Goal: Task Accomplishment & Management: Complete application form

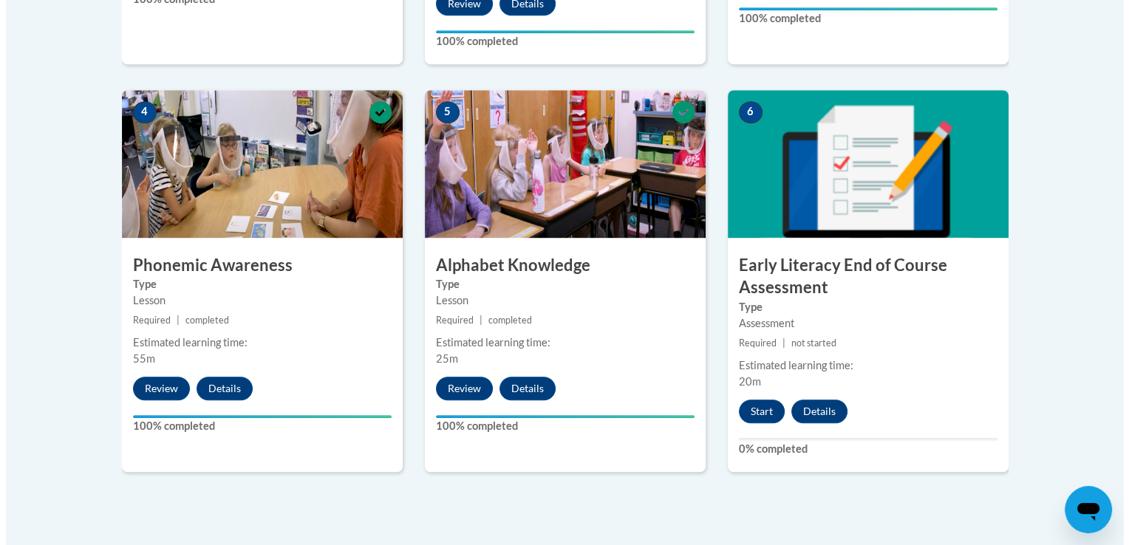
scroll to position [840, 0]
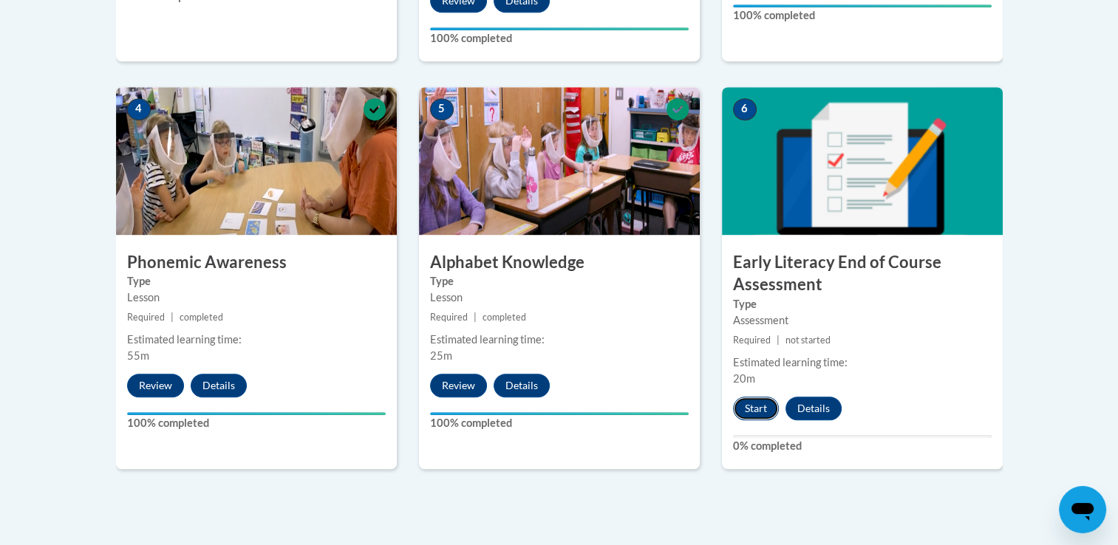
click at [745, 415] on button "Start" at bounding box center [756, 409] width 46 height 24
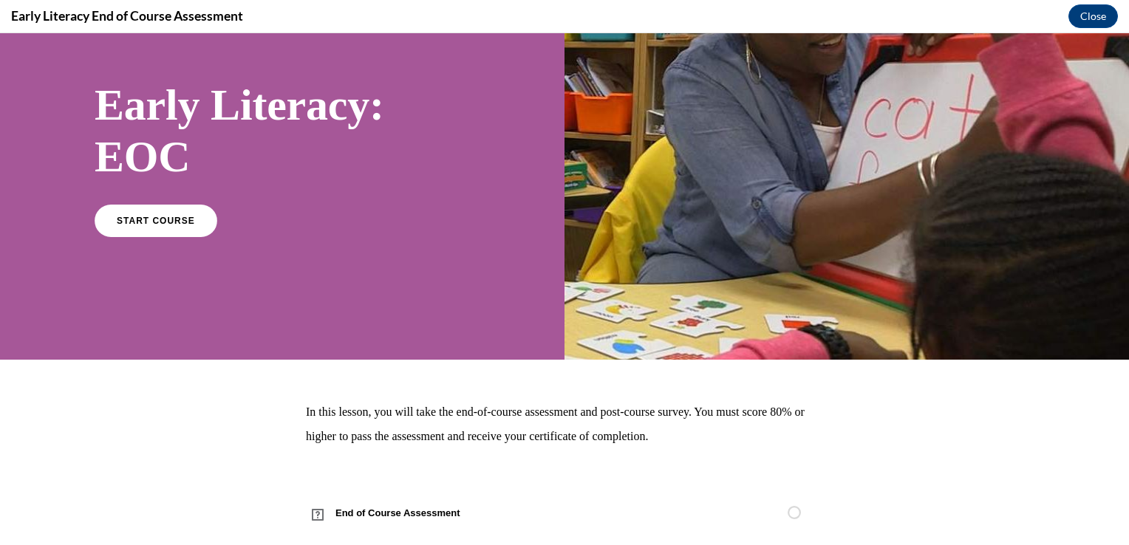
scroll to position [108, 0]
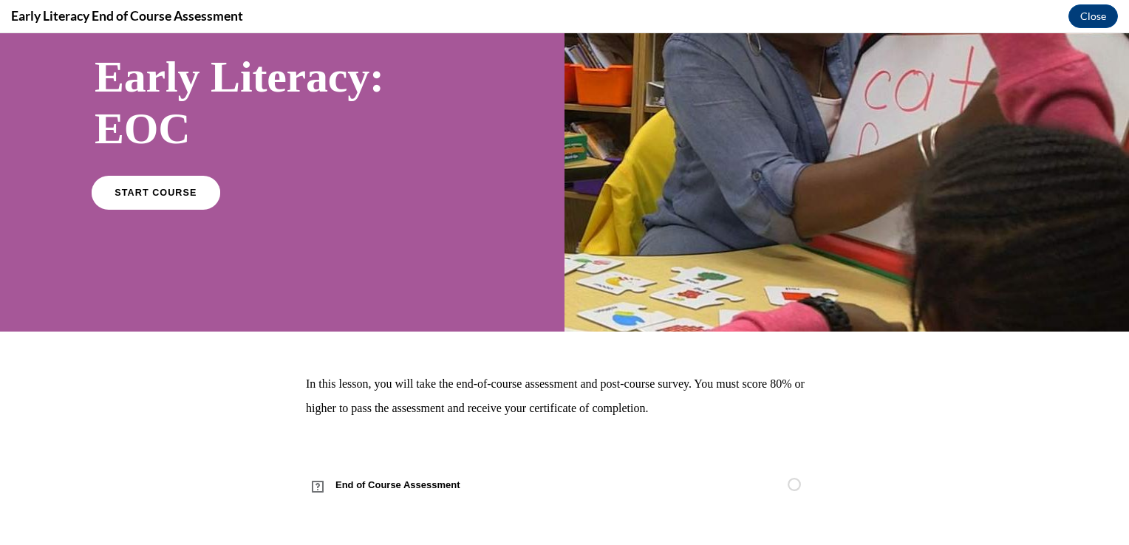
click at [178, 203] on link "START COURSE" at bounding box center [156, 192] width 129 height 34
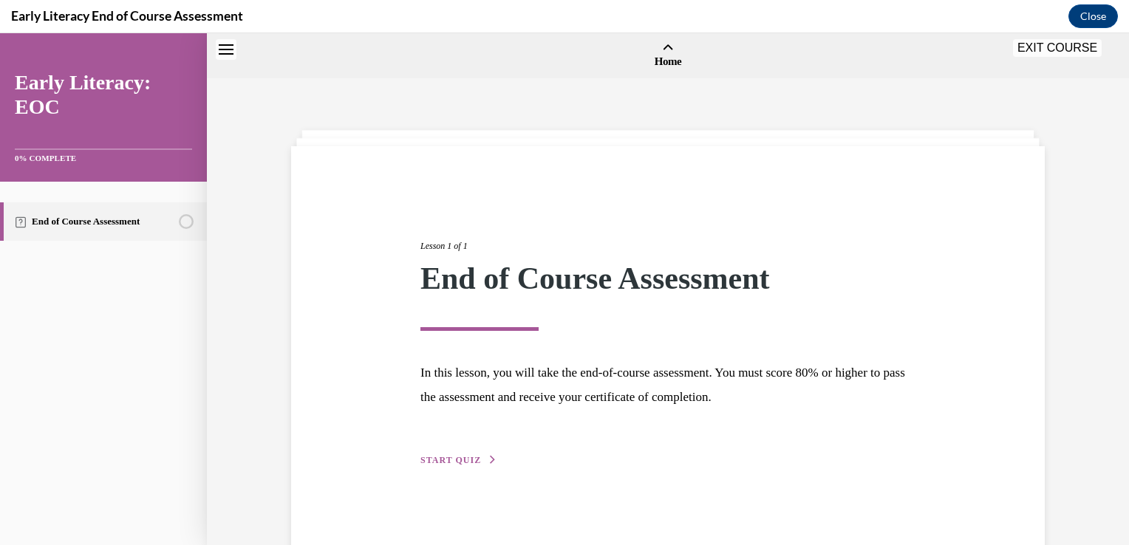
scroll to position [46, 0]
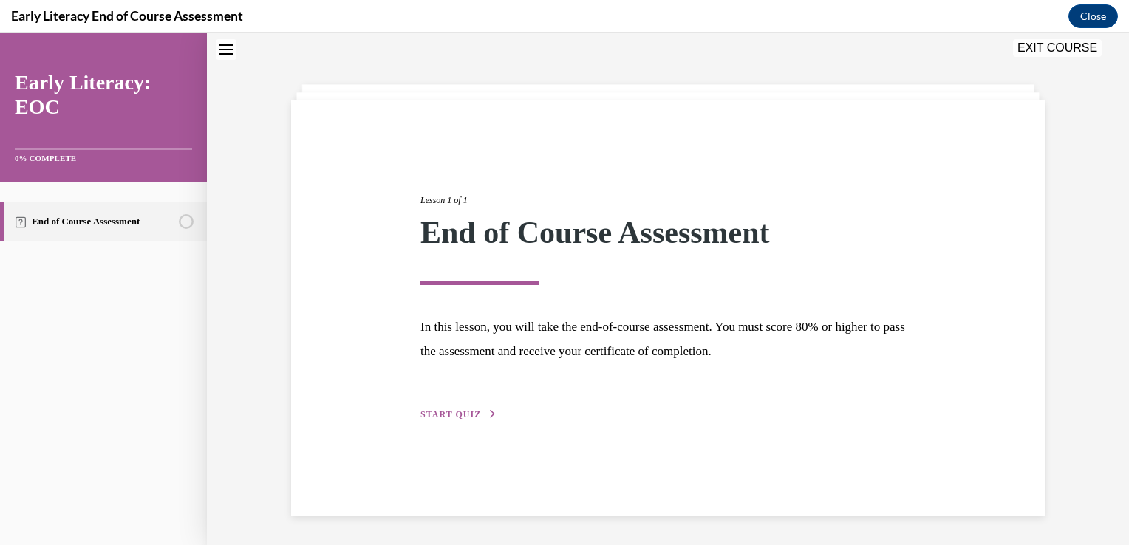
click at [473, 412] on button "START QUIZ" at bounding box center [459, 414] width 77 height 13
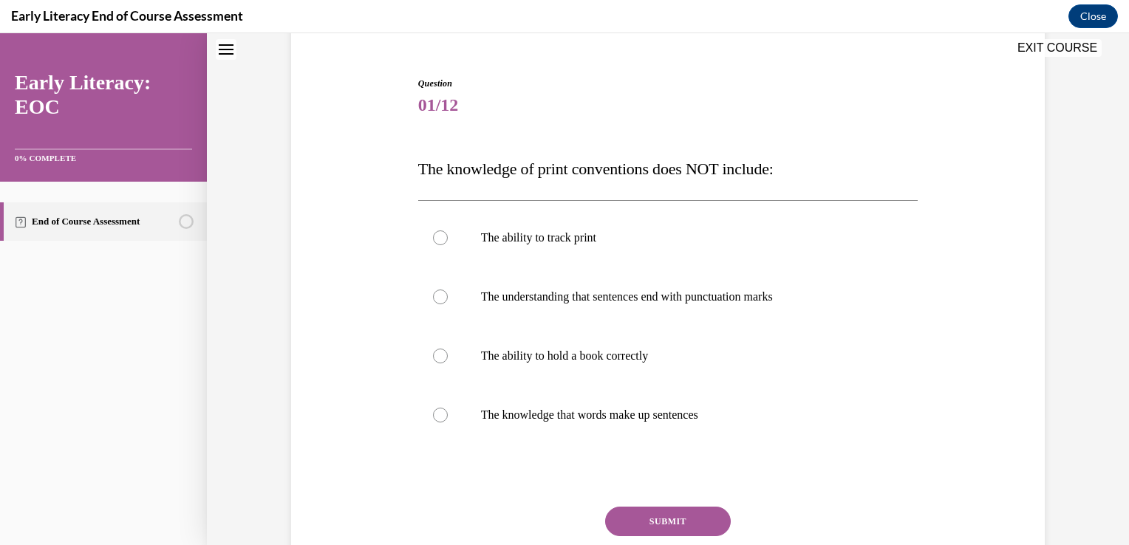
scroll to position [119, 0]
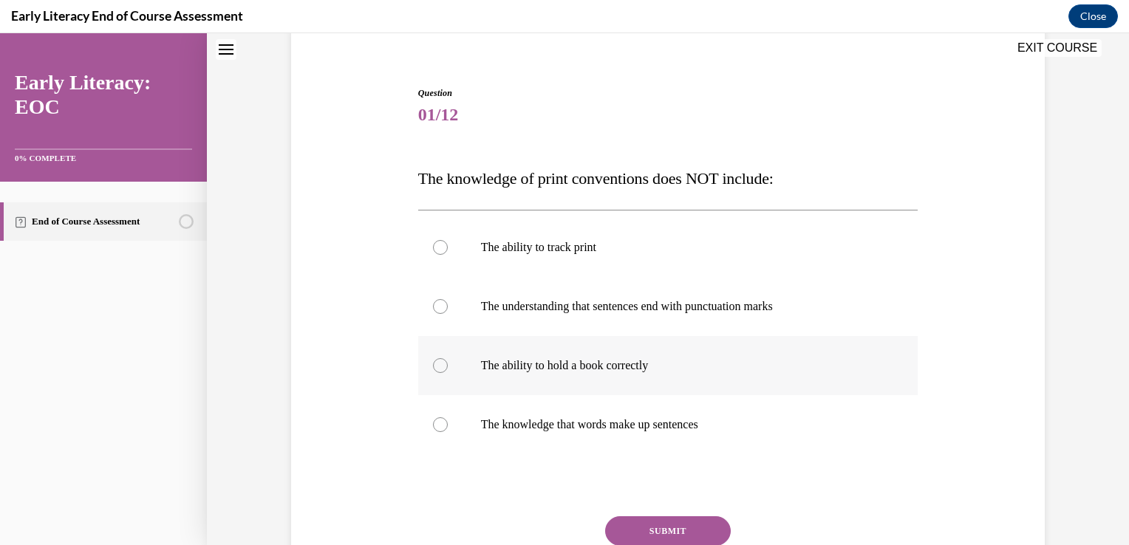
click at [472, 384] on div at bounding box center [668, 365] width 500 height 59
click at [680, 525] on button "SUBMIT" at bounding box center [668, 532] width 126 height 30
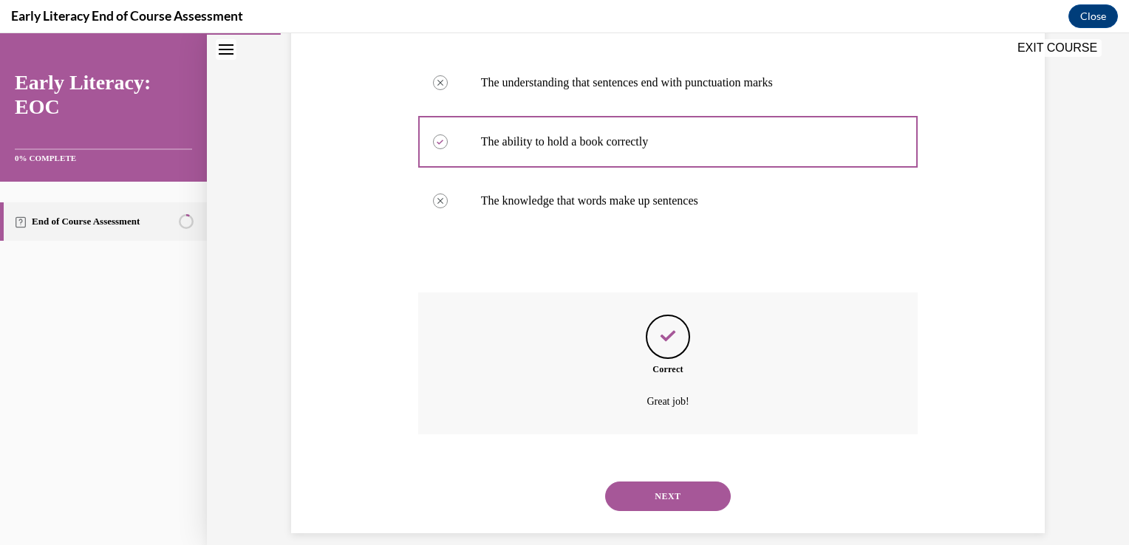
scroll to position [360, 0]
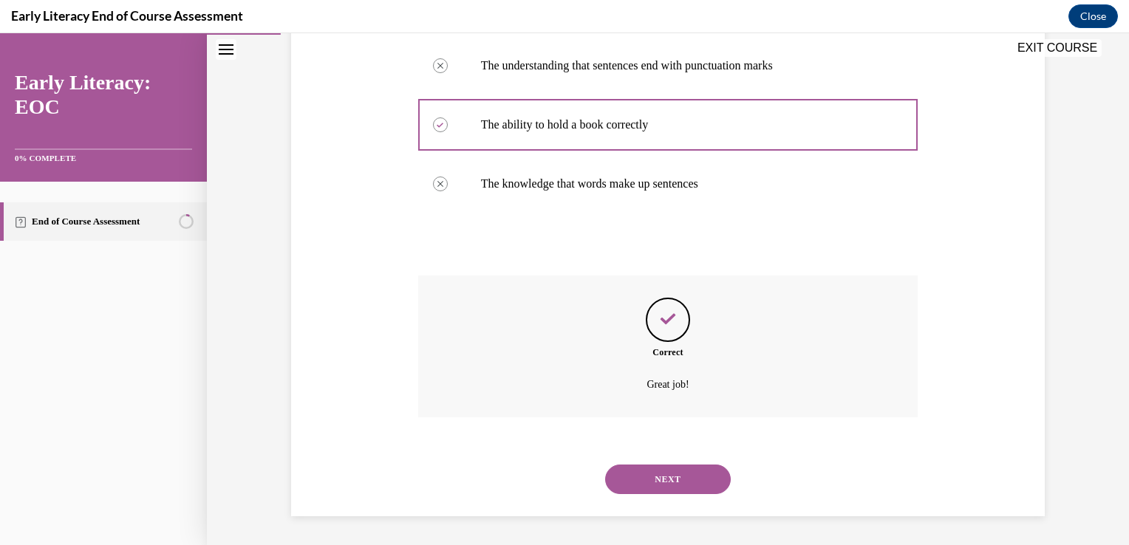
click at [677, 469] on button "NEXT" at bounding box center [668, 480] width 126 height 30
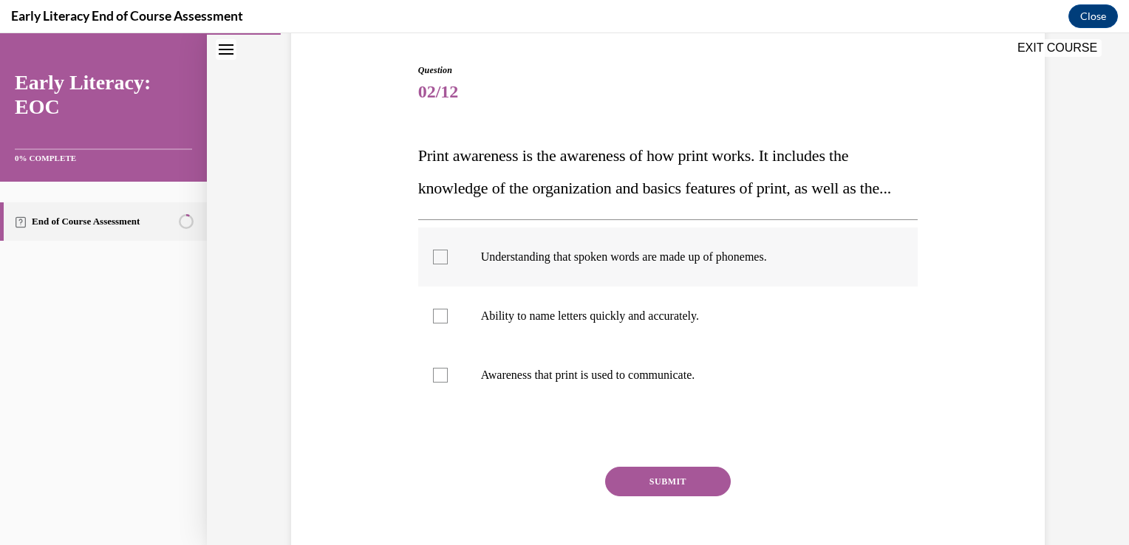
scroll to position [141, 0]
click at [438, 265] on div at bounding box center [440, 258] width 15 height 15
click at [639, 497] on button "SUBMIT" at bounding box center [668, 483] width 126 height 30
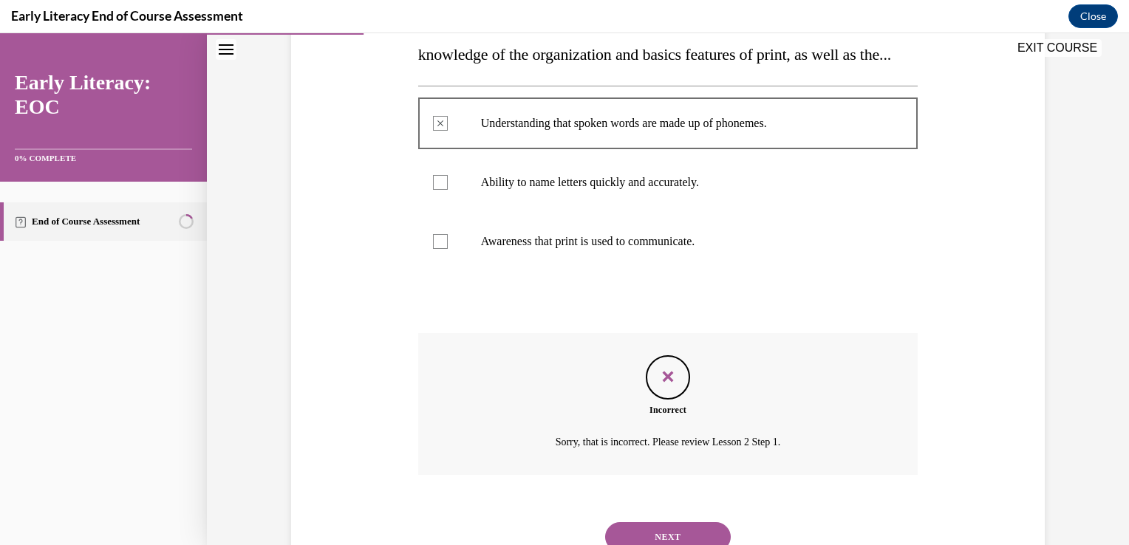
scroll to position [366, 0]
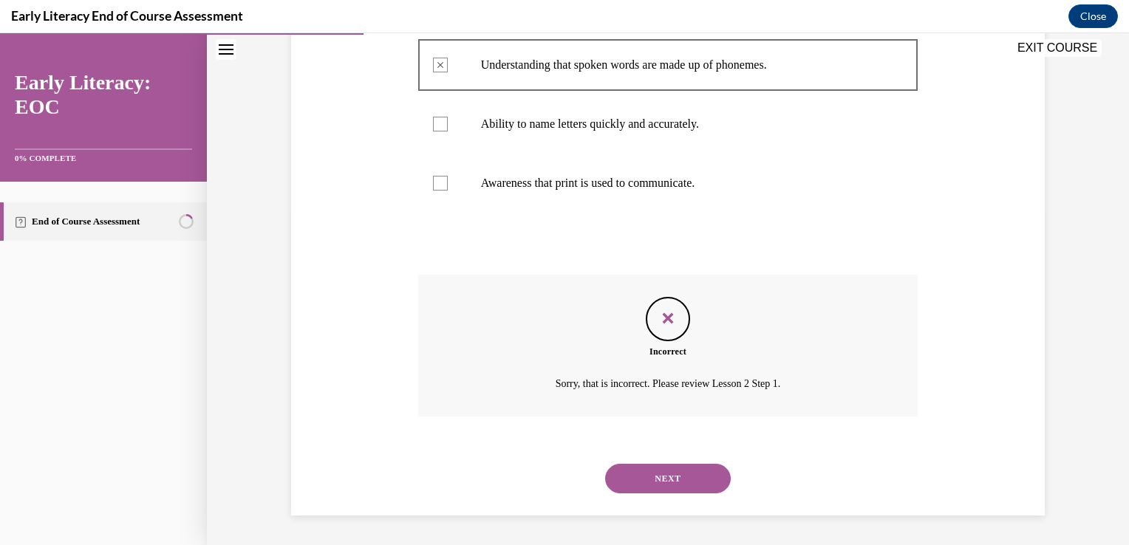
click at [682, 483] on button "NEXT" at bounding box center [668, 479] width 126 height 30
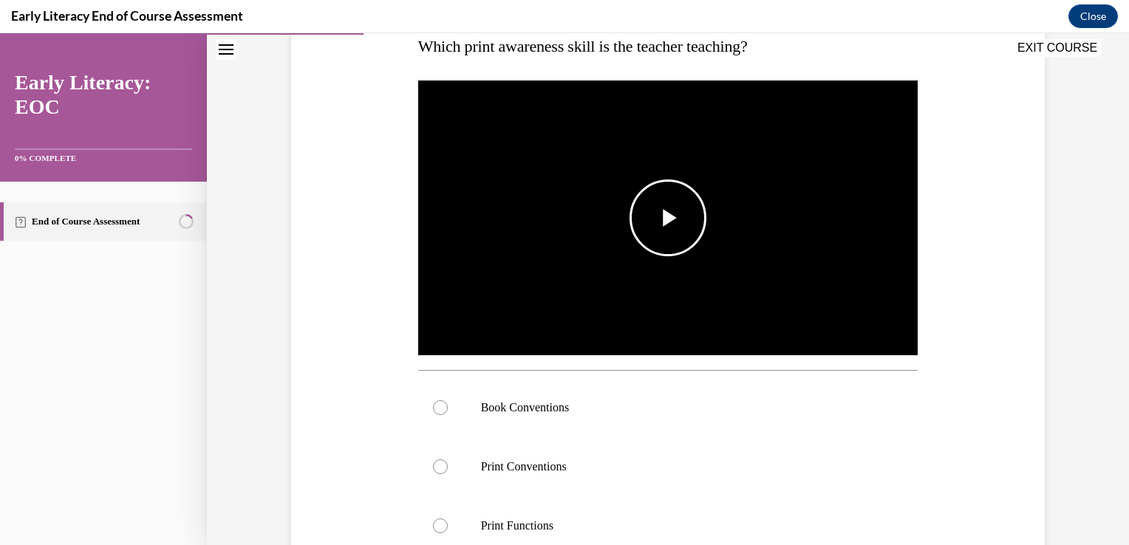
scroll to position [245, 0]
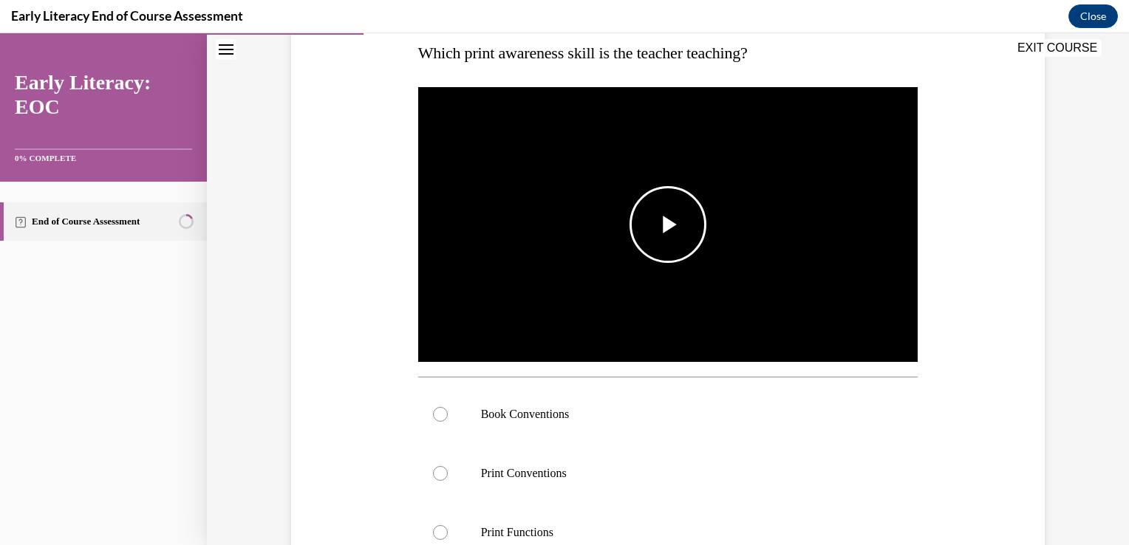
click at [653, 262] on img "Video player" at bounding box center [668, 225] width 500 height 282
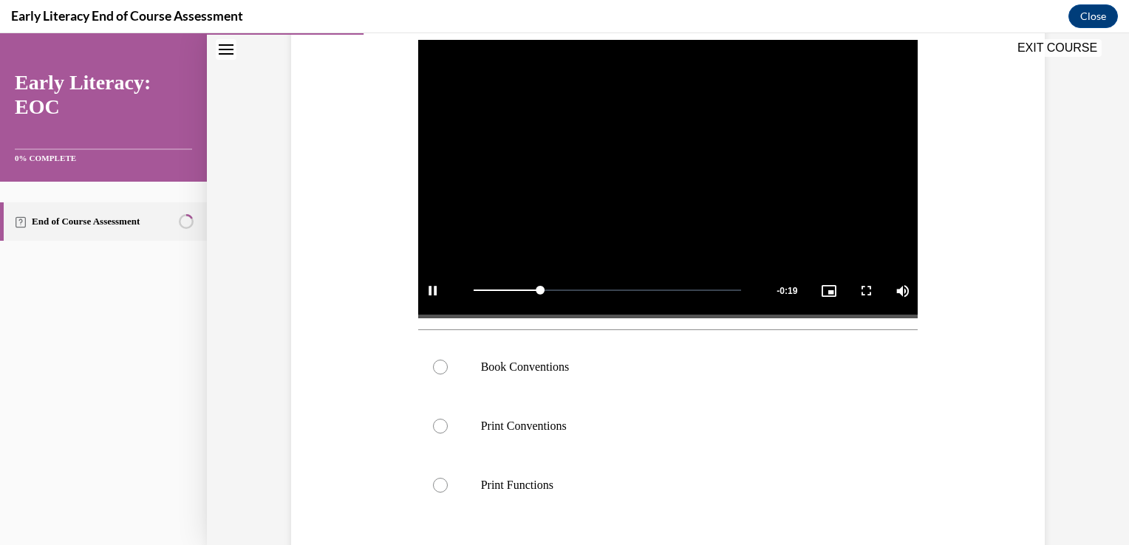
scroll to position [293, 0]
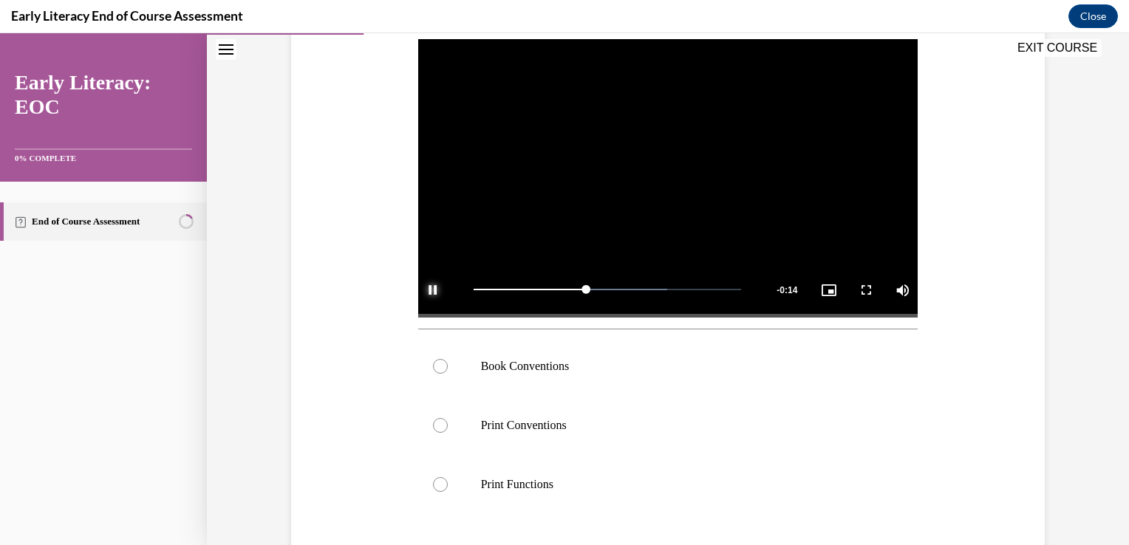
click at [431, 290] on span "Video player" at bounding box center [433, 290] width 30 height 0
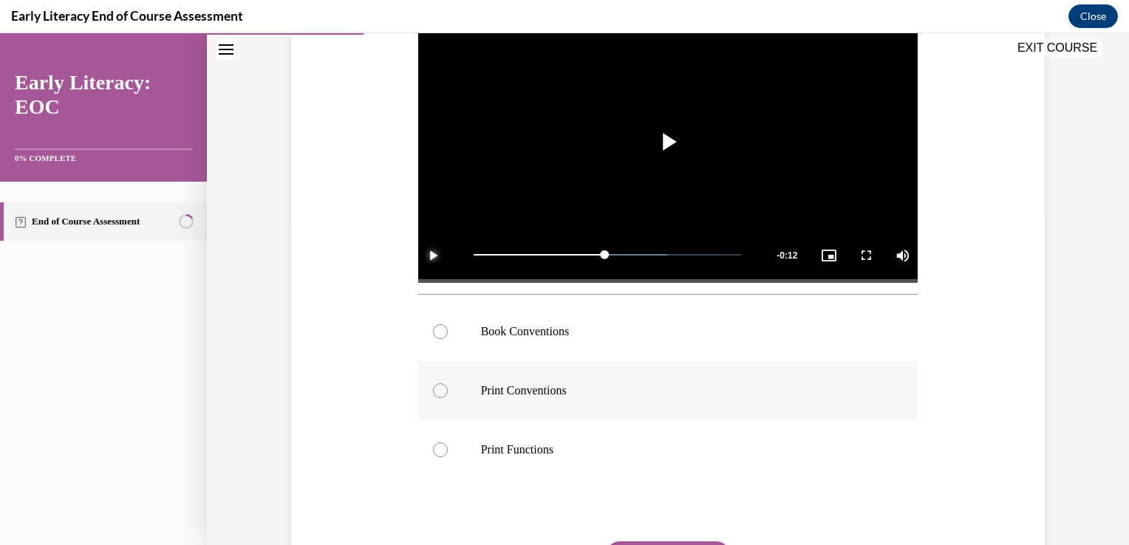
scroll to position [328, 0]
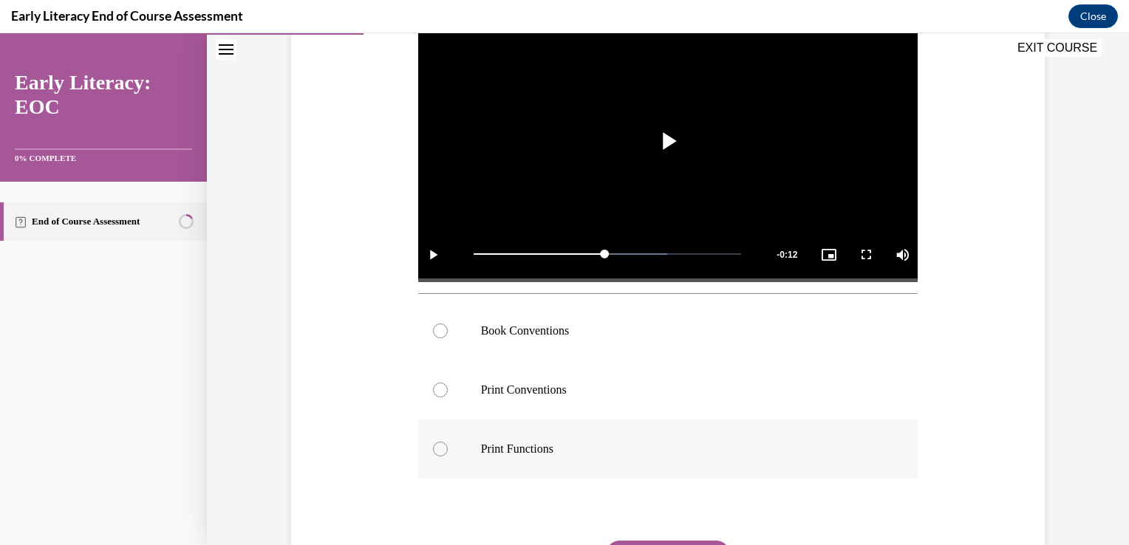
click at [433, 445] on div at bounding box center [440, 449] width 15 height 15
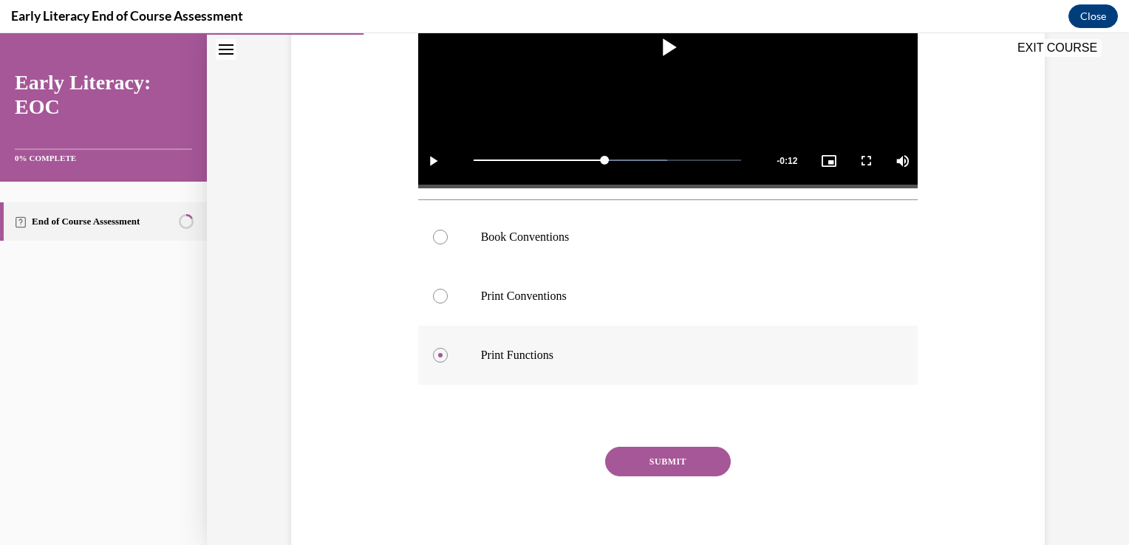
scroll to position [427, 0]
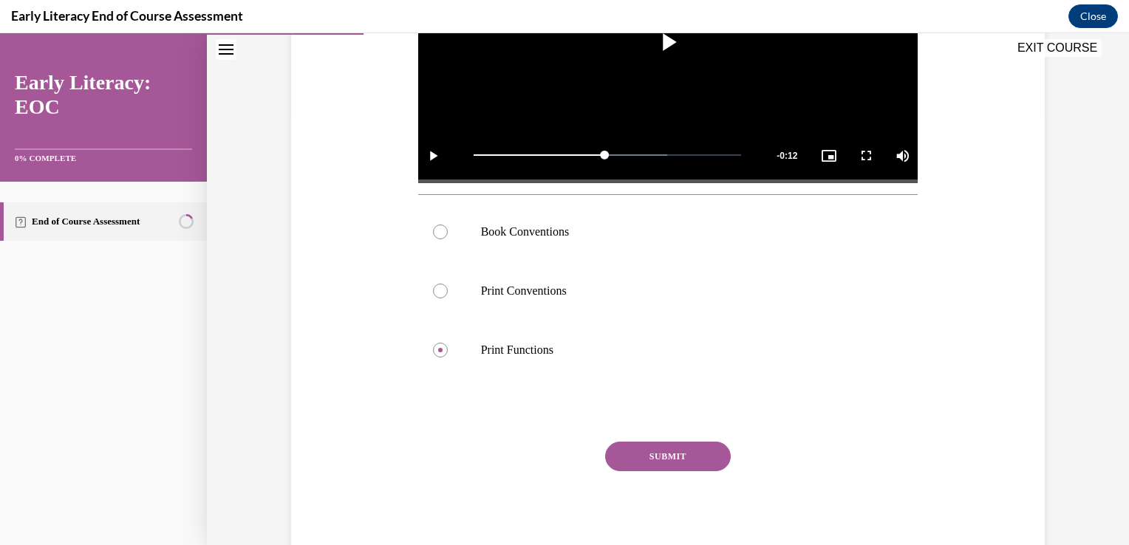
click at [698, 454] on button "SUBMIT" at bounding box center [668, 457] width 126 height 30
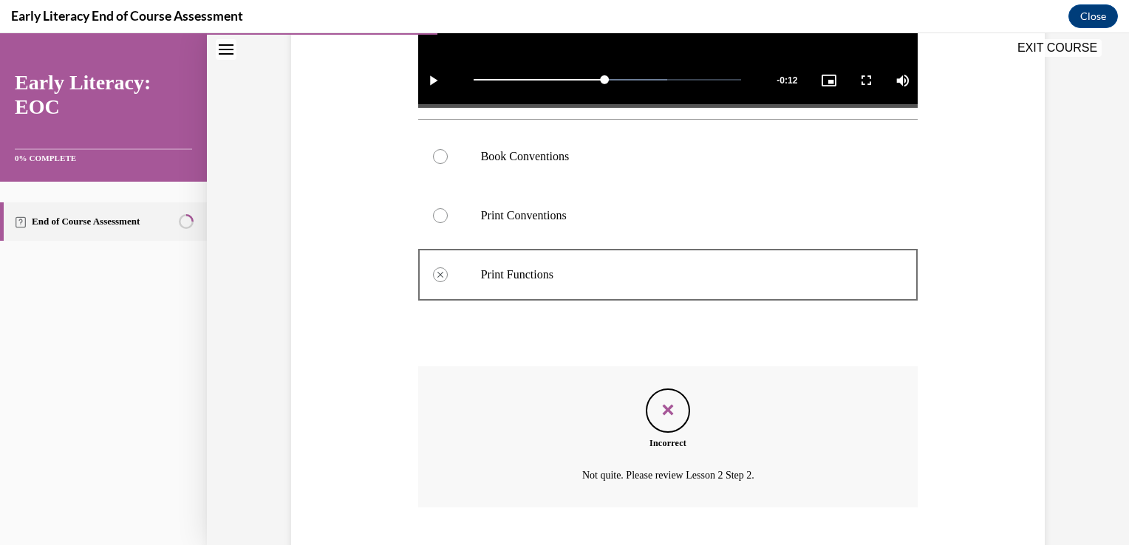
scroll to position [593, 0]
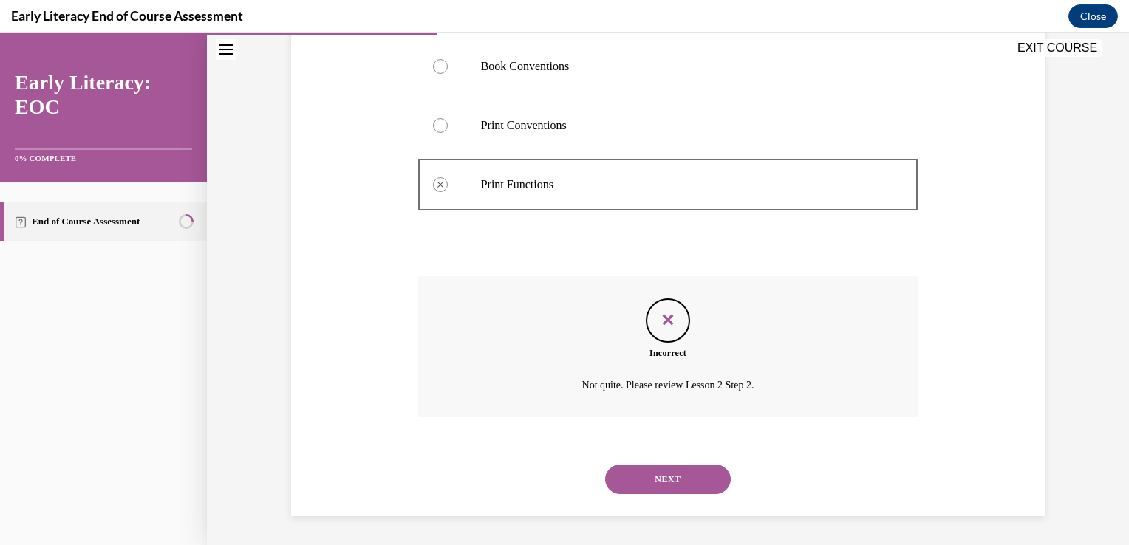
click at [674, 474] on button "NEXT" at bounding box center [668, 480] width 126 height 30
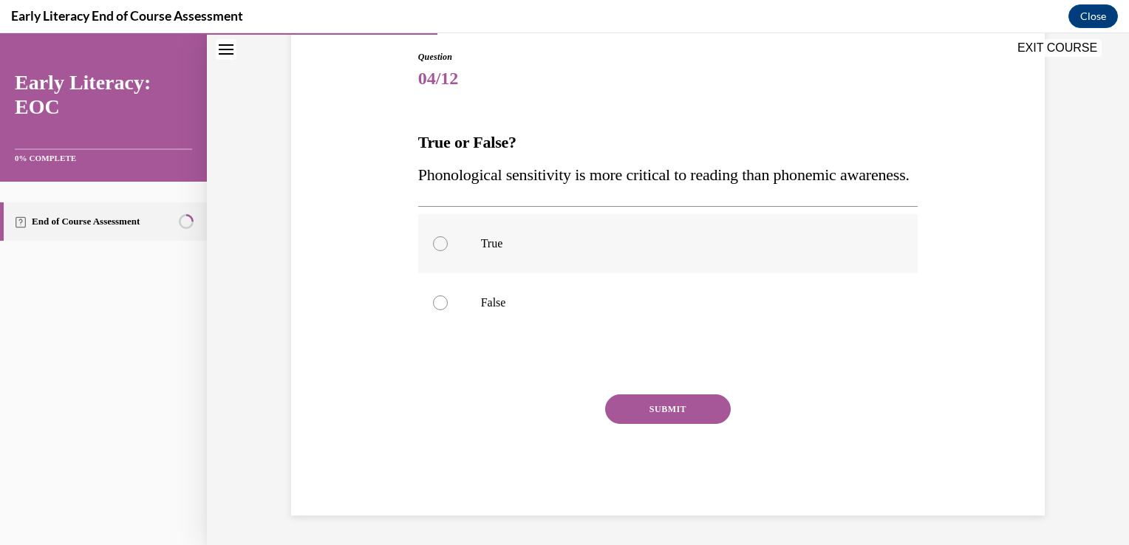
click at [443, 273] on div at bounding box center [668, 243] width 500 height 59
click at [673, 424] on button "SUBMIT" at bounding box center [668, 410] width 126 height 30
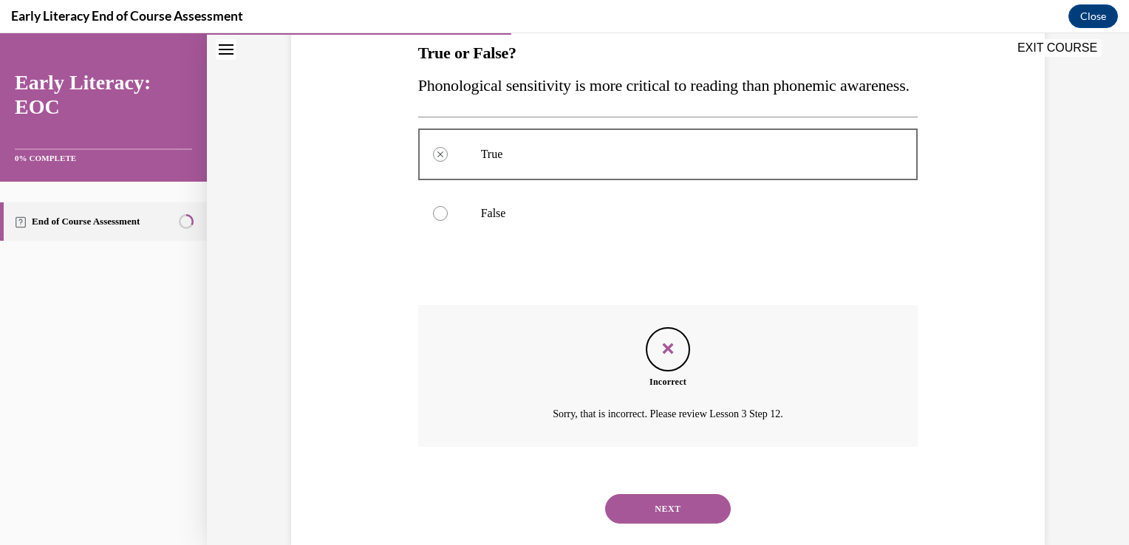
scroll to position [307, 0]
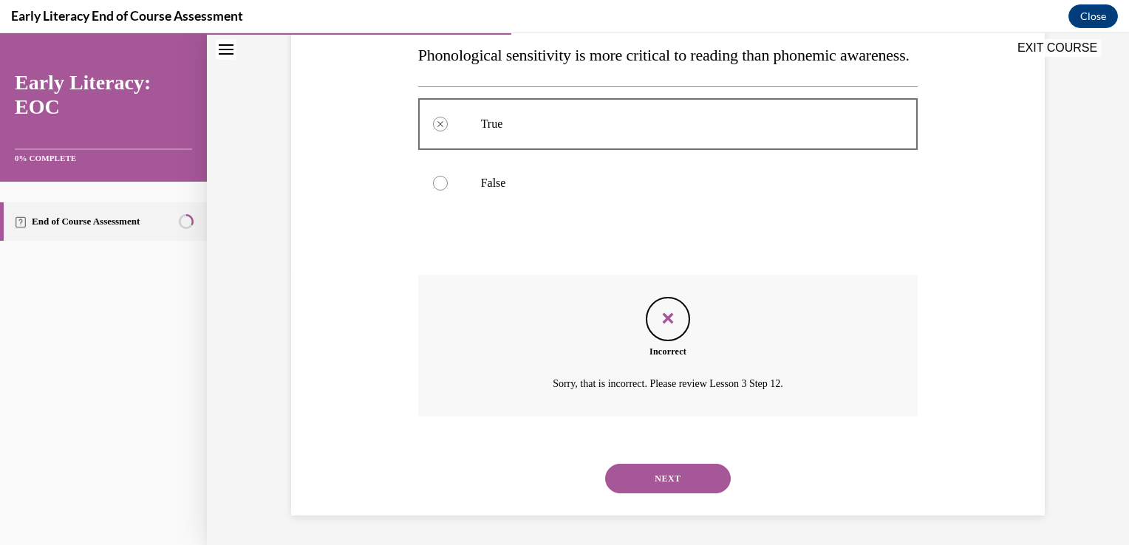
click at [683, 482] on button "NEXT" at bounding box center [668, 479] width 126 height 30
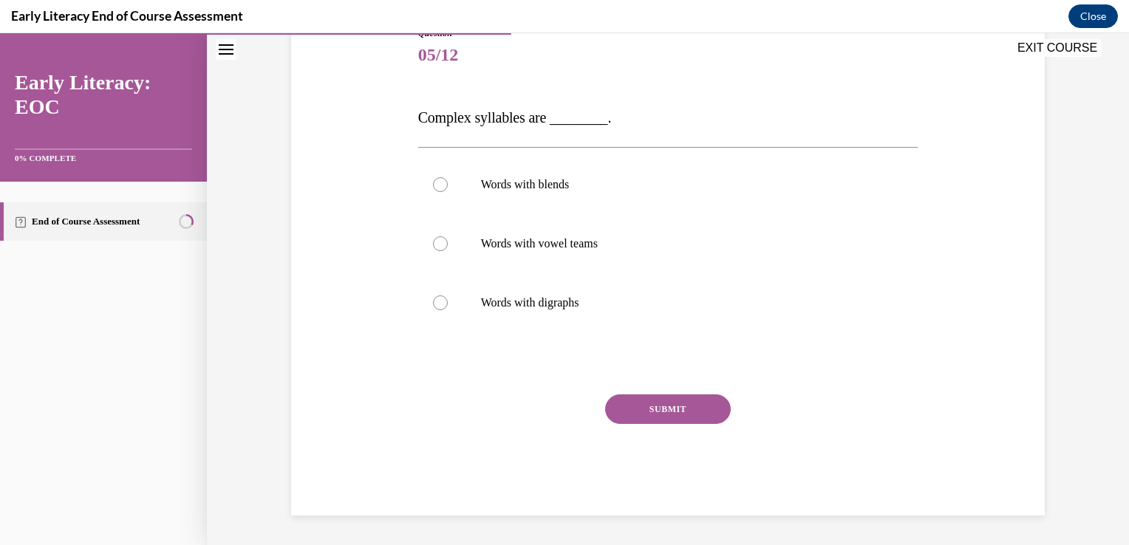
scroll to position [164, 0]
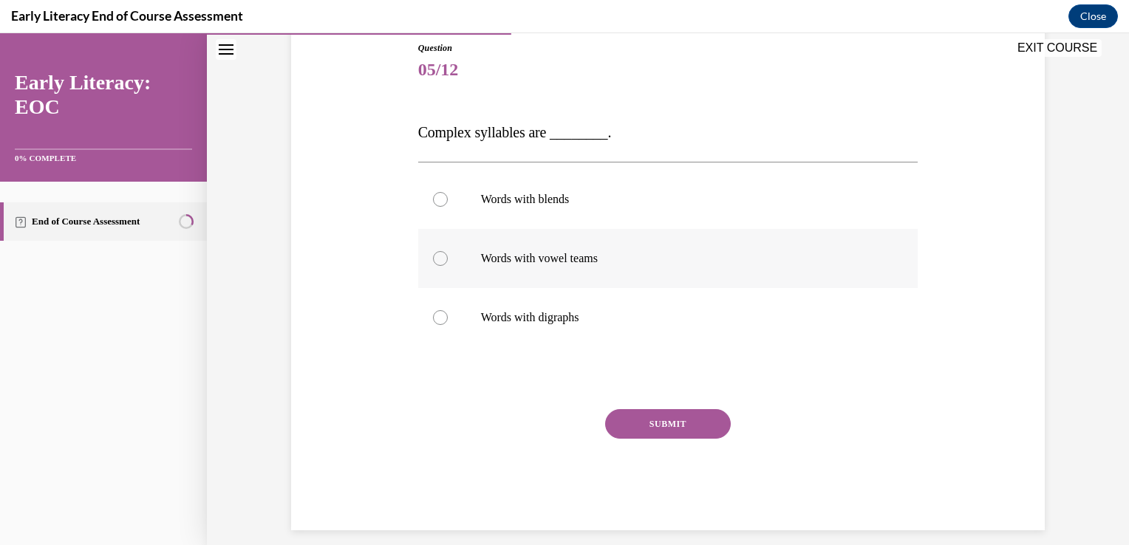
click at [608, 272] on div at bounding box center [668, 258] width 500 height 59
click at [671, 423] on button "SUBMIT" at bounding box center [668, 424] width 126 height 30
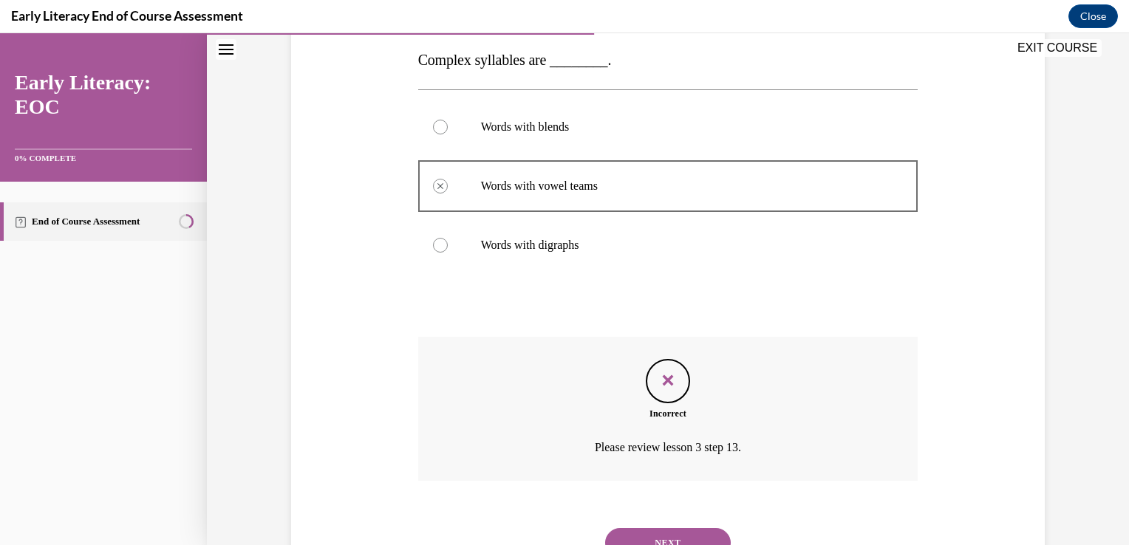
scroll to position [300, 0]
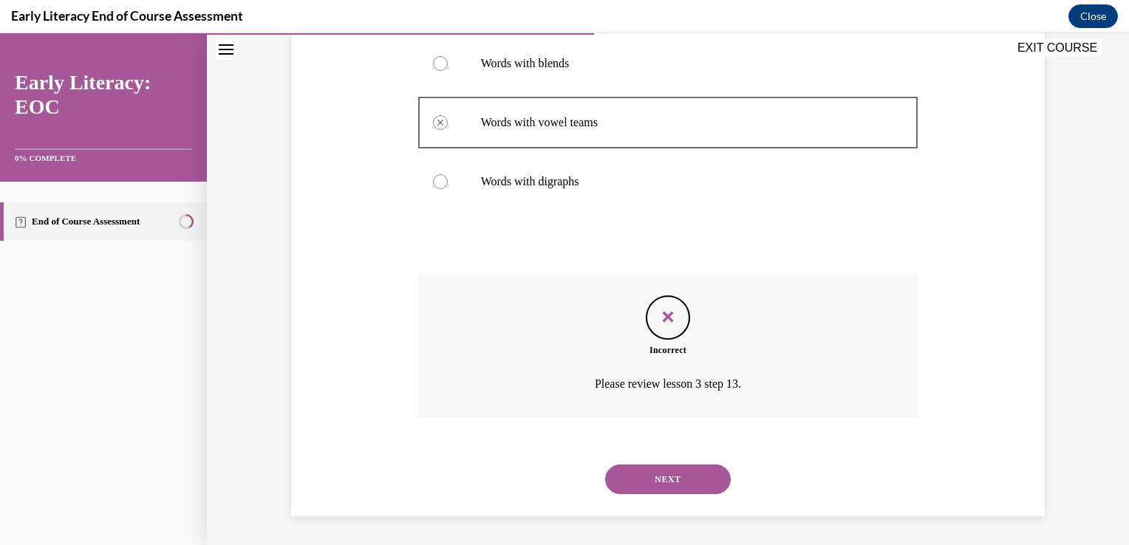
click at [698, 485] on button "NEXT" at bounding box center [668, 480] width 126 height 30
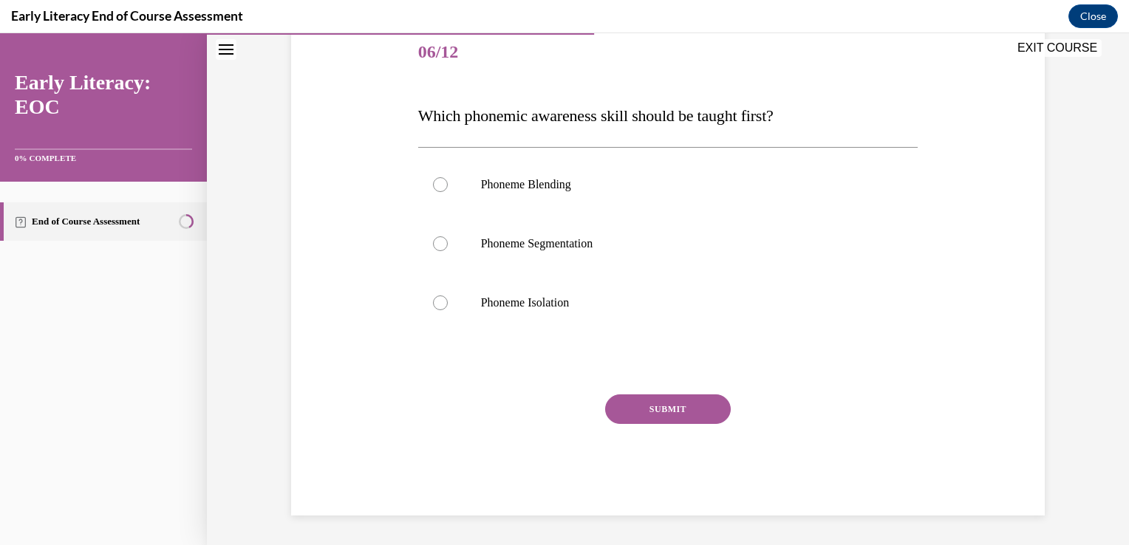
scroll to position [164, 0]
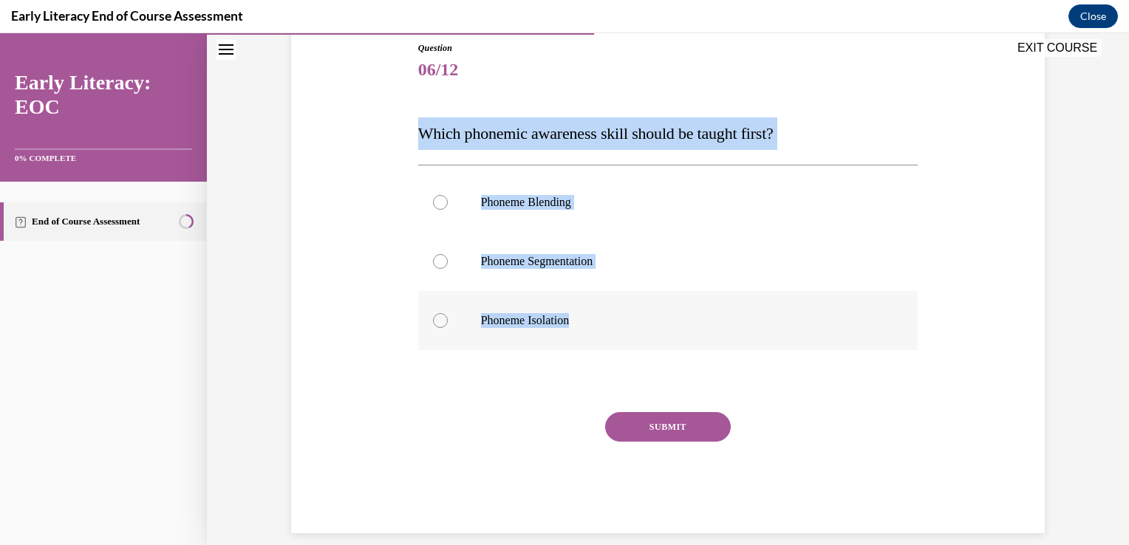
drag, startPoint x: 415, startPoint y: 132, endPoint x: 589, endPoint y: 323, distance: 259.0
click at [589, 323] on div "Question 06/12 Which phonemic awareness skill should be taught first? Phoneme B…" at bounding box center [668, 287] width 500 height 492
drag, startPoint x: 589, startPoint y: 323, endPoint x: 551, endPoint y: 135, distance: 192.4
copy div "Which phonemic awareness skill should be taught first? Phoneme Blending Phoneme…"
click at [349, 307] on div "Question 06/12 Which phonemic awareness skill should be taught first? Phoneme B…" at bounding box center [668, 265] width 761 height 537
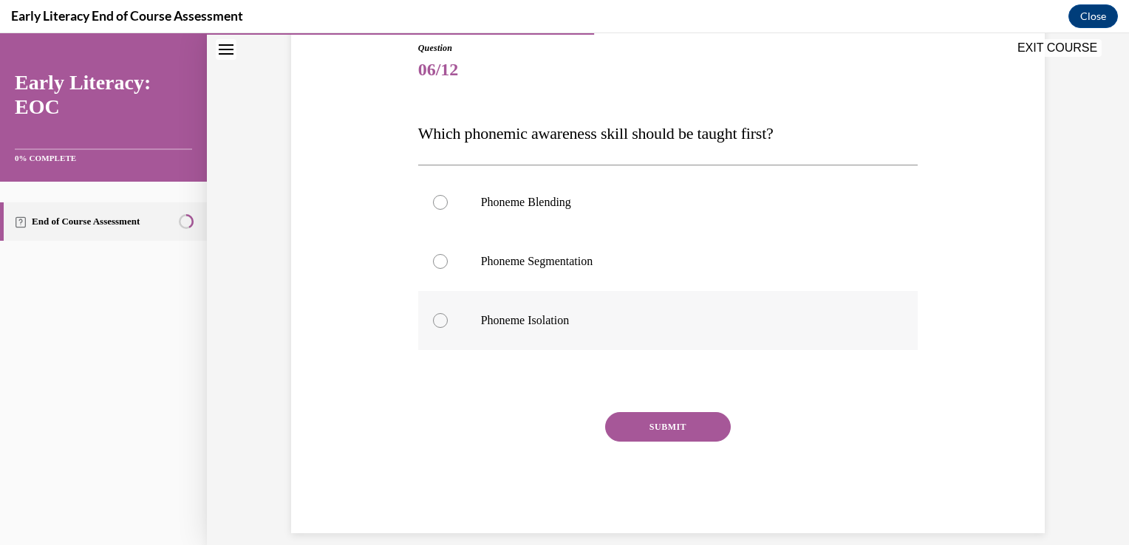
click at [434, 317] on div at bounding box center [440, 320] width 15 height 15
click at [659, 425] on button "SUBMIT" at bounding box center [668, 427] width 126 height 30
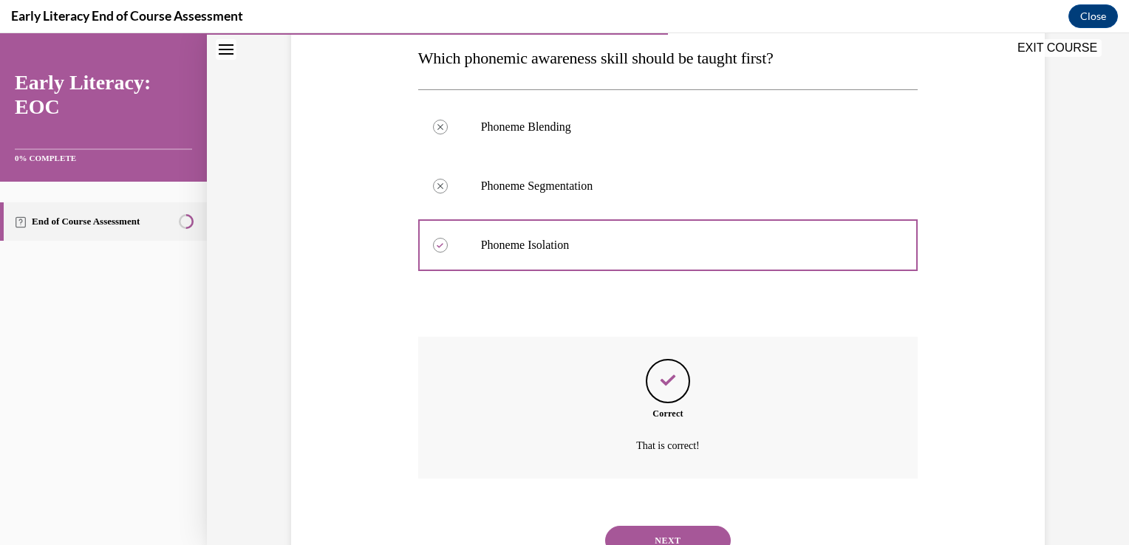
scroll to position [301, 0]
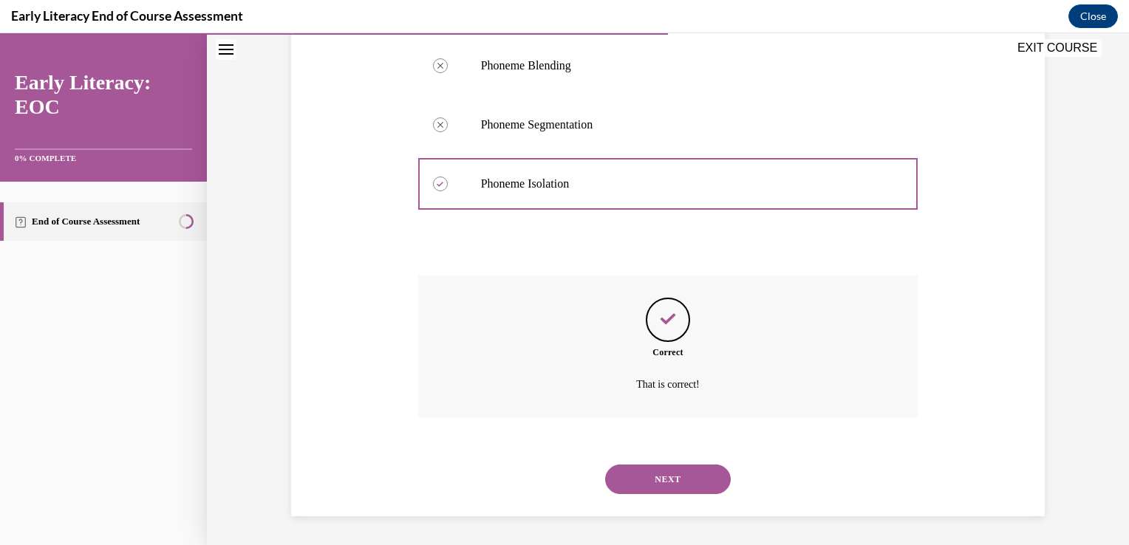
click at [668, 495] on div "NEXT" at bounding box center [668, 479] width 500 height 59
click at [698, 480] on button "NEXT" at bounding box center [668, 480] width 126 height 30
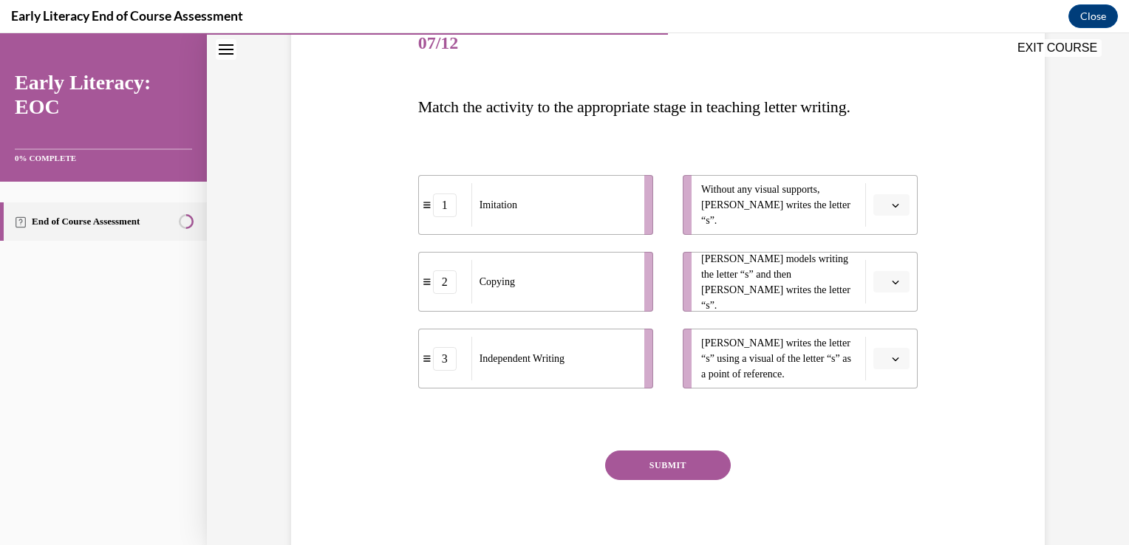
scroll to position [246, 0]
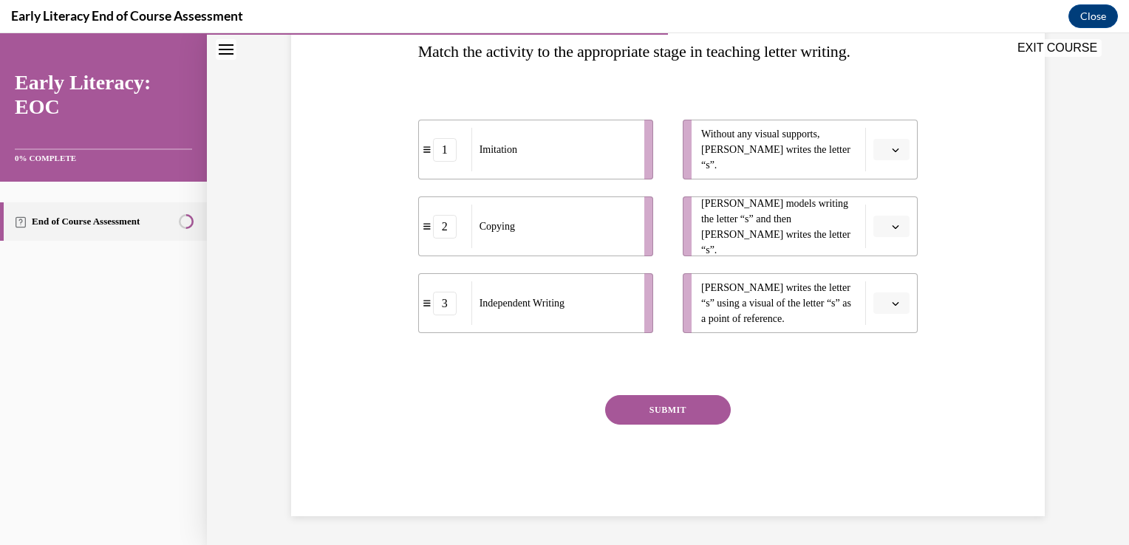
click at [894, 304] on span "button" at bounding box center [896, 304] width 10 height 10
click at [884, 357] on div "1" at bounding box center [884, 366] width 37 height 30
click at [898, 152] on button "button" at bounding box center [892, 150] width 36 height 22
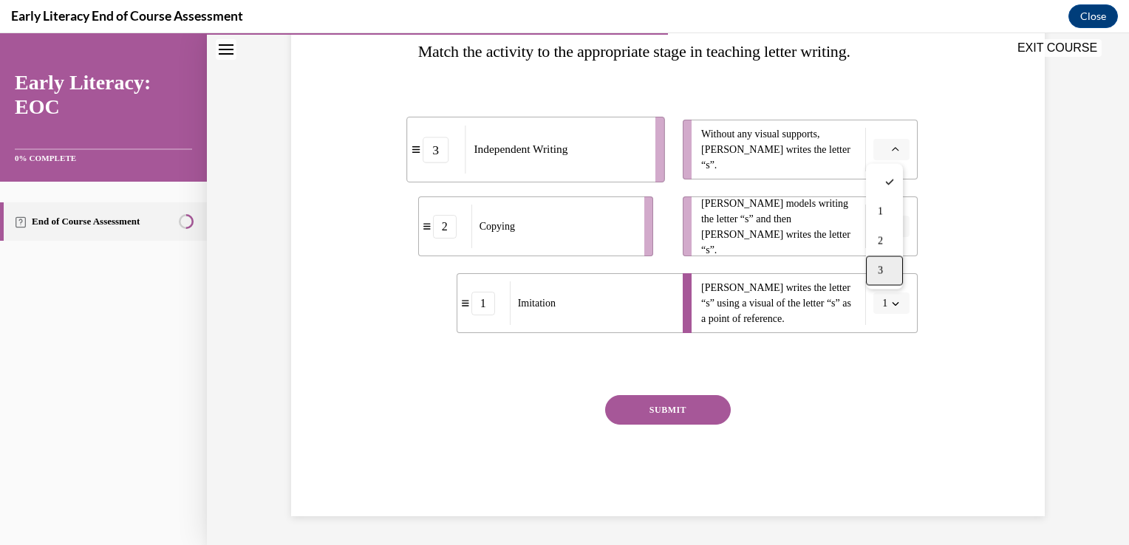
click at [897, 268] on div "3" at bounding box center [884, 271] width 37 height 30
click at [887, 232] on button "button" at bounding box center [892, 227] width 36 height 22
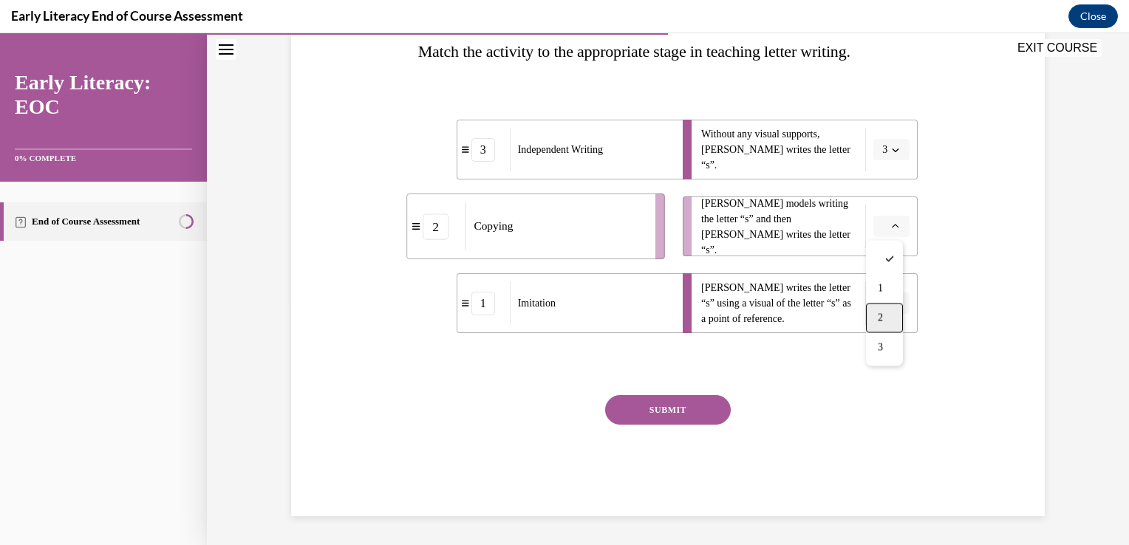
click at [890, 311] on div "2" at bounding box center [884, 319] width 37 height 30
click at [676, 409] on button "SUBMIT" at bounding box center [668, 410] width 126 height 30
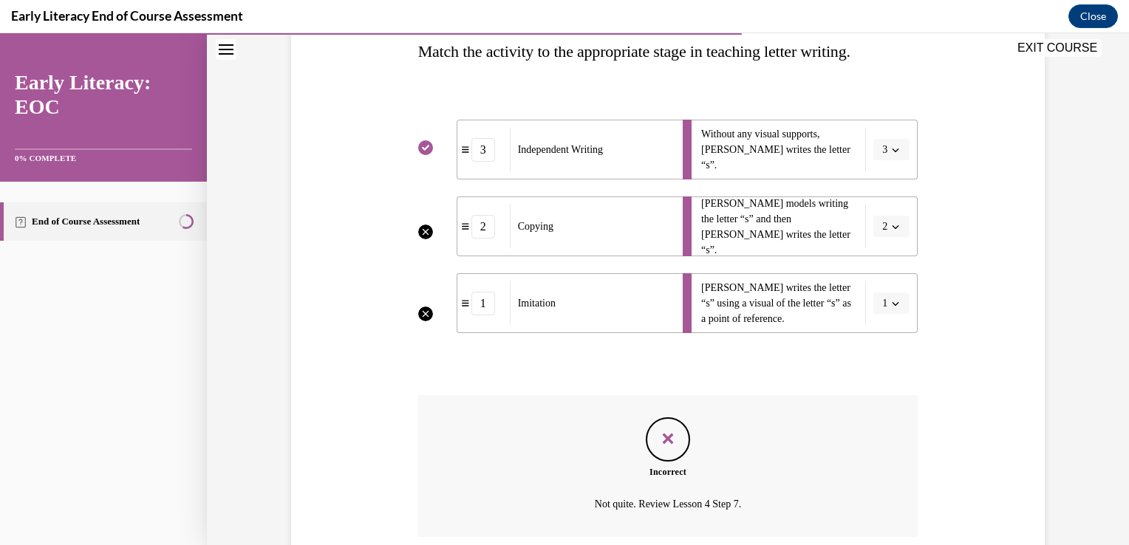
scroll to position [366, 0]
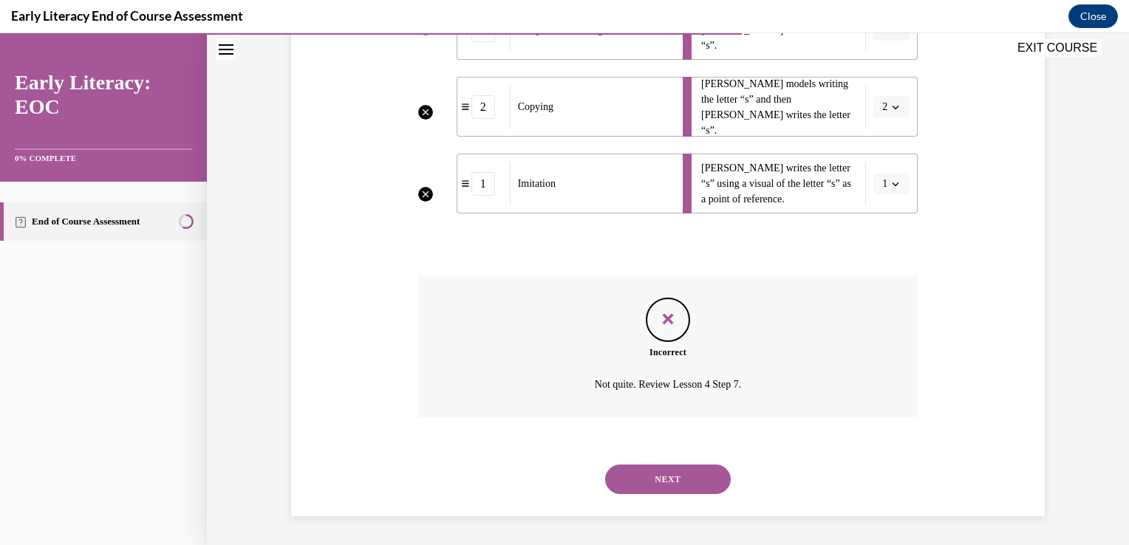
click at [690, 470] on button "NEXT" at bounding box center [668, 480] width 126 height 30
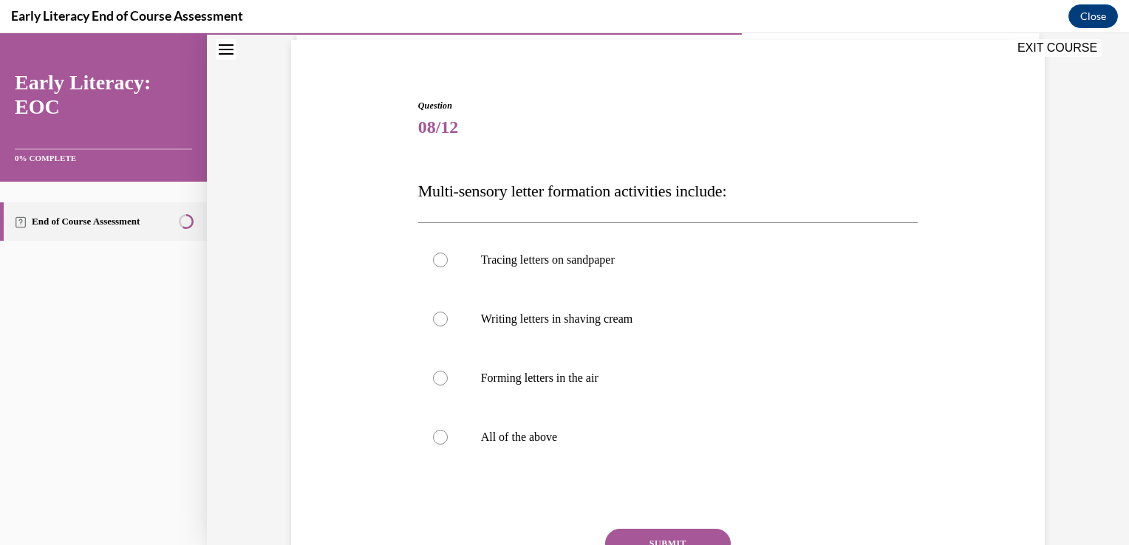
scroll to position [106, 0]
click at [513, 438] on p "All of the above" at bounding box center [681, 437] width 401 height 15
click at [661, 536] on button "SUBMIT" at bounding box center [668, 544] width 126 height 30
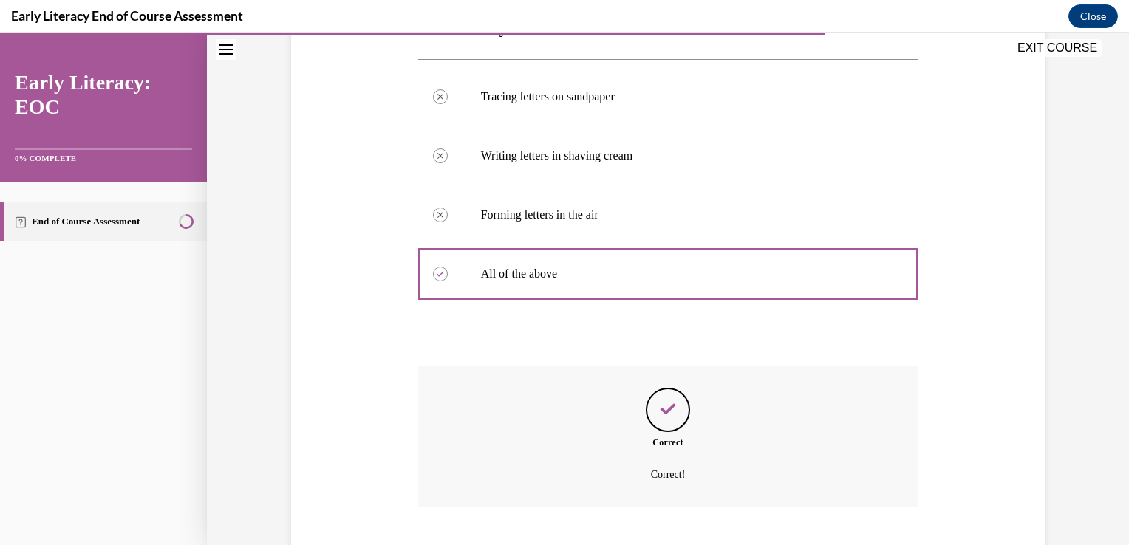
scroll to position [360, 0]
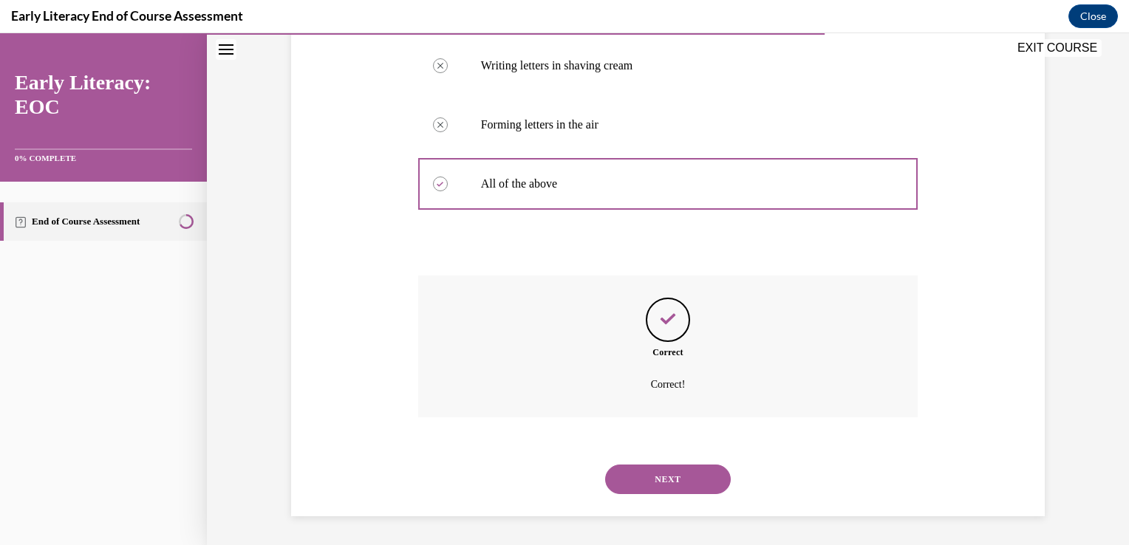
click at [670, 481] on button "NEXT" at bounding box center [668, 480] width 126 height 30
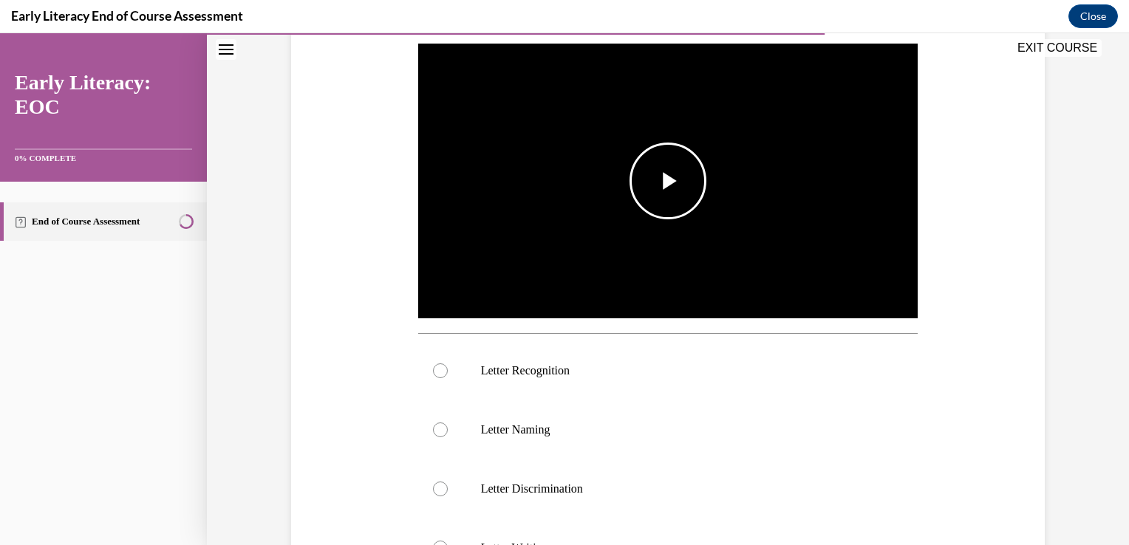
scroll to position [289, 0]
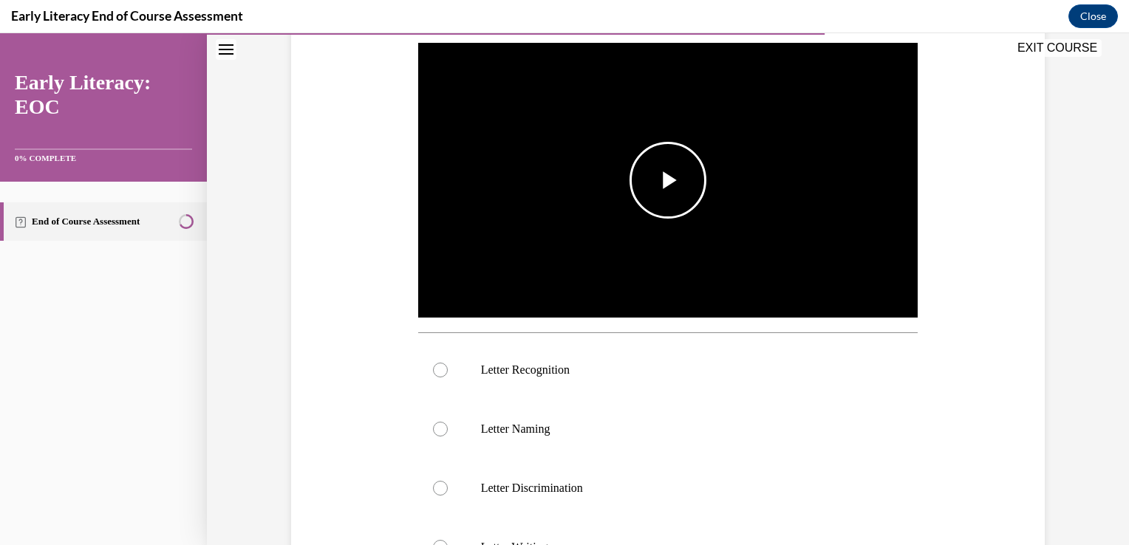
click at [656, 230] on img "Video player" at bounding box center [668, 181] width 500 height 282
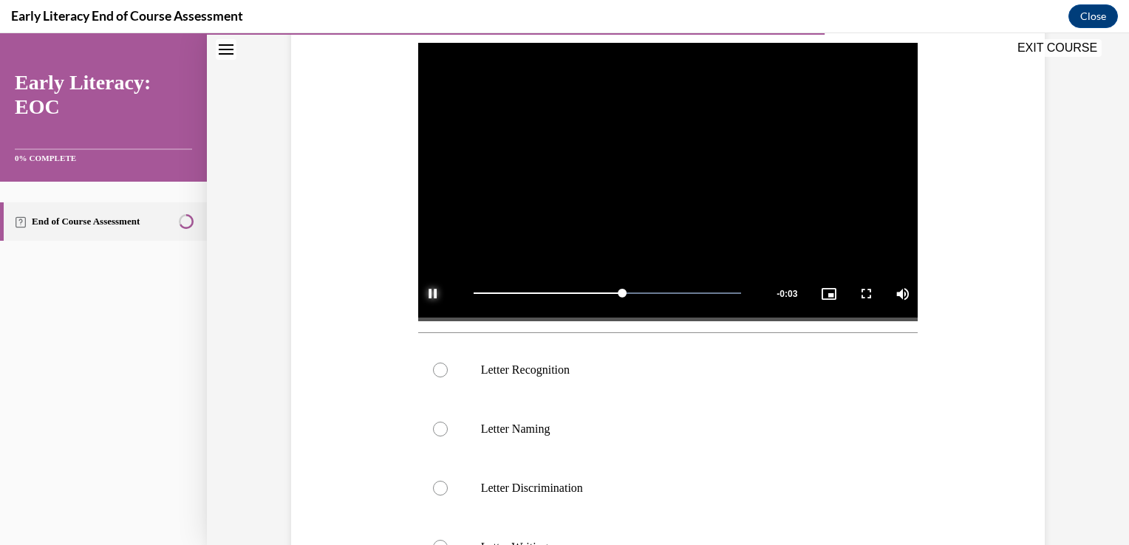
click at [432, 293] on span "Video player" at bounding box center [433, 293] width 30 height 0
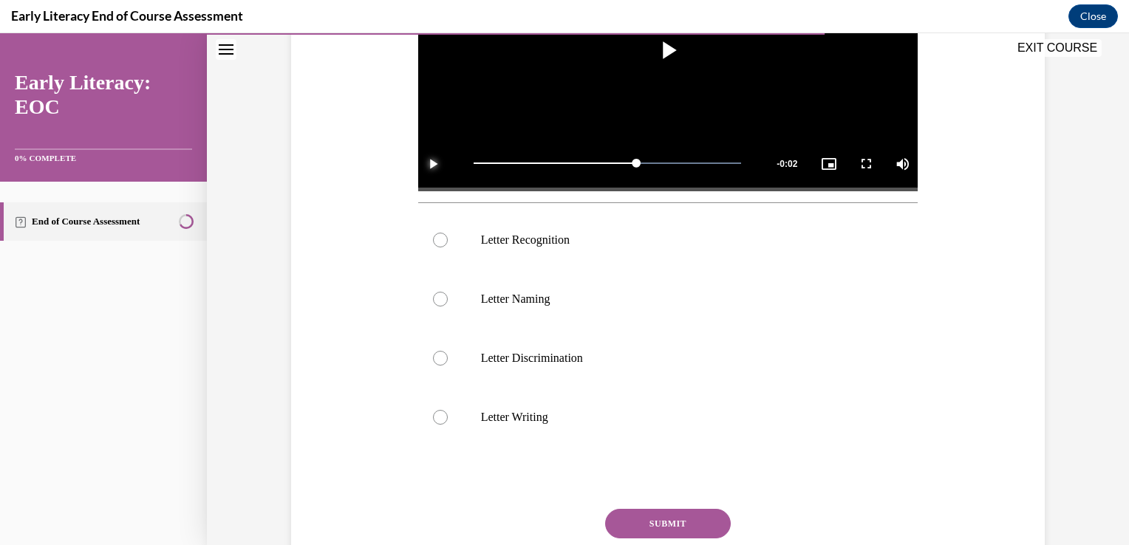
scroll to position [422, 0]
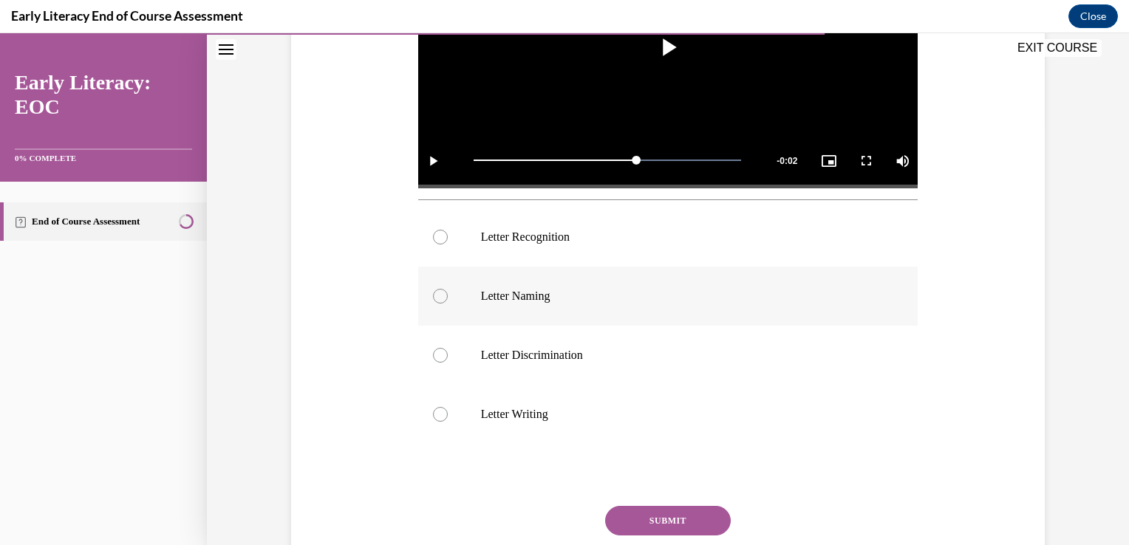
click at [443, 300] on div at bounding box center [668, 296] width 500 height 59
click at [451, 242] on div at bounding box center [668, 237] width 500 height 59
click at [645, 526] on button "SUBMIT" at bounding box center [668, 521] width 126 height 30
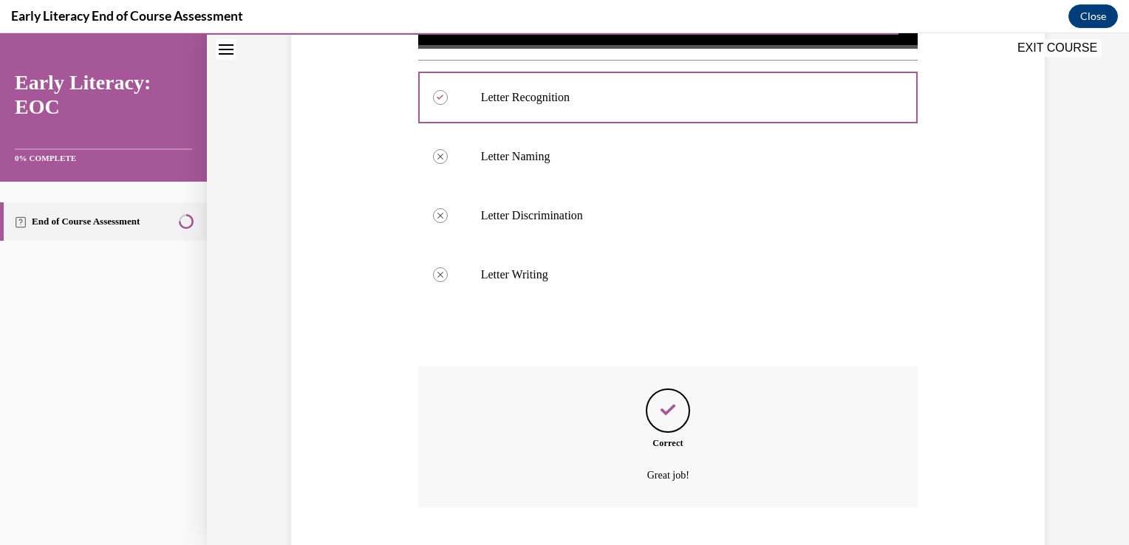
scroll to position [652, 0]
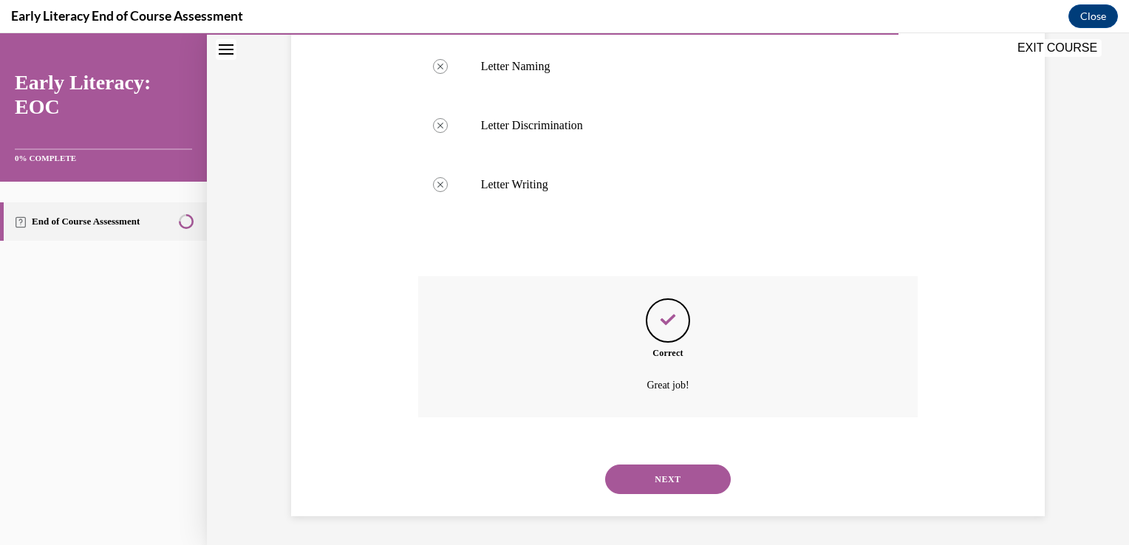
click at [664, 483] on button "NEXT" at bounding box center [668, 480] width 126 height 30
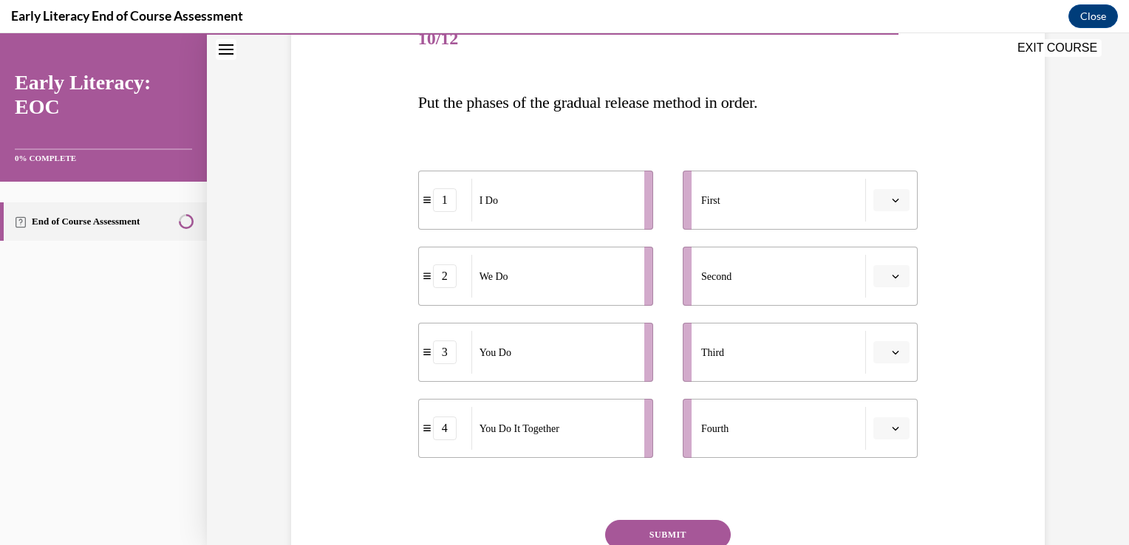
scroll to position [197, 0]
click at [904, 194] on button "button" at bounding box center [892, 199] width 36 height 22
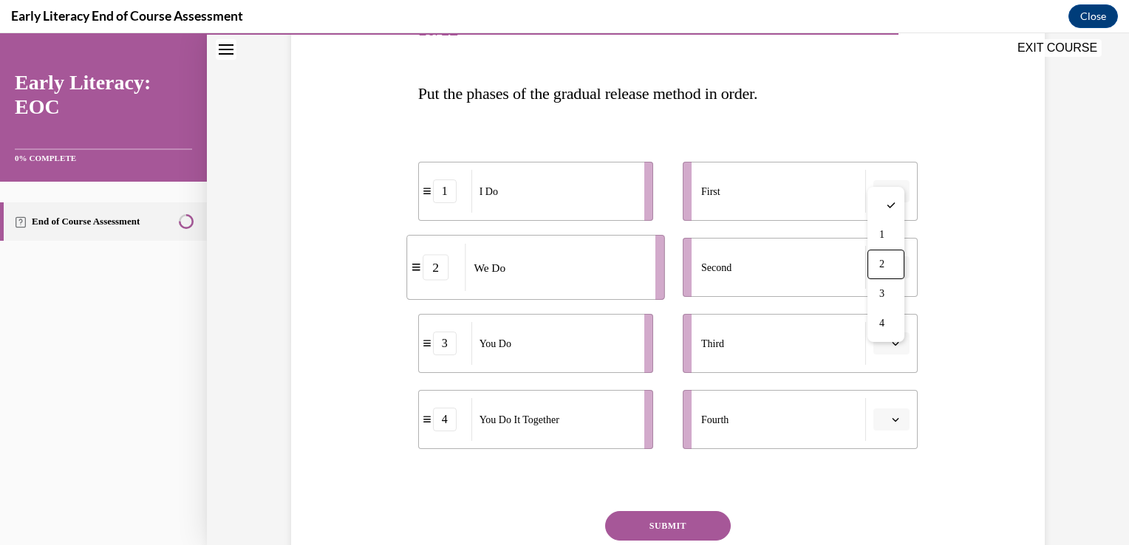
scroll to position [195, 0]
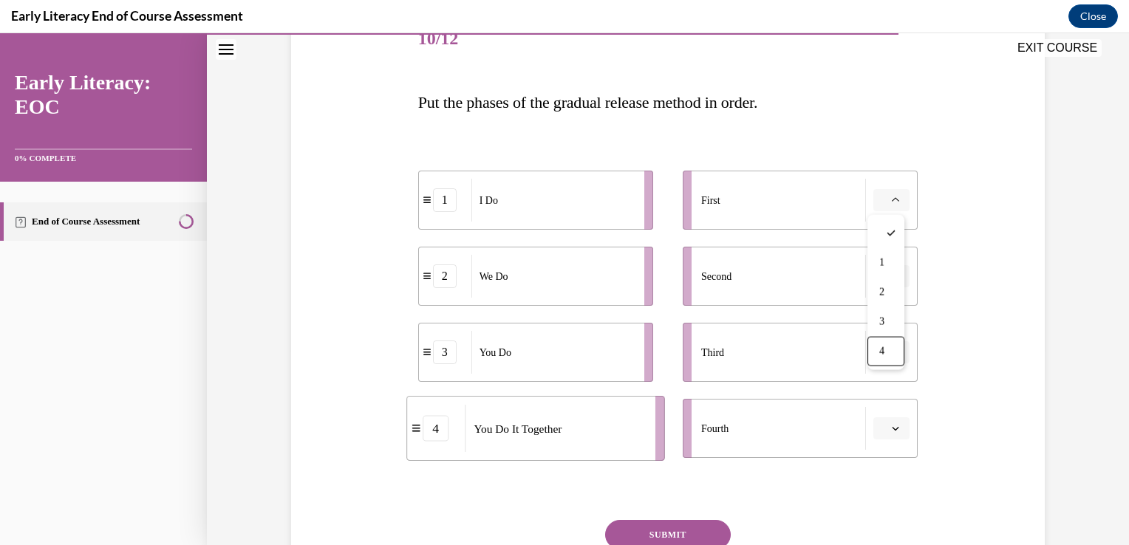
click at [893, 439] on li "Fourth" at bounding box center [800, 428] width 235 height 59
click at [892, 428] on icon "button" at bounding box center [895, 428] width 7 height 7
click at [881, 398] on span "4" at bounding box center [880, 396] width 5 height 12
click at [891, 357] on span "button" at bounding box center [896, 352] width 10 height 10
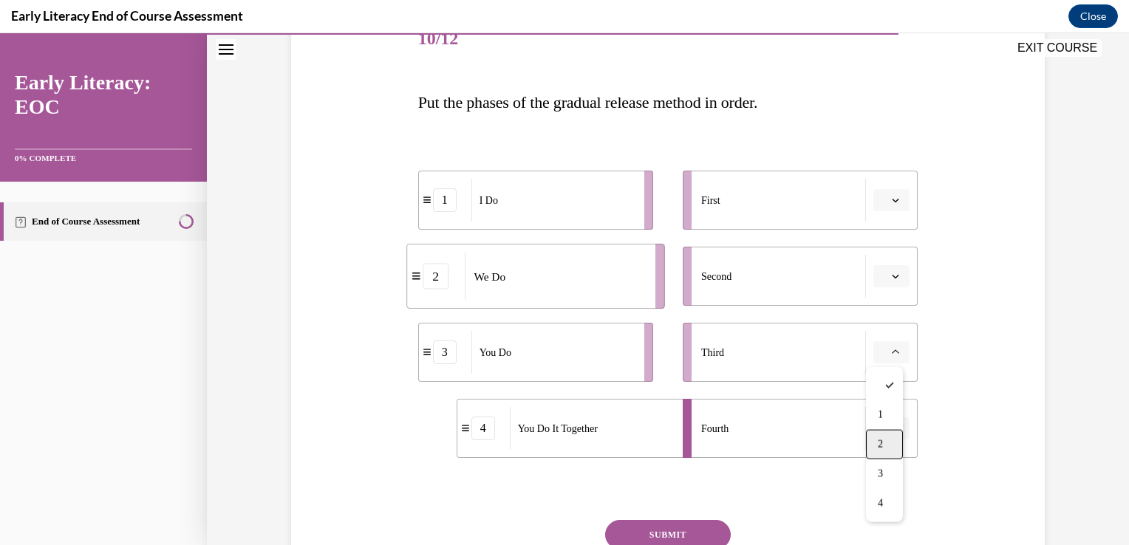
click at [897, 441] on div "2" at bounding box center [884, 445] width 37 height 30
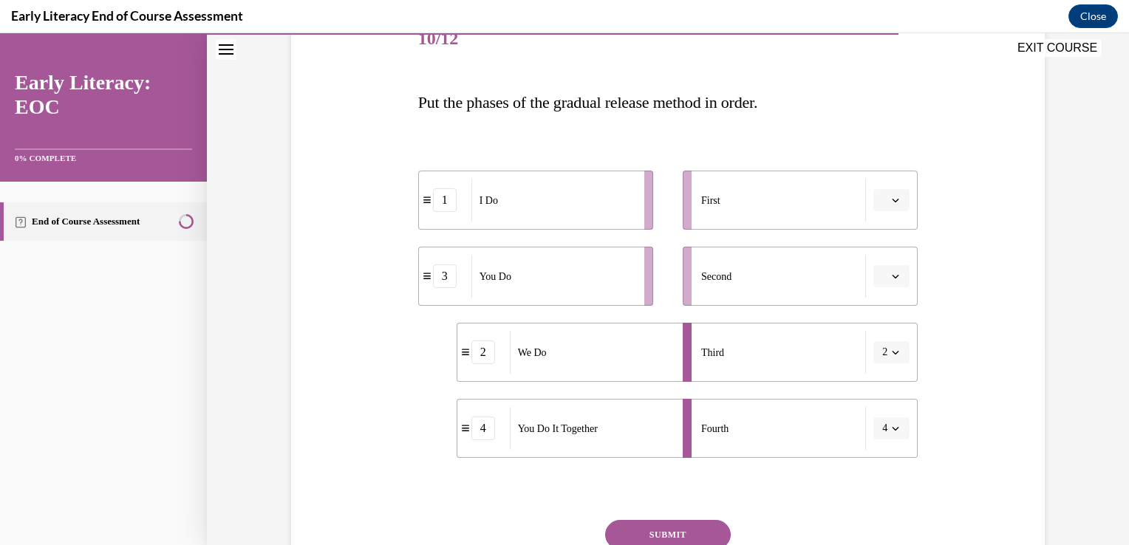
click at [892, 365] on li "Third 2" at bounding box center [800, 352] width 235 height 59
click at [887, 194] on button "button" at bounding box center [892, 200] width 36 height 22
click at [884, 253] on div "1" at bounding box center [884, 263] width 37 height 30
click at [892, 276] on icon "button" at bounding box center [895, 276] width 7 height 7
click at [893, 395] on div "3" at bounding box center [884, 399] width 37 height 30
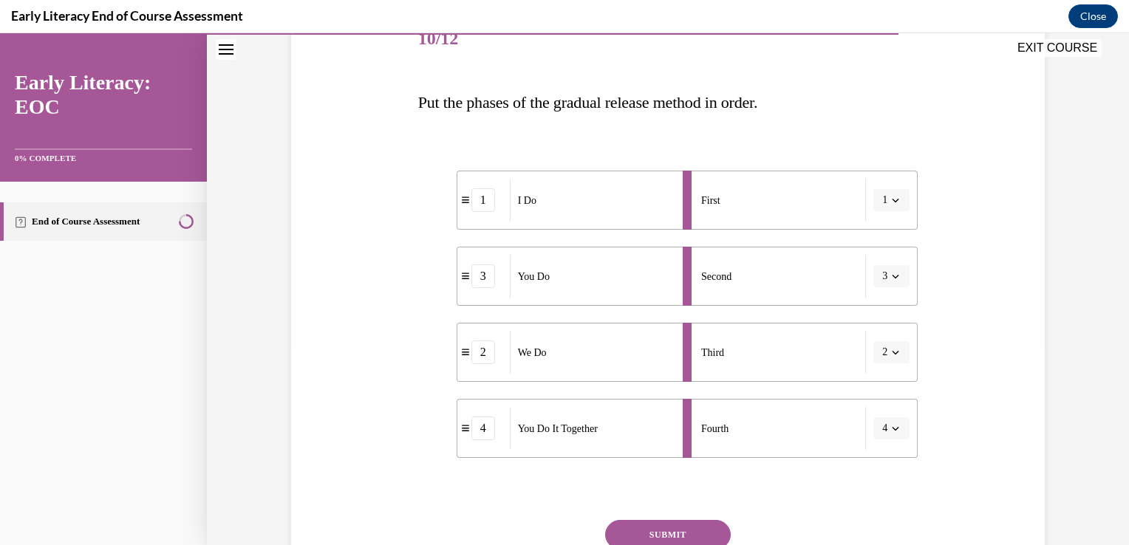
click at [686, 528] on button "SUBMIT" at bounding box center [668, 535] width 126 height 30
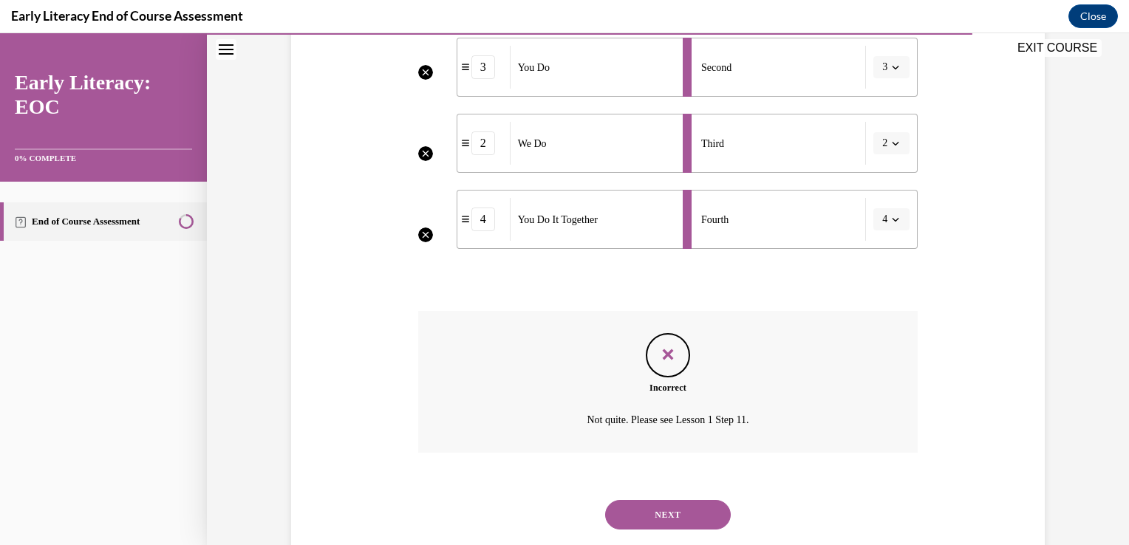
scroll to position [440, 0]
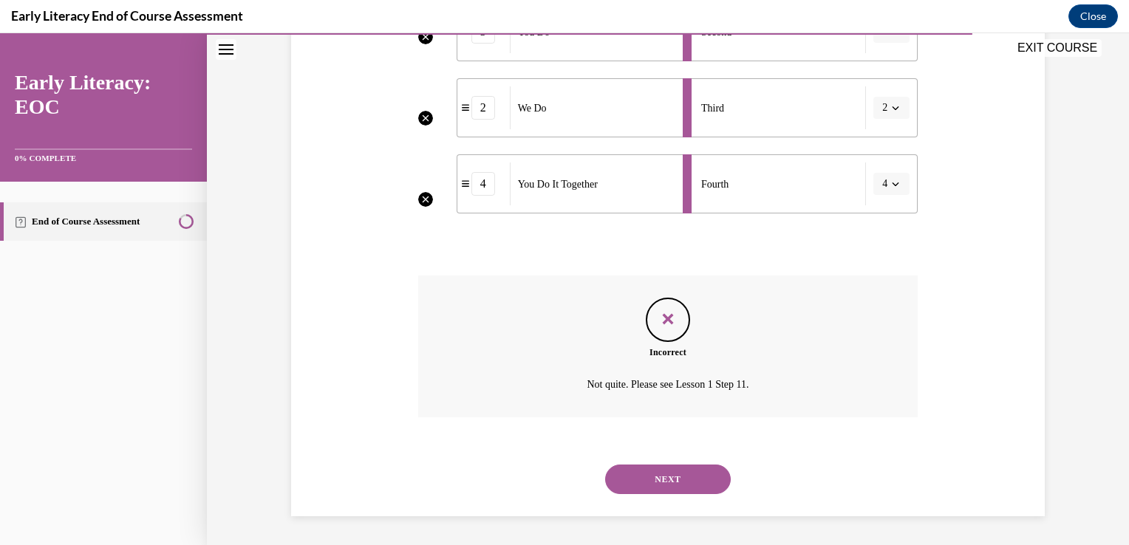
click at [682, 476] on button "NEXT" at bounding box center [668, 480] width 126 height 30
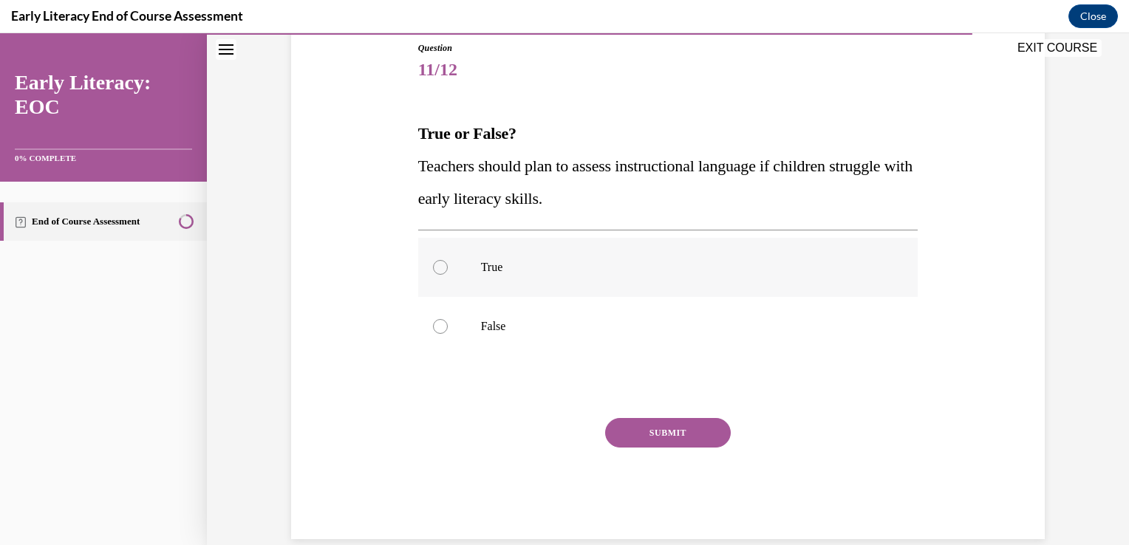
click at [455, 255] on div at bounding box center [668, 267] width 500 height 59
click at [656, 432] on button "SUBMIT" at bounding box center [668, 433] width 126 height 30
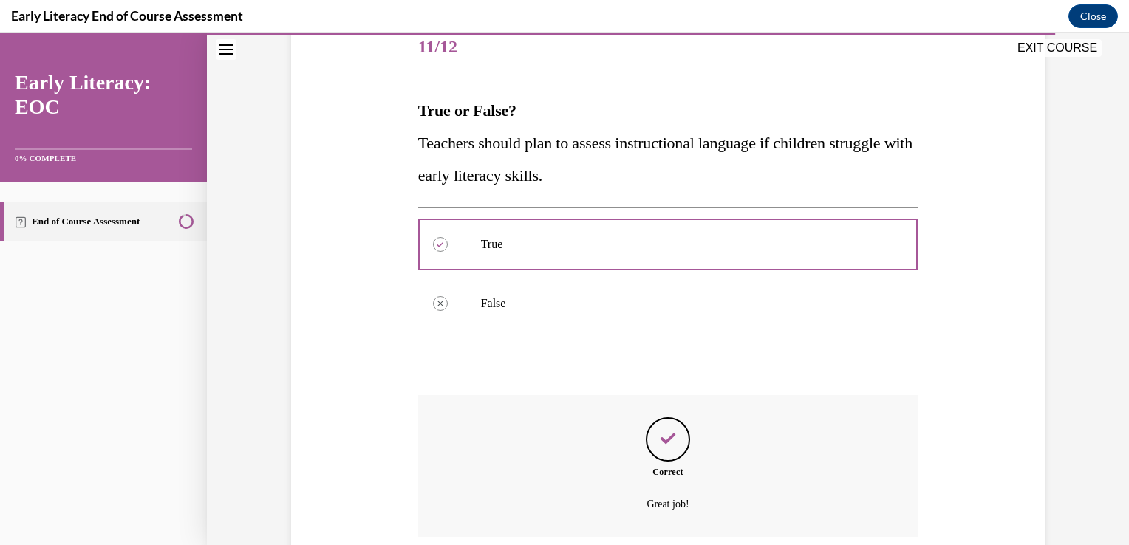
scroll to position [307, 0]
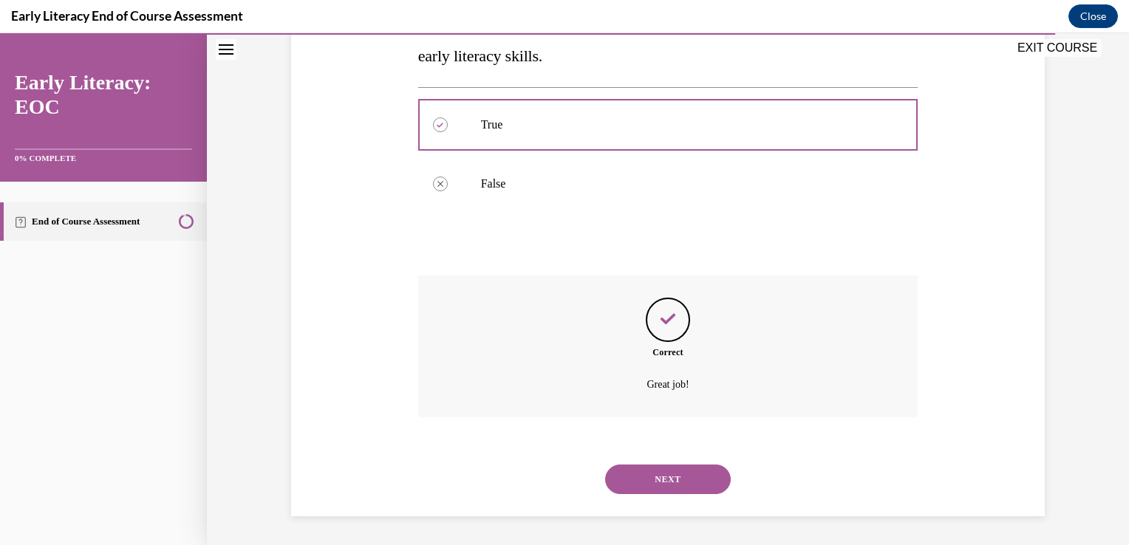
click at [692, 482] on button "NEXT" at bounding box center [668, 480] width 126 height 30
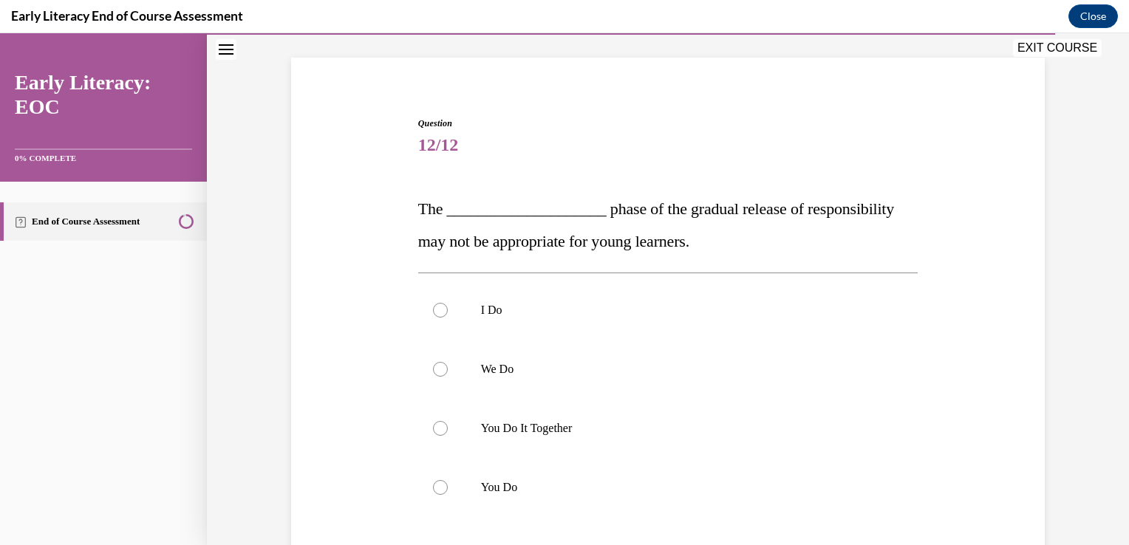
scroll to position [95, 0]
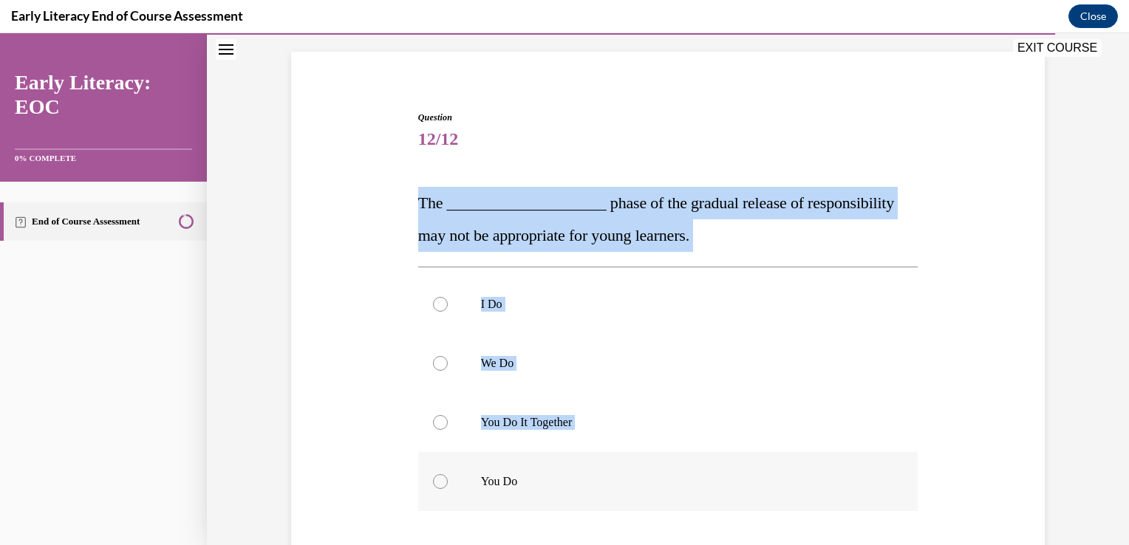
drag, startPoint x: 414, startPoint y: 200, endPoint x: 647, endPoint y: 489, distance: 371.0
click at [647, 489] on div "Question 12/12 The ____________________ phase of the gradual release of respons…" at bounding box center [668, 403] width 500 height 584
copy div "The ____________________ phase of the gradual release of responsibility may not…"
click at [438, 480] on div at bounding box center [440, 482] width 15 height 15
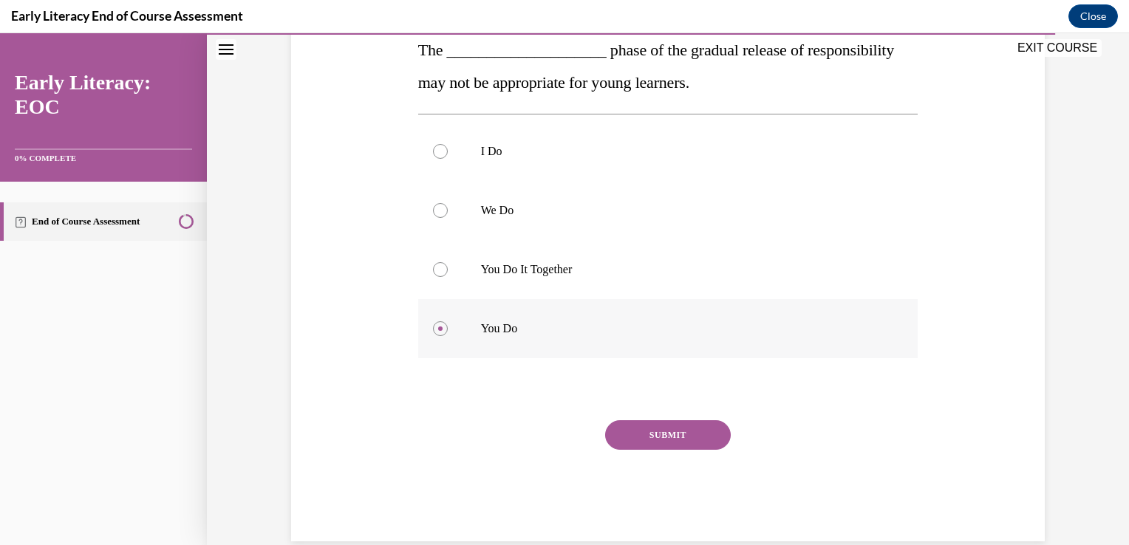
scroll to position [273, 0]
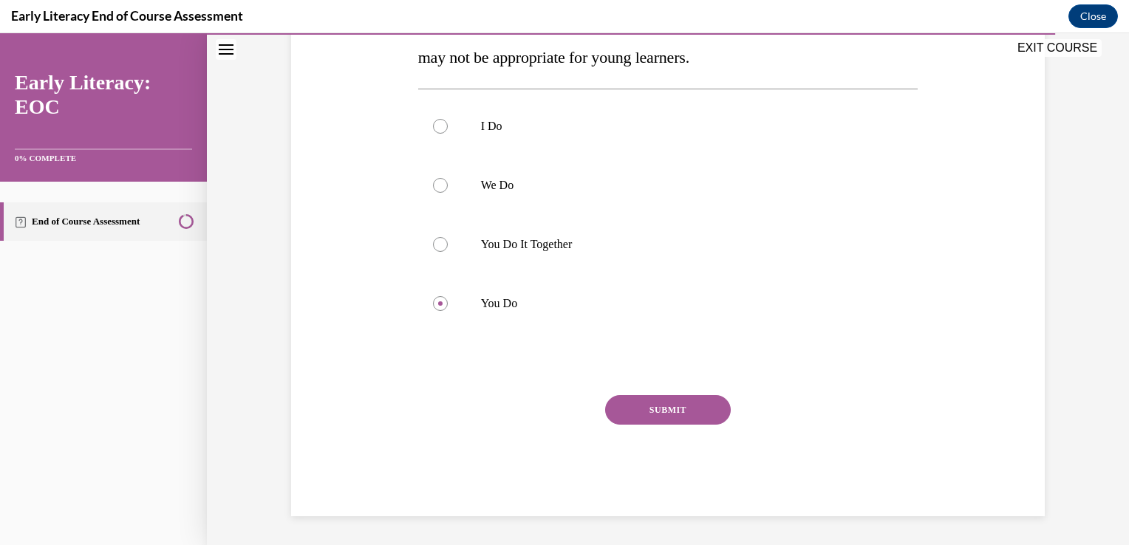
click at [696, 421] on button "SUBMIT" at bounding box center [668, 410] width 126 height 30
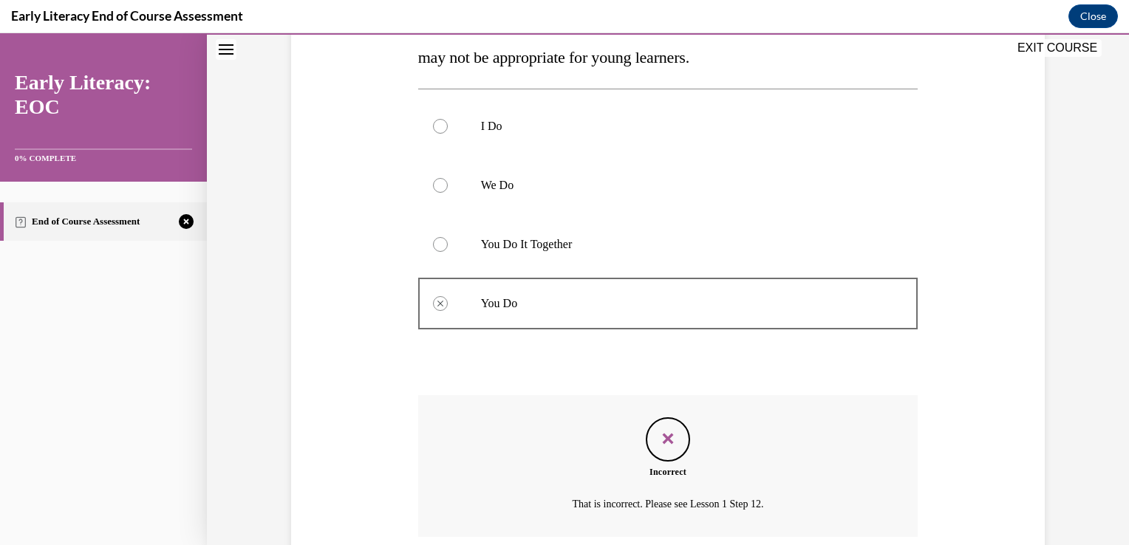
scroll to position [392, 0]
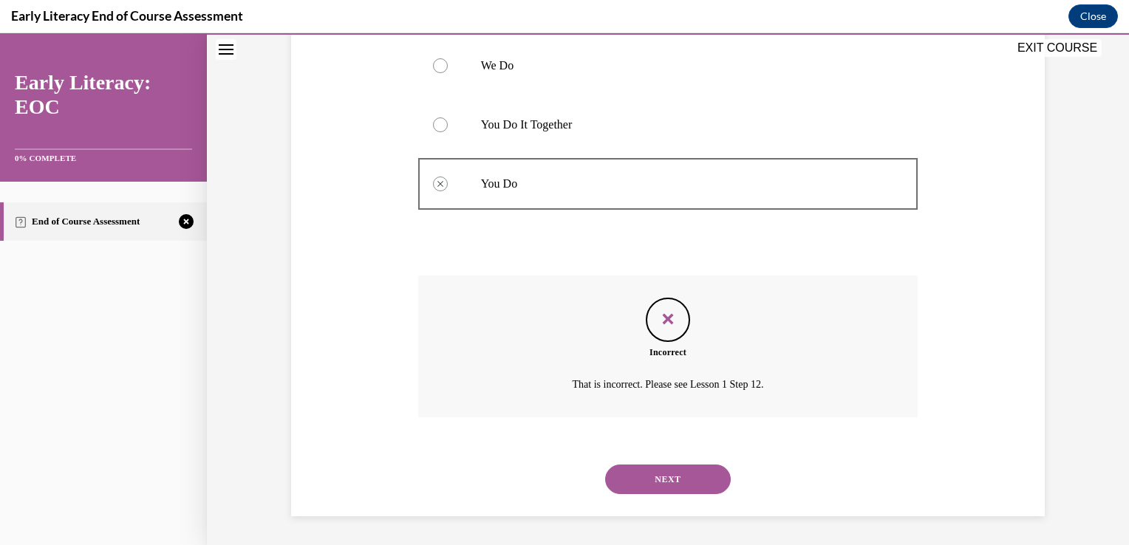
click at [690, 485] on button "NEXT" at bounding box center [668, 480] width 126 height 30
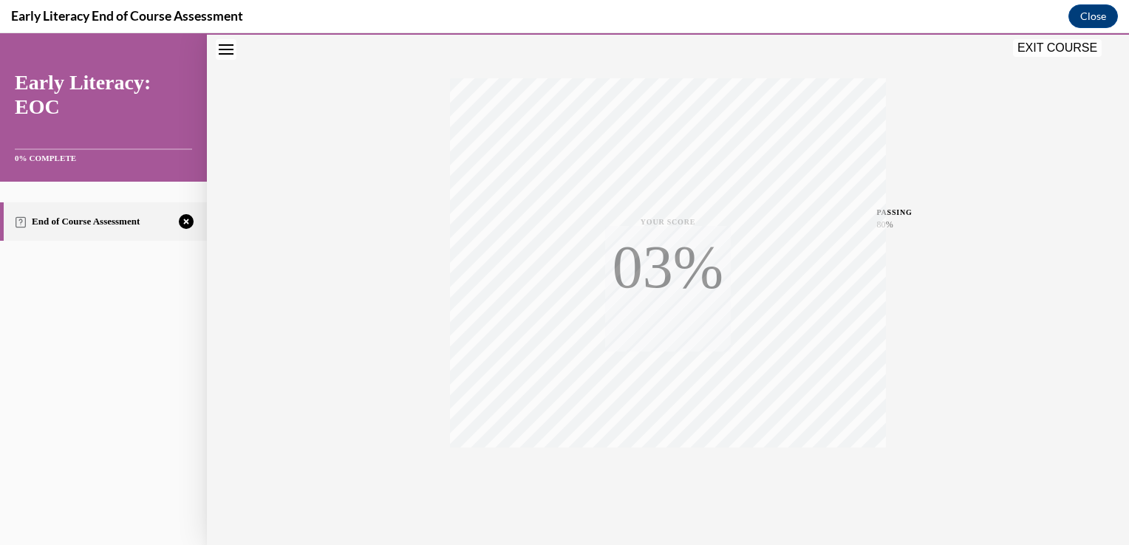
scroll to position [245, 0]
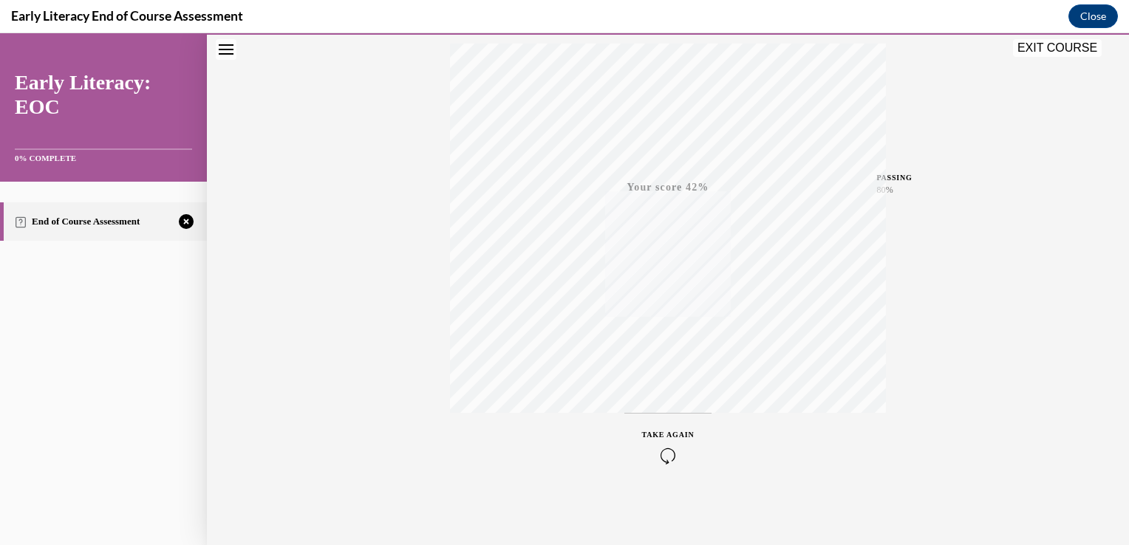
click at [676, 448] on icon "button" at bounding box center [668, 456] width 52 height 16
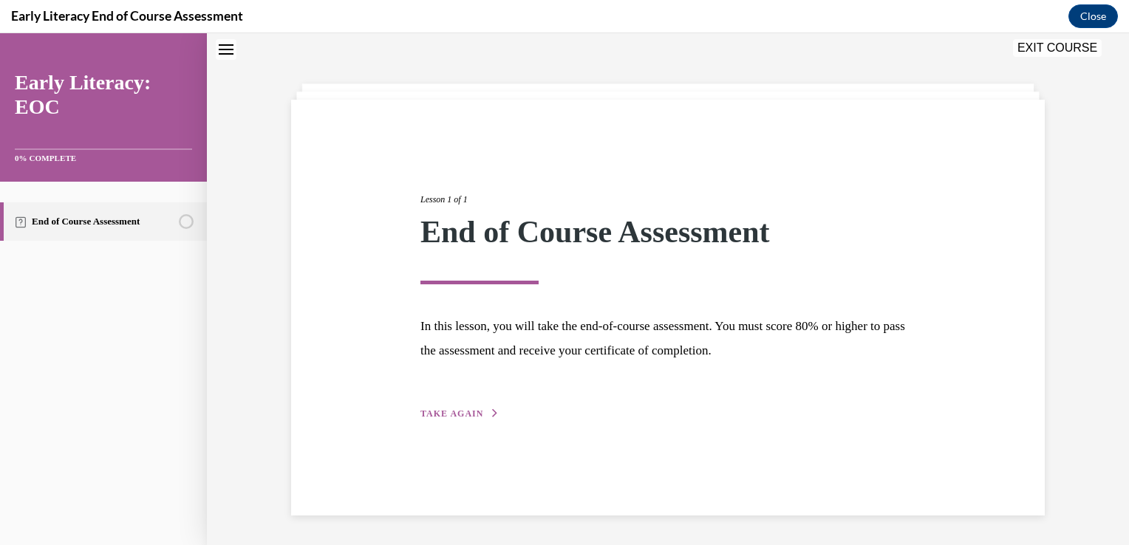
scroll to position [47, 0]
click at [458, 416] on span "TAKE AGAIN" at bounding box center [452, 414] width 63 height 10
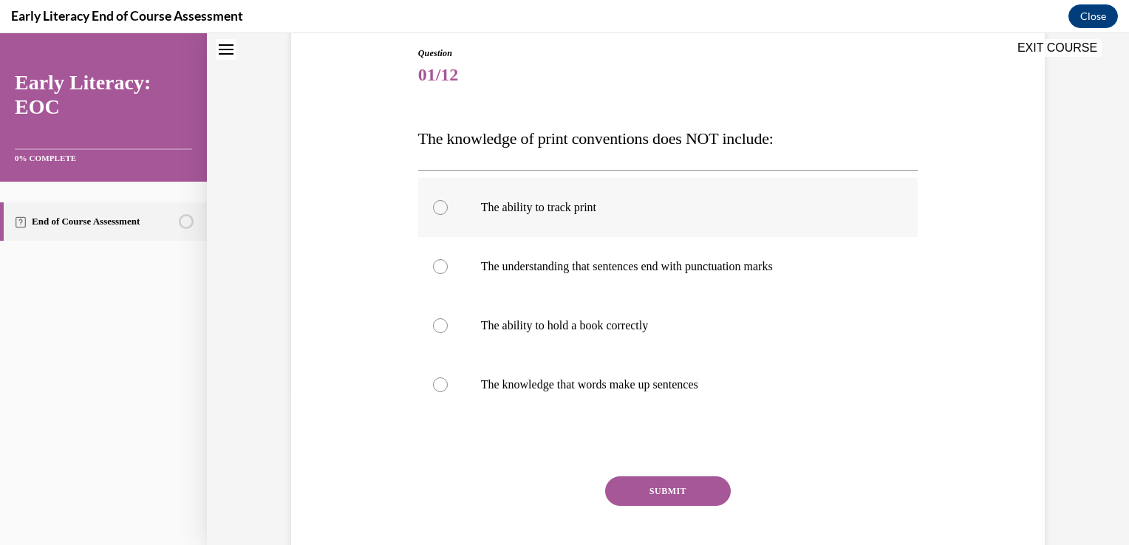
scroll to position [166, 0]
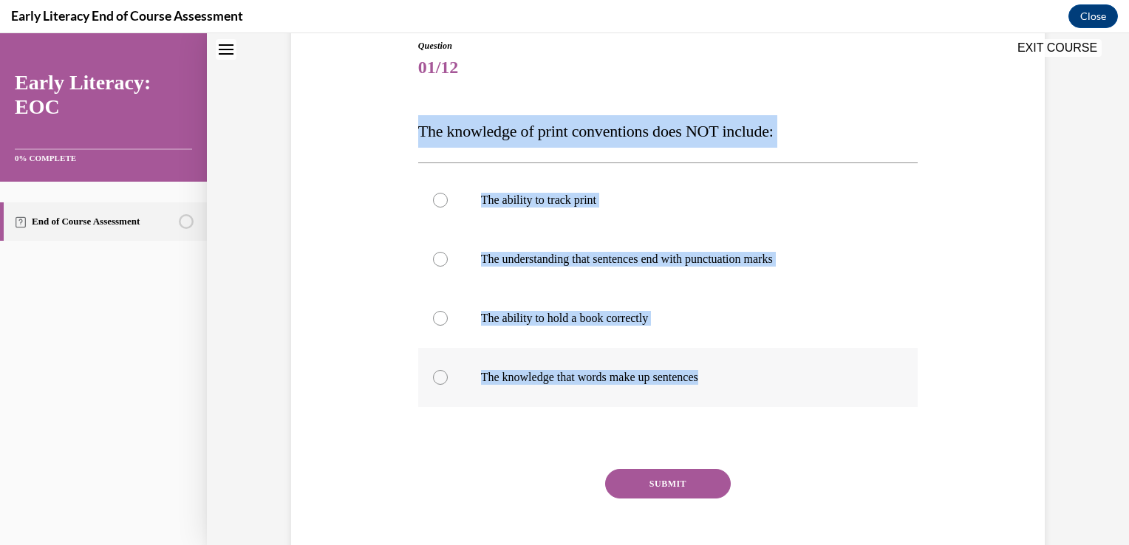
drag, startPoint x: 415, startPoint y: 132, endPoint x: 722, endPoint y: 381, distance: 395.7
click at [722, 381] on div "Question 01/12 The knowledge of print conventions does NOT include: The ability…" at bounding box center [668, 314] width 500 height 551
drag, startPoint x: 722, startPoint y: 381, endPoint x: 644, endPoint y: 374, distance: 78.6
copy div "The knowledge of print conventions does NOT include: The ability to track print…"
click at [424, 256] on div at bounding box center [668, 259] width 500 height 59
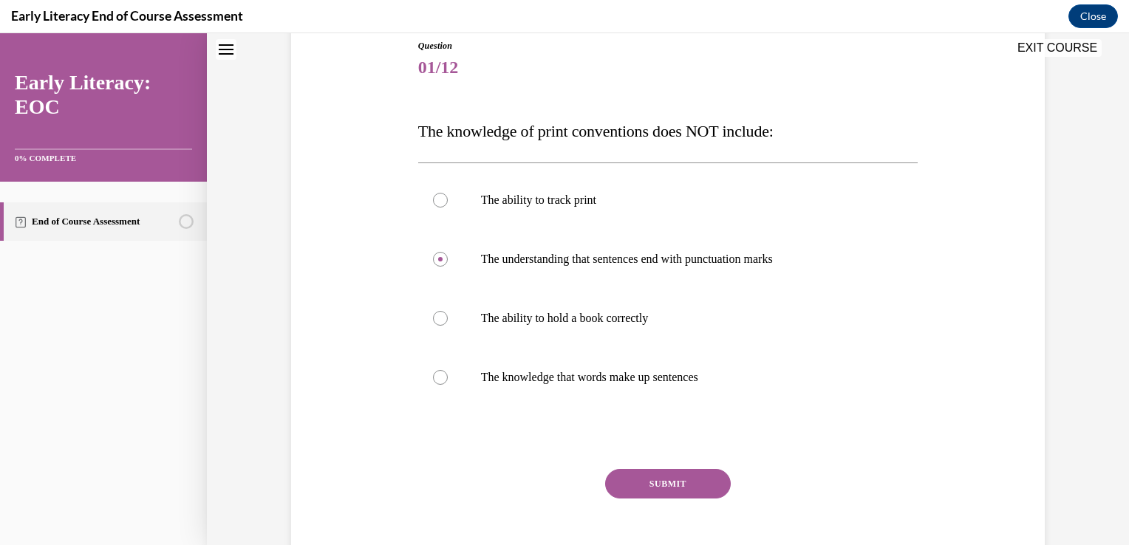
click at [695, 483] on button "SUBMIT" at bounding box center [668, 484] width 126 height 30
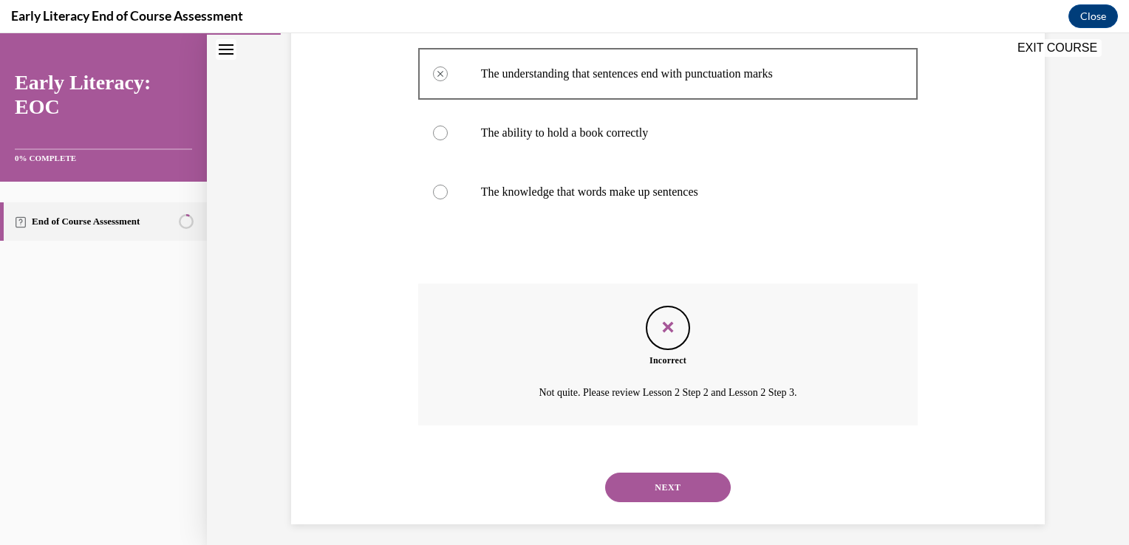
scroll to position [360, 0]
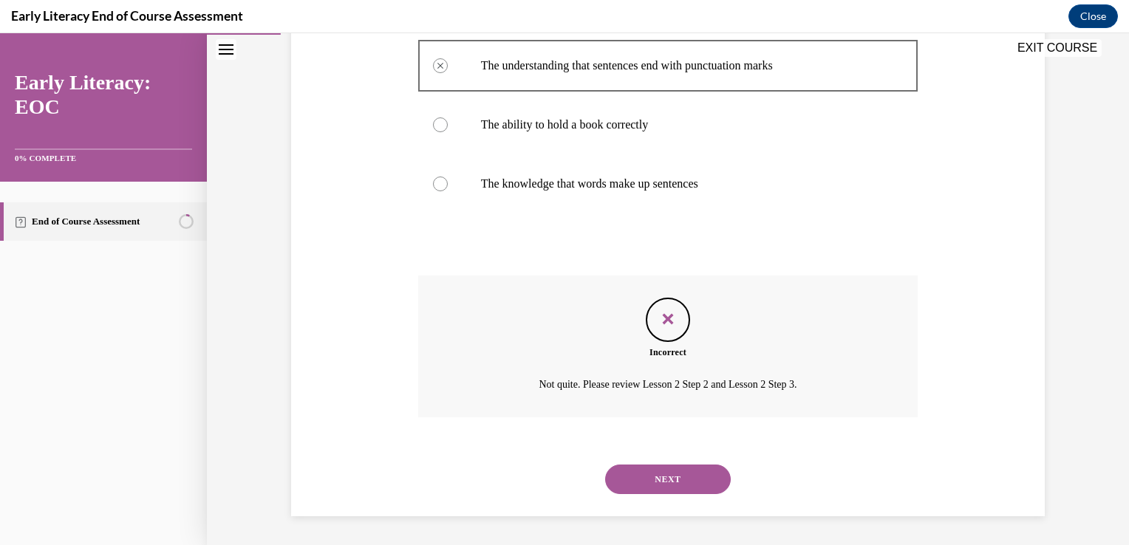
click at [678, 485] on button "NEXT" at bounding box center [668, 480] width 126 height 30
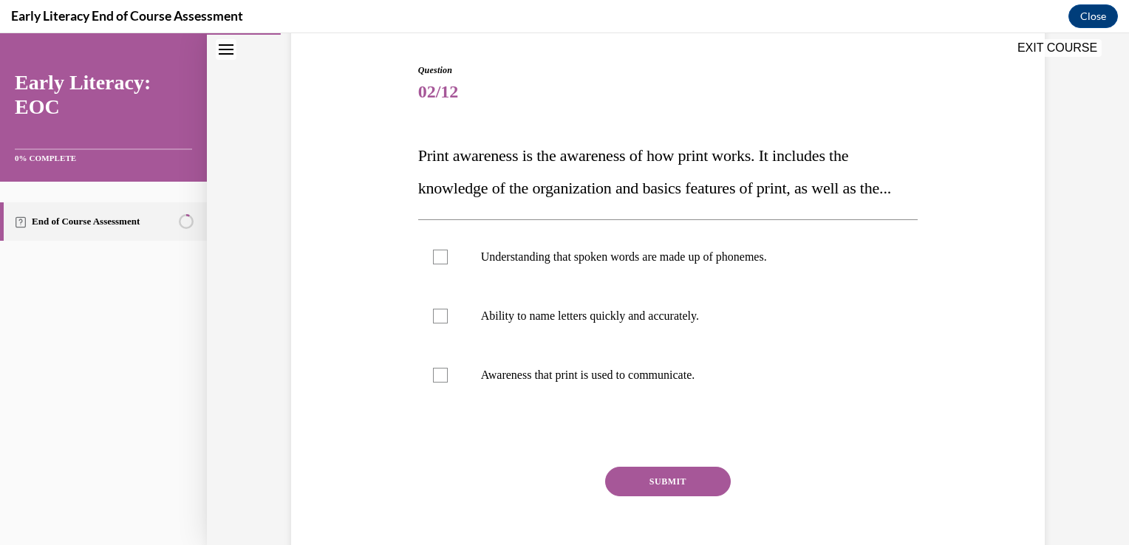
scroll to position [140, 0]
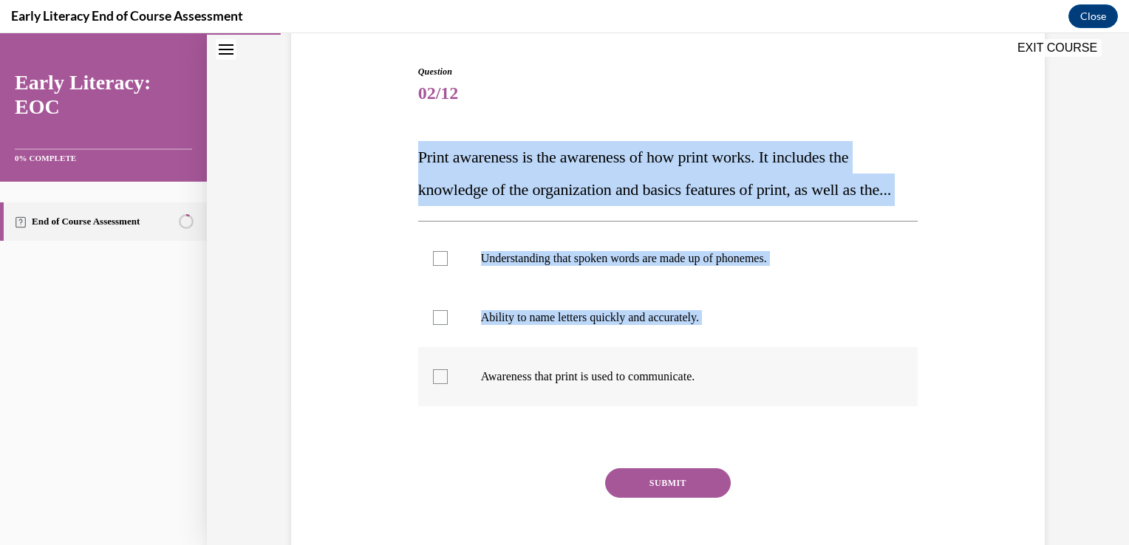
drag, startPoint x: 413, startPoint y: 157, endPoint x: 723, endPoint y: 418, distance: 404.9
click at [723, 418] on div "Question 02/12 Print awareness is the awareness of how print works. It includes…" at bounding box center [668, 327] width 500 height 525
click at [361, 276] on div "Question 02/12 Print awareness is the awareness of how print works. It includes…" at bounding box center [668, 305] width 761 height 569
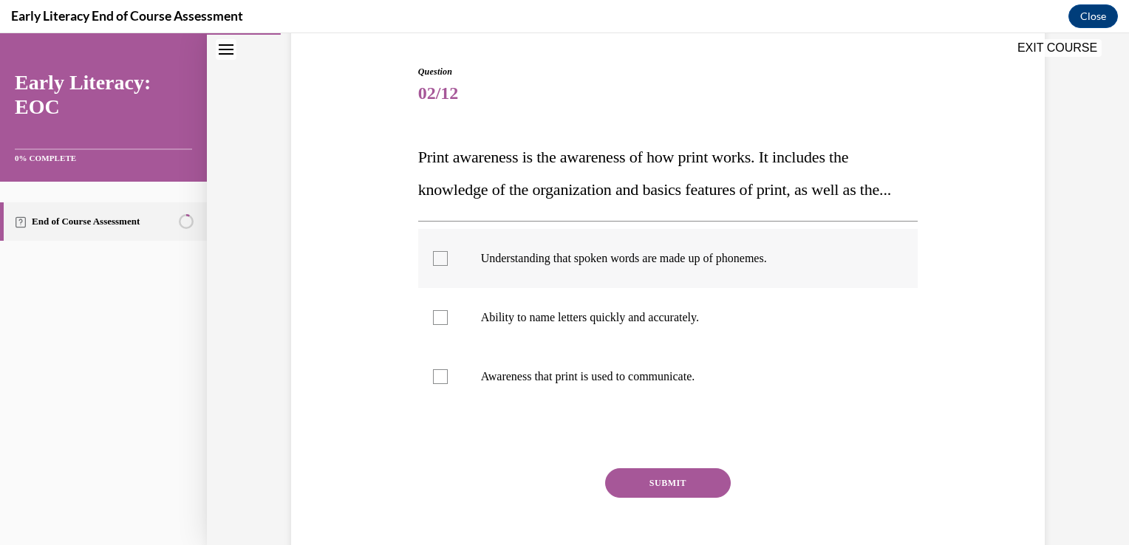
click at [438, 266] on div at bounding box center [440, 258] width 15 height 15
click at [667, 498] on button "SUBMIT" at bounding box center [668, 484] width 126 height 30
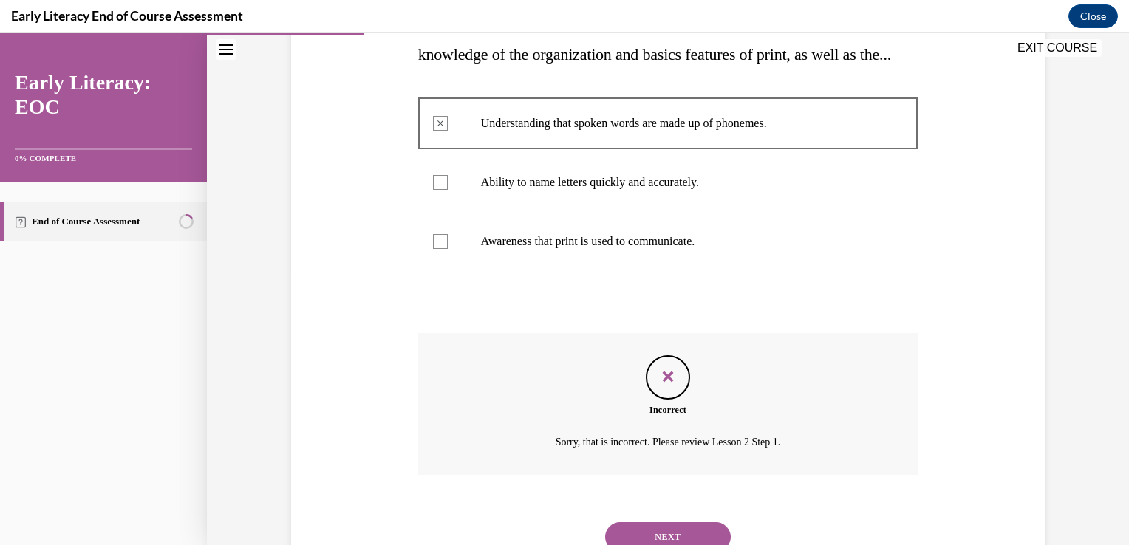
scroll to position [366, 0]
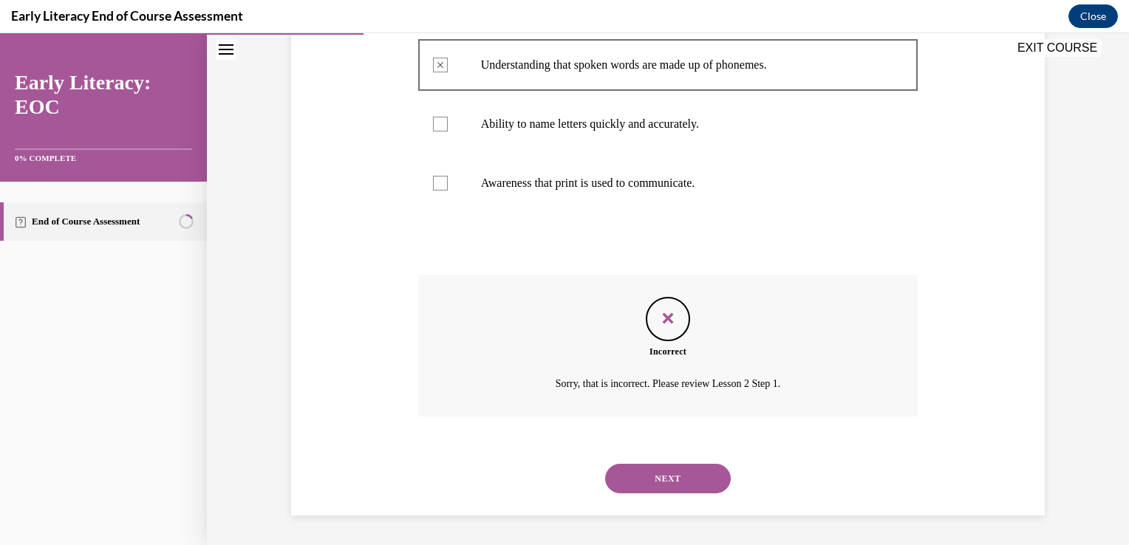
click at [650, 475] on button "NEXT" at bounding box center [668, 479] width 126 height 30
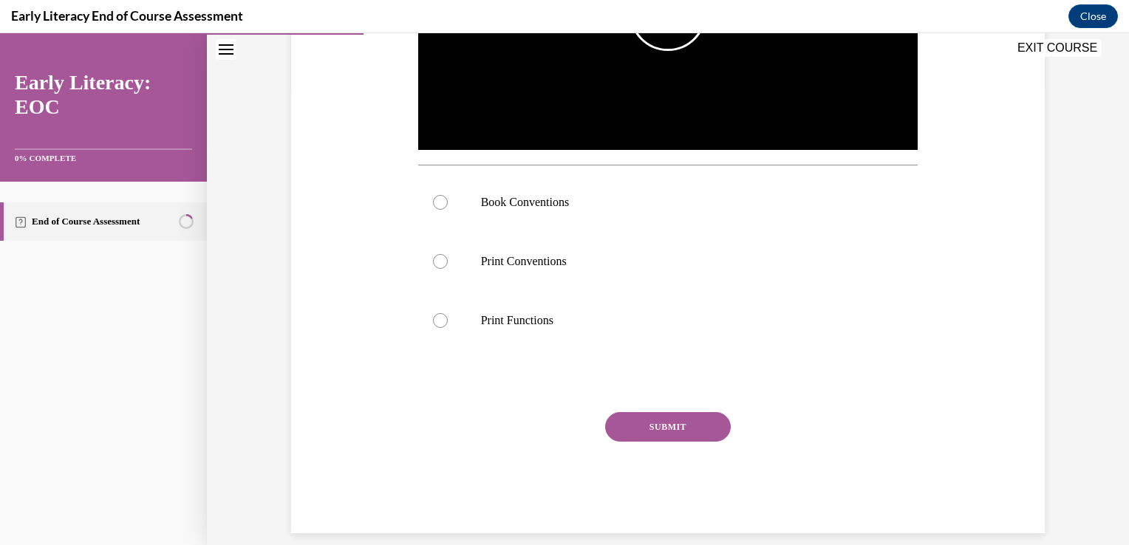
scroll to position [458, 0]
click at [541, 282] on div at bounding box center [668, 260] width 500 height 59
click at [716, 427] on button "SUBMIT" at bounding box center [668, 427] width 126 height 30
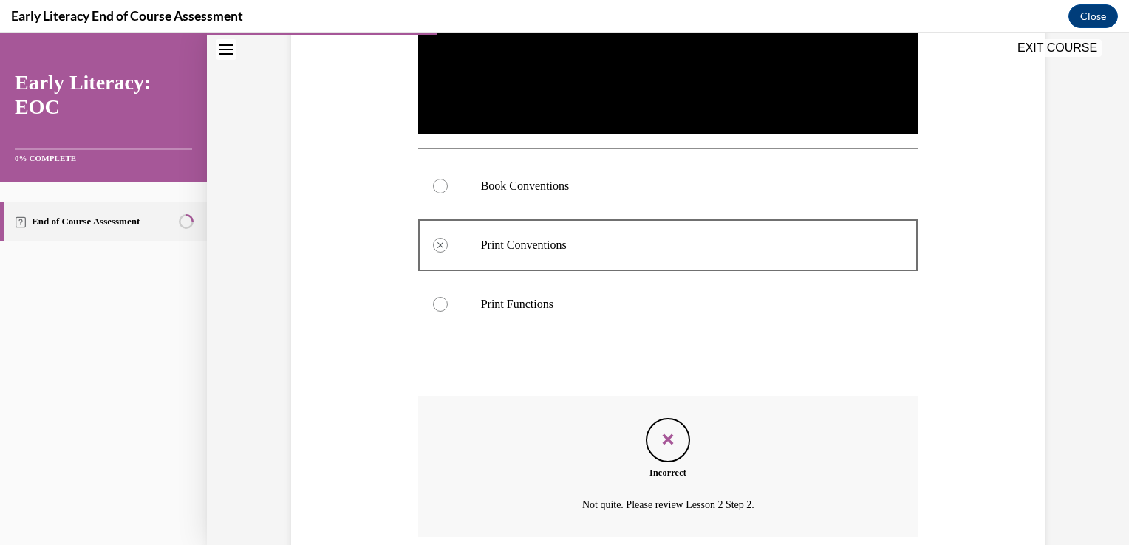
scroll to position [593, 0]
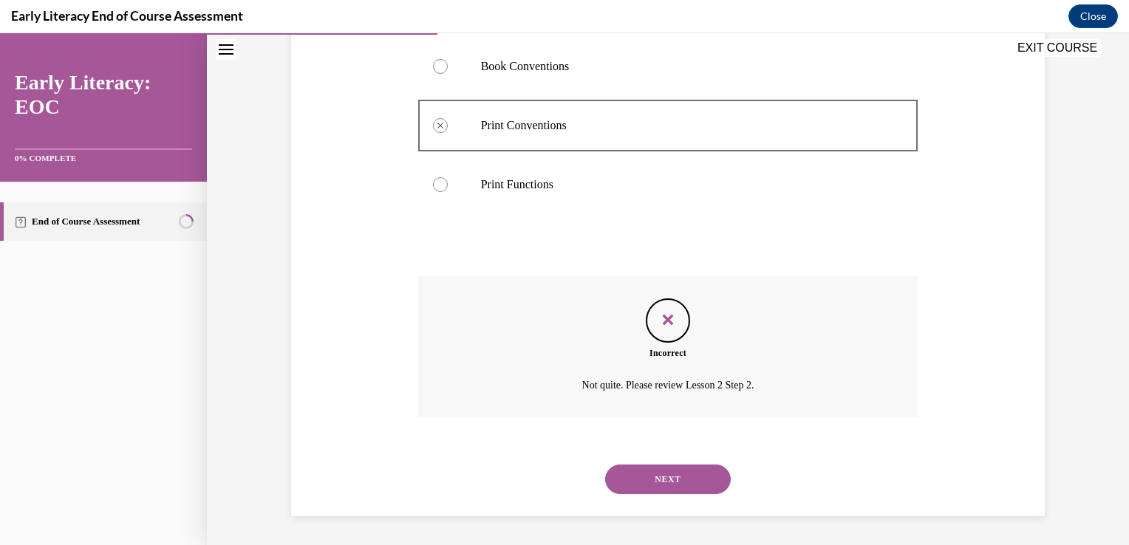
click at [711, 486] on button "NEXT" at bounding box center [668, 480] width 126 height 30
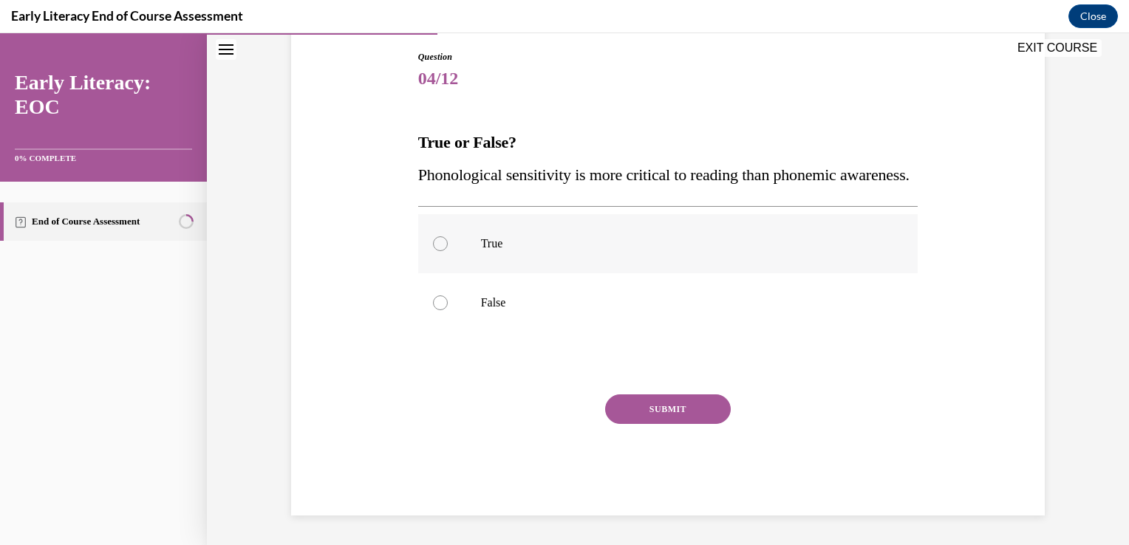
click at [526, 273] on div at bounding box center [668, 243] width 500 height 59
click at [528, 310] on p "False" at bounding box center [681, 303] width 401 height 15
click at [686, 423] on button "SUBMIT" at bounding box center [668, 410] width 126 height 30
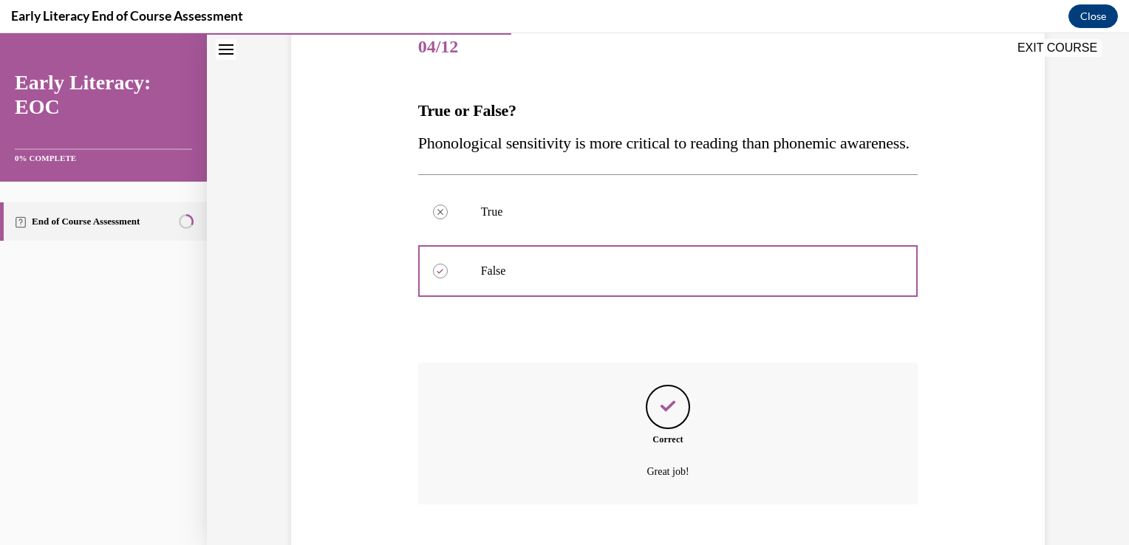
scroll to position [307, 0]
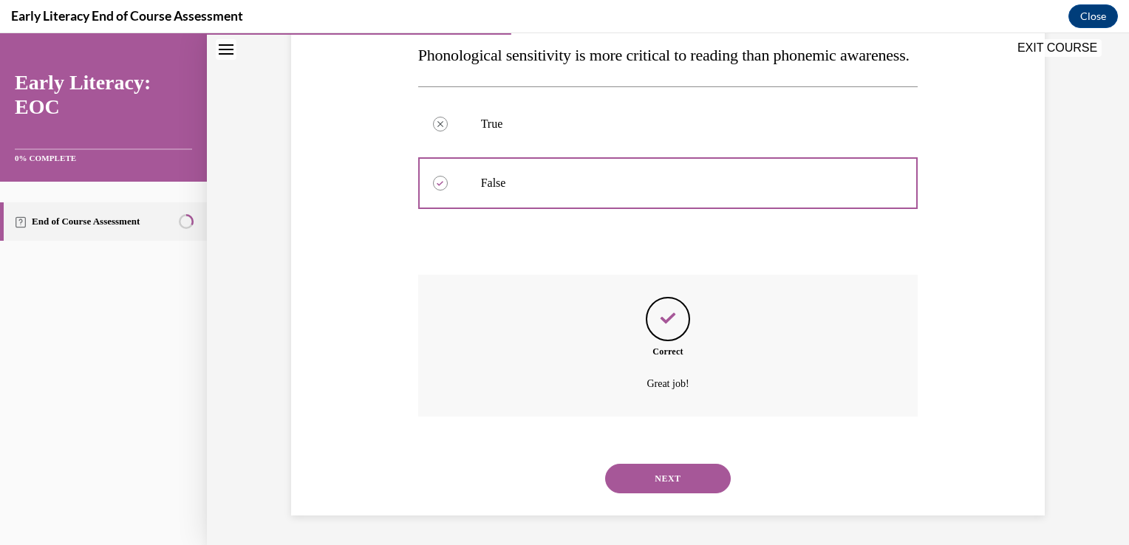
click at [685, 471] on button "NEXT" at bounding box center [668, 479] width 126 height 30
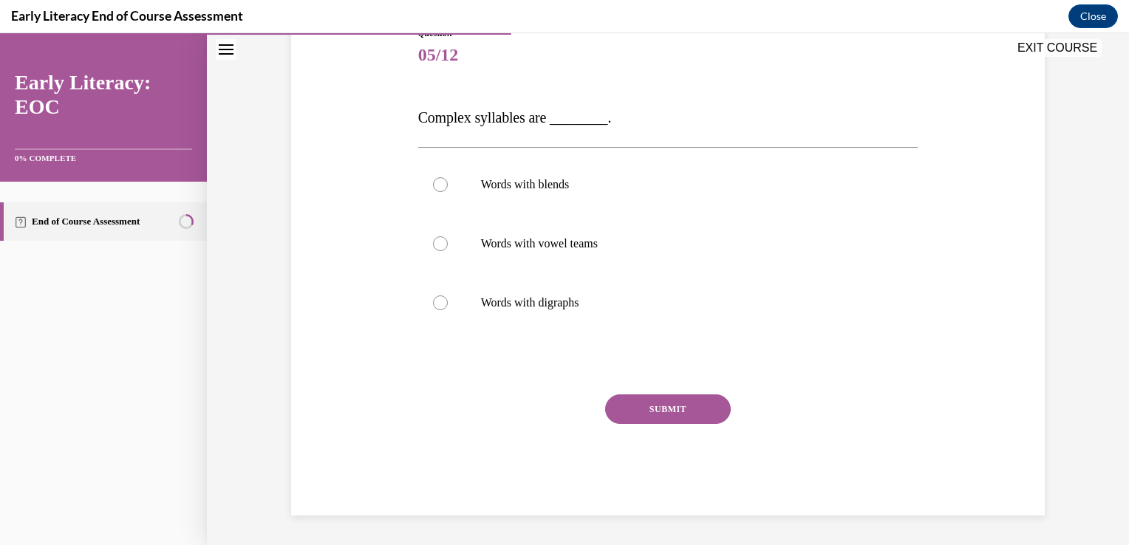
scroll to position [164, 0]
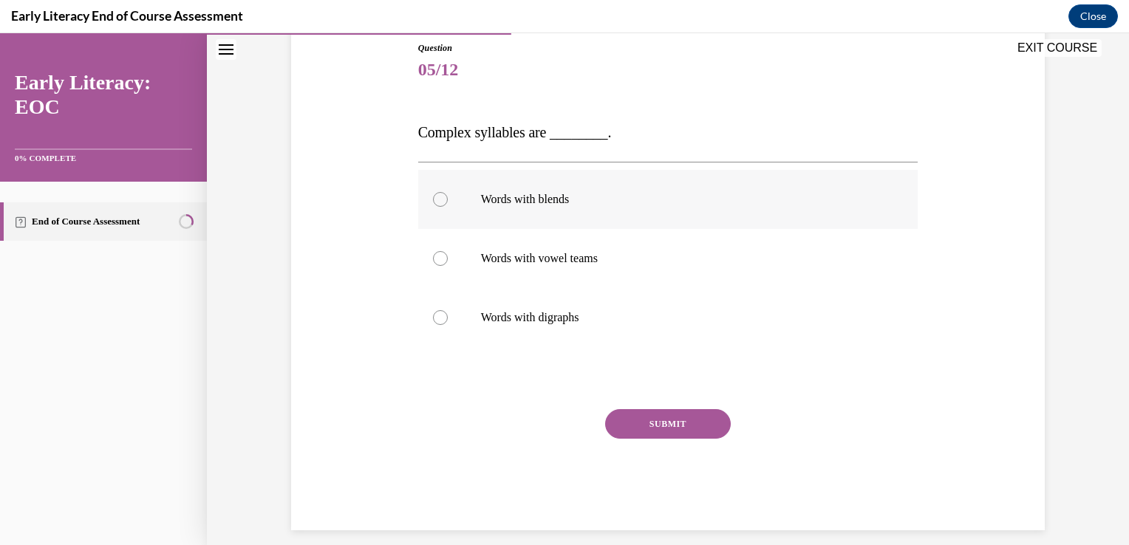
click at [573, 195] on p "Words with blends" at bounding box center [681, 199] width 401 height 15
click at [695, 436] on button "SUBMIT" at bounding box center [668, 424] width 126 height 30
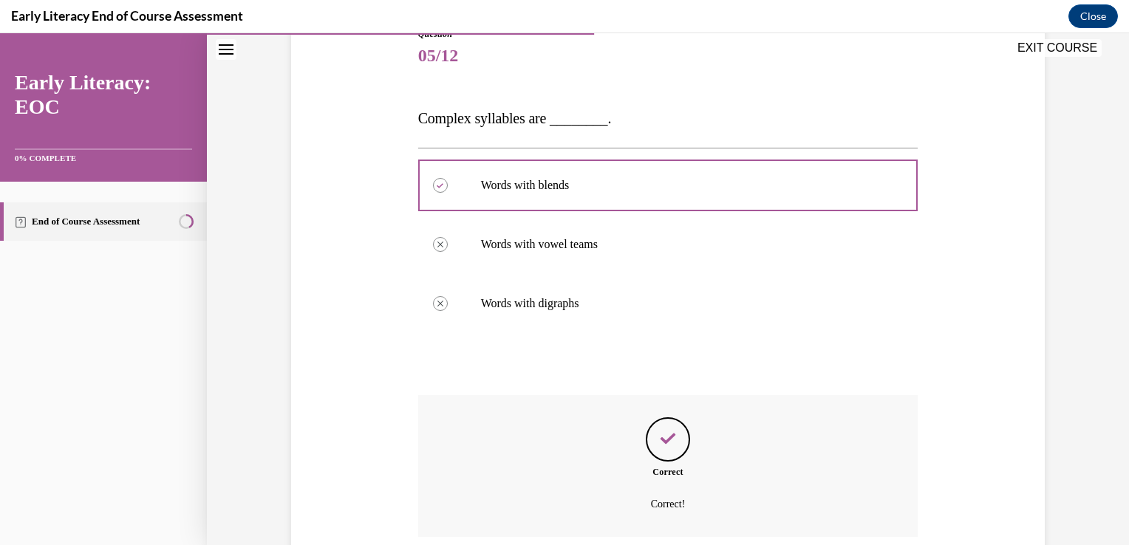
scroll to position [298, 0]
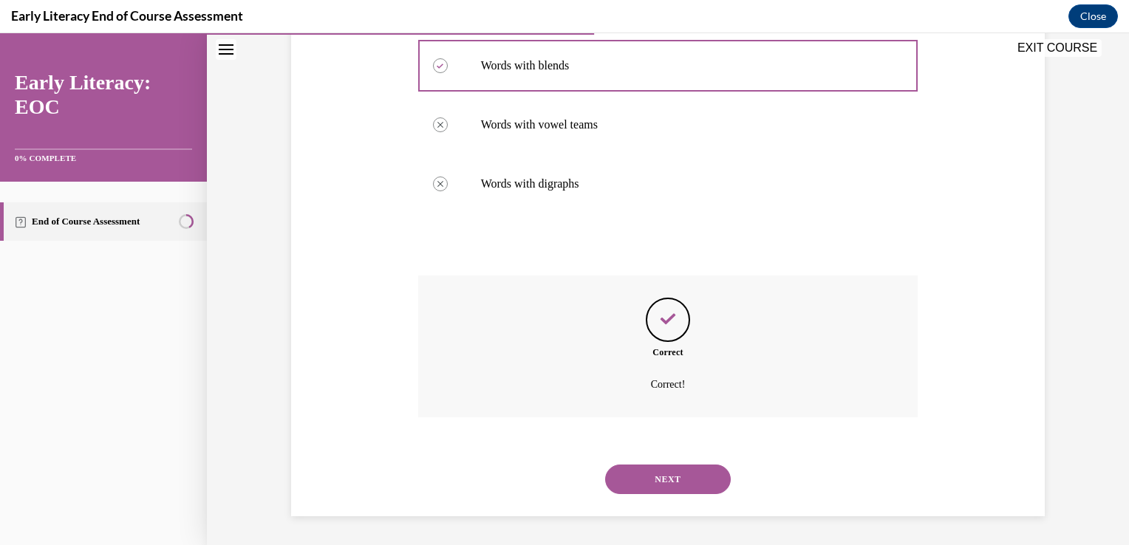
click at [697, 476] on button "NEXT" at bounding box center [668, 480] width 126 height 30
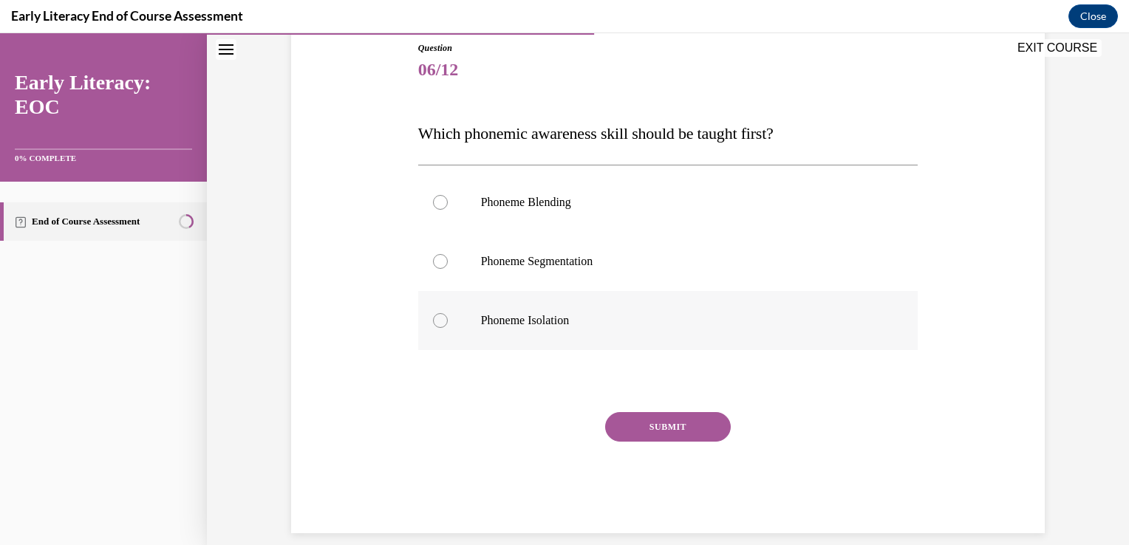
click at [610, 332] on div at bounding box center [668, 320] width 500 height 59
click at [701, 437] on button "SUBMIT" at bounding box center [668, 427] width 126 height 30
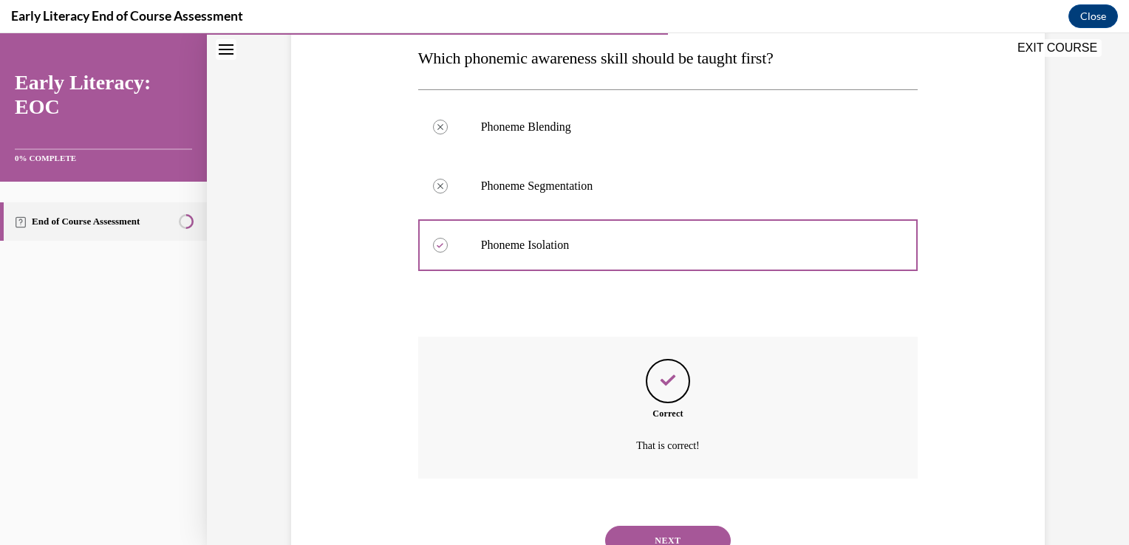
scroll to position [301, 0]
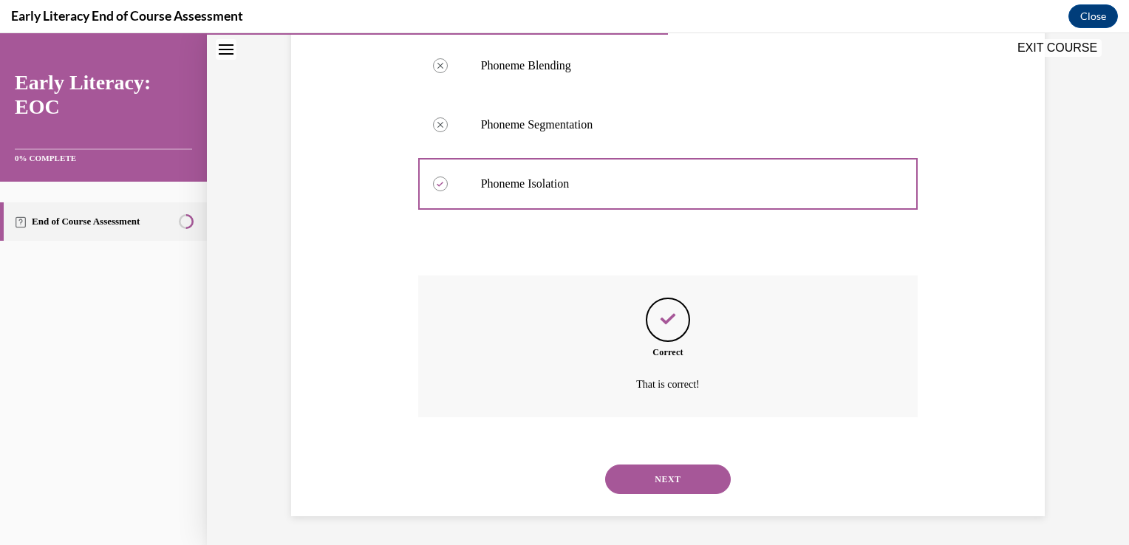
click at [704, 472] on button "NEXT" at bounding box center [668, 480] width 126 height 30
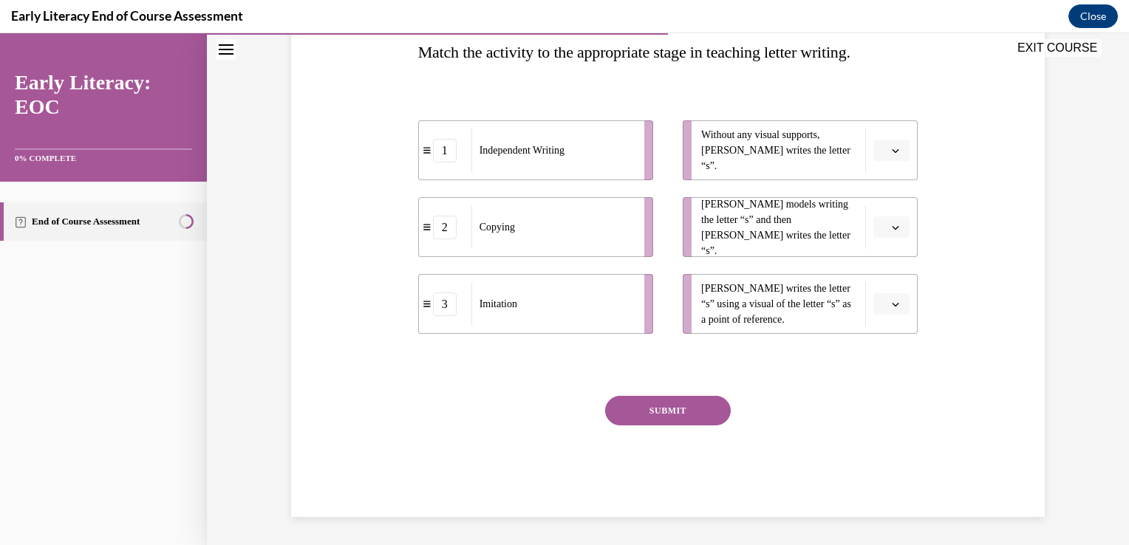
scroll to position [246, 0]
click at [888, 158] on button "button" at bounding box center [892, 150] width 36 height 22
click at [885, 213] on div "1" at bounding box center [884, 212] width 37 height 30
click at [892, 226] on icon "button" at bounding box center [895, 226] width 7 height 7
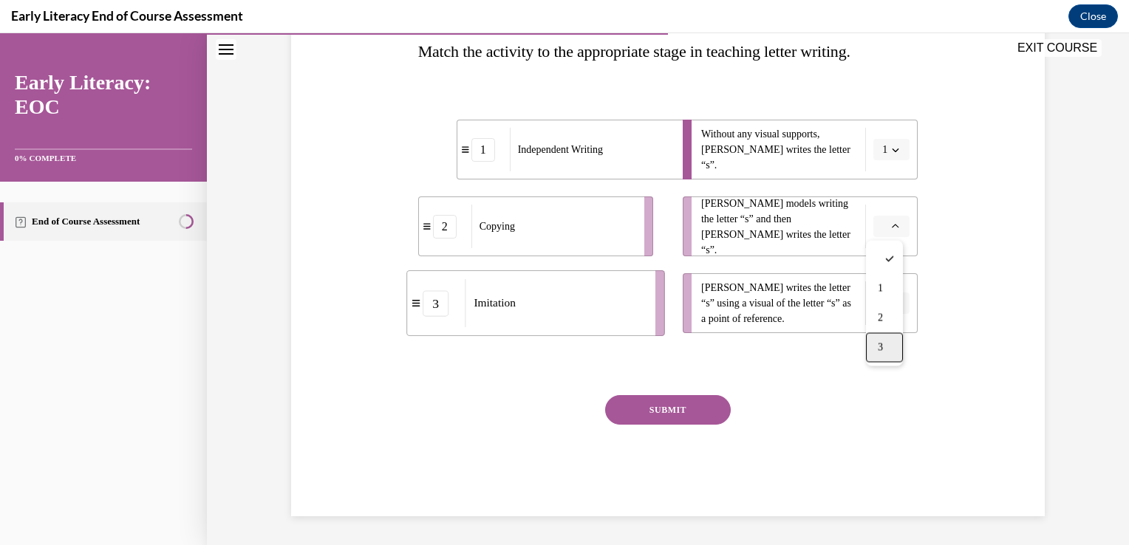
click at [884, 353] on div "3" at bounding box center [884, 348] width 37 height 30
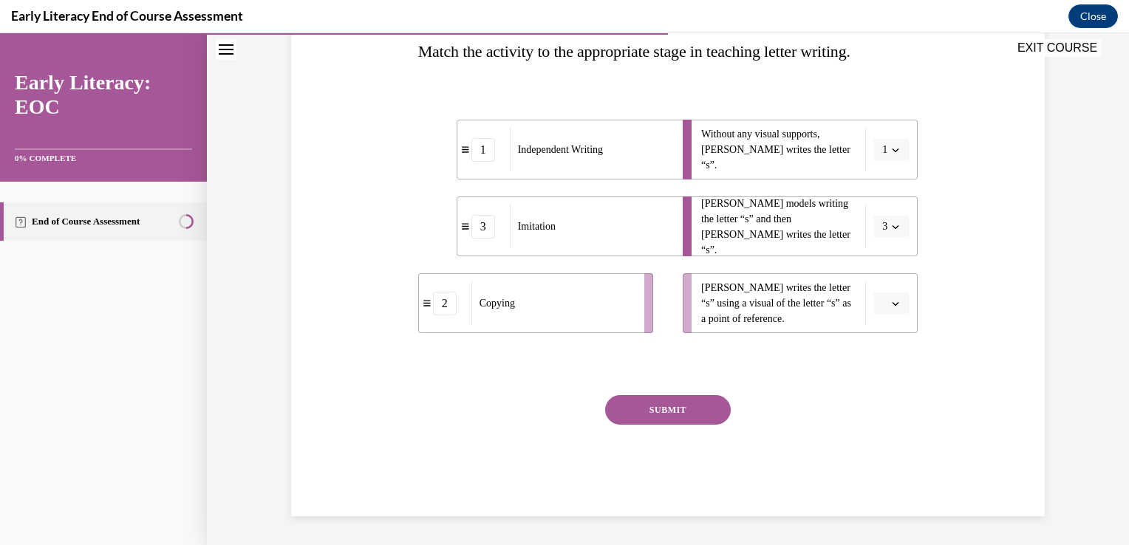
click at [885, 309] on button "button" at bounding box center [892, 304] width 36 height 22
click at [887, 388] on div "2" at bounding box center [884, 396] width 37 height 30
click at [664, 418] on button "SUBMIT" at bounding box center [668, 410] width 126 height 30
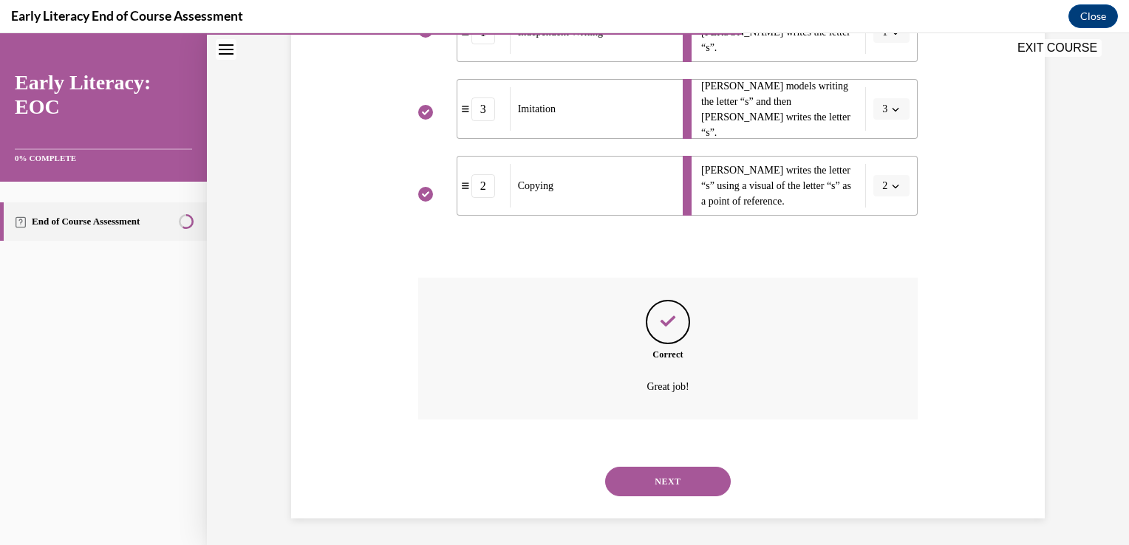
scroll to position [366, 0]
click at [684, 472] on button "NEXT" at bounding box center [668, 480] width 126 height 30
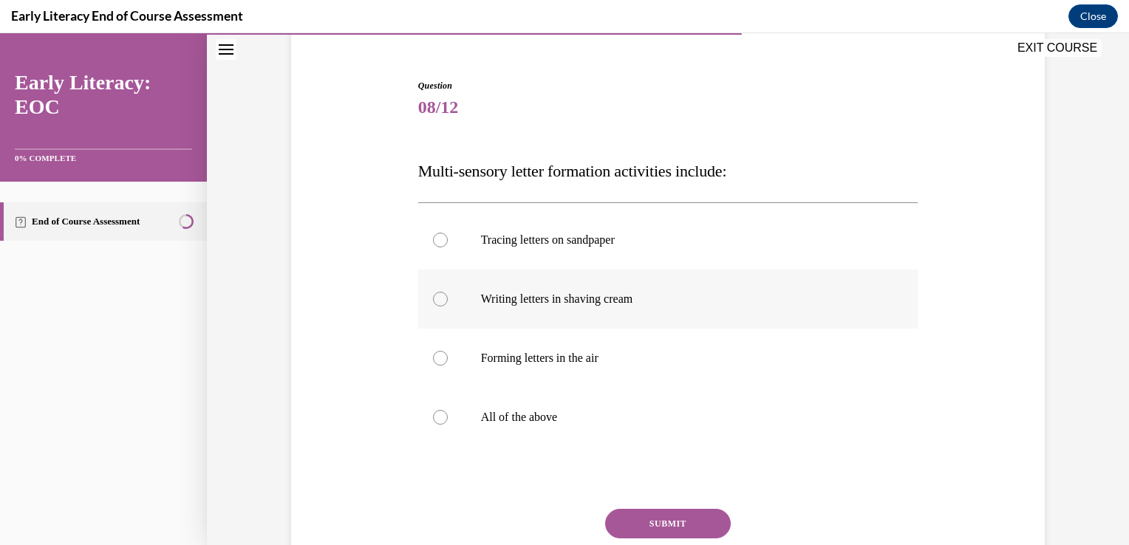
scroll to position [145, 0]
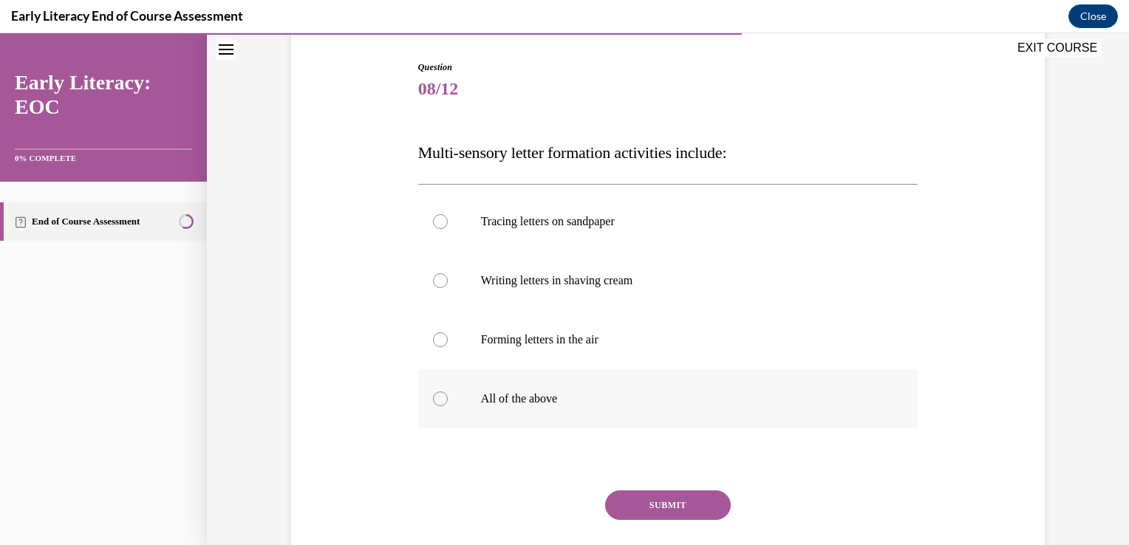
click at [577, 412] on div at bounding box center [668, 399] width 500 height 59
click at [673, 495] on button "SUBMIT" at bounding box center [668, 506] width 126 height 30
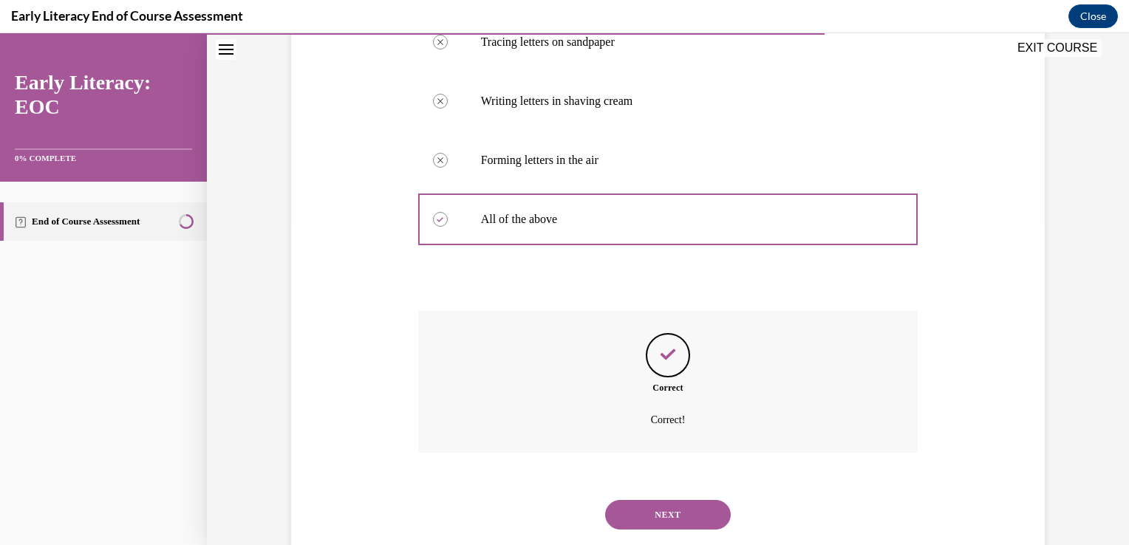
scroll to position [360, 0]
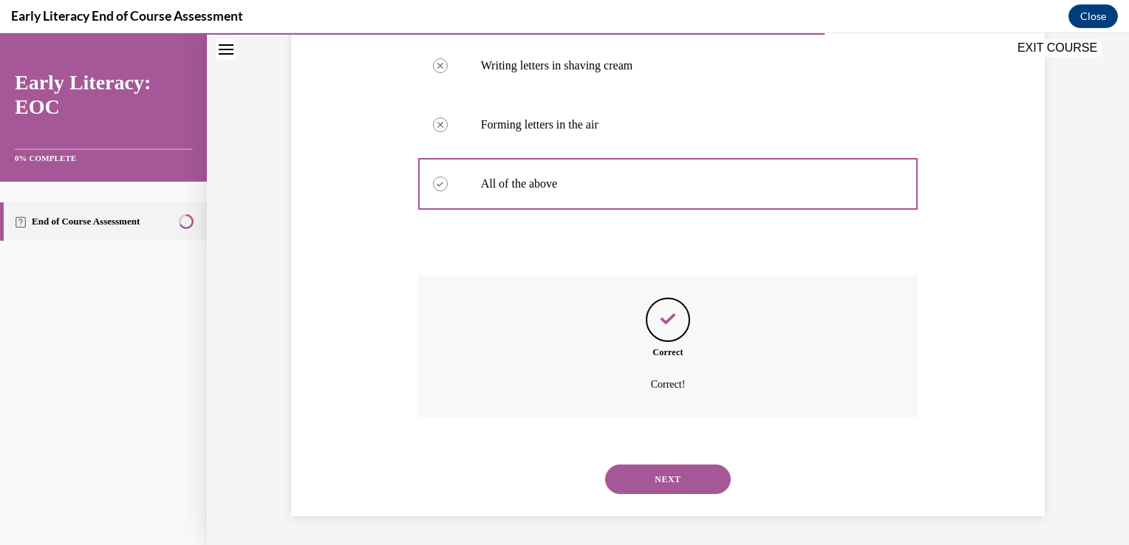
click at [719, 472] on button "NEXT" at bounding box center [668, 480] width 126 height 30
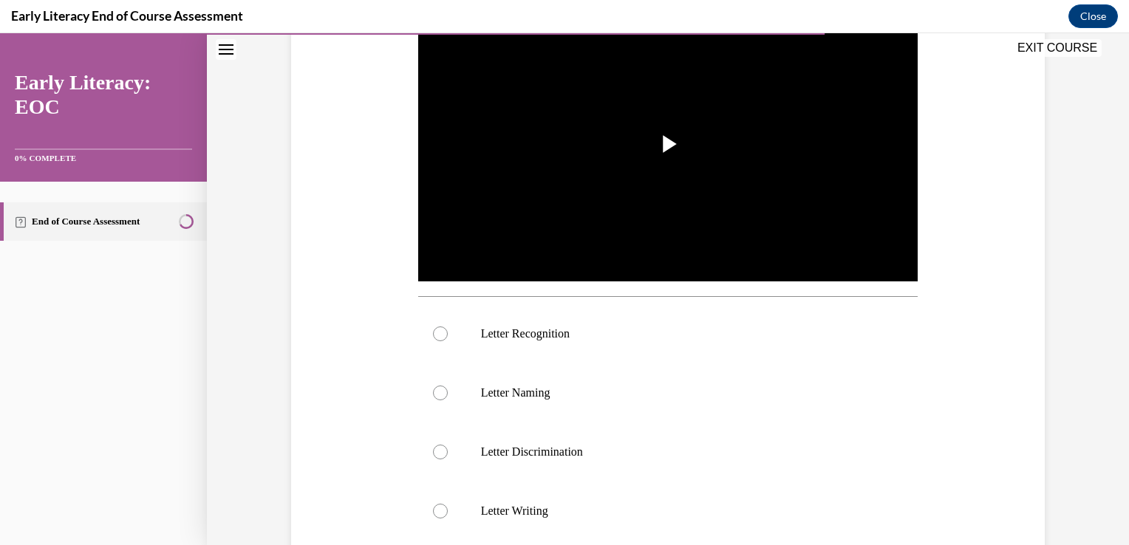
scroll to position [392, 0]
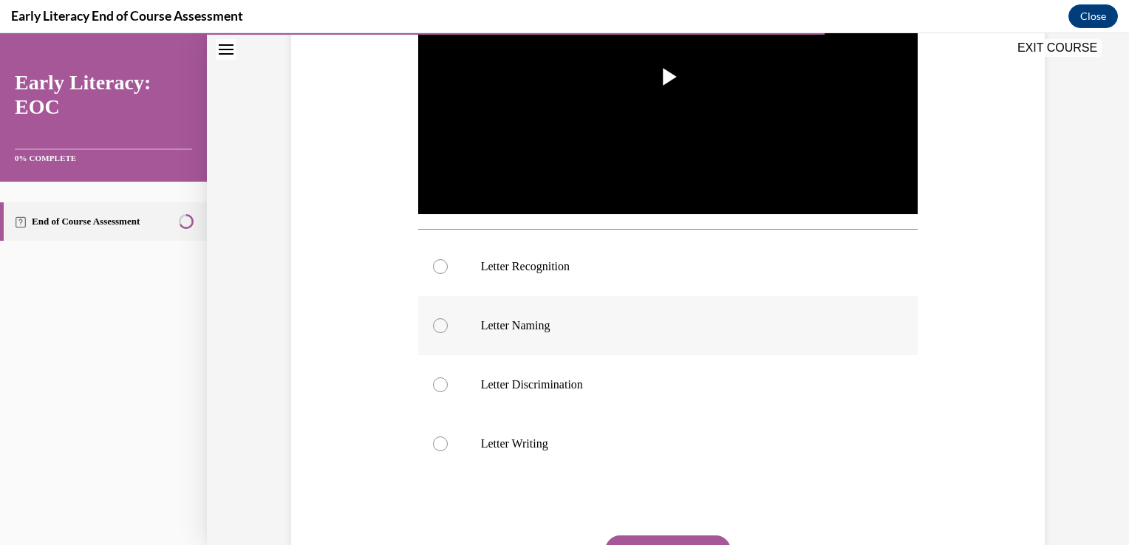
click at [594, 344] on div at bounding box center [668, 325] width 500 height 59
click at [594, 262] on p "Letter Recognition" at bounding box center [681, 266] width 401 height 15
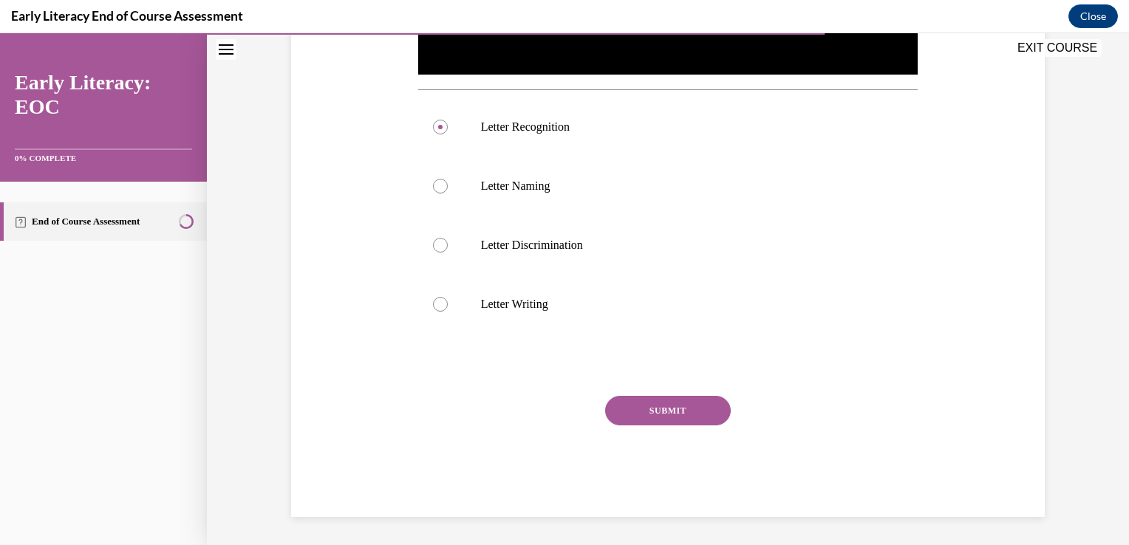
click at [661, 407] on button "SUBMIT" at bounding box center [668, 411] width 126 height 30
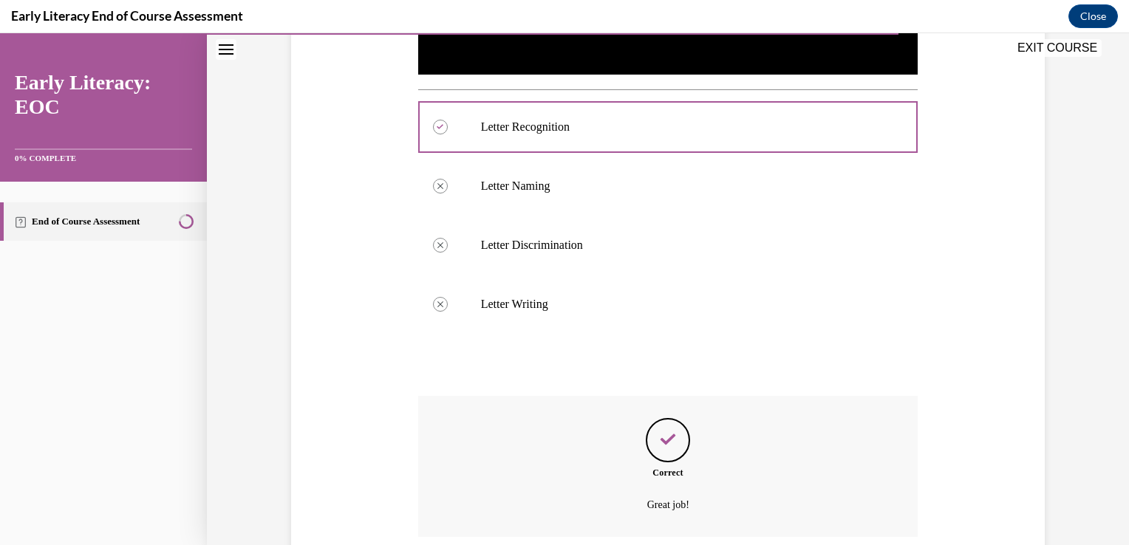
scroll to position [652, 0]
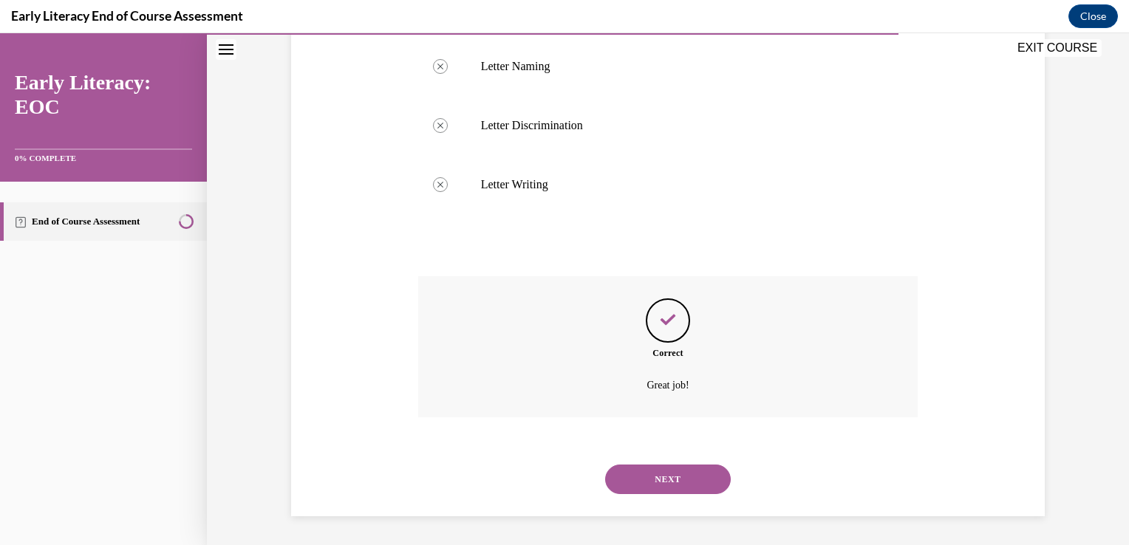
click at [677, 489] on button "NEXT" at bounding box center [668, 480] width 126 height 30
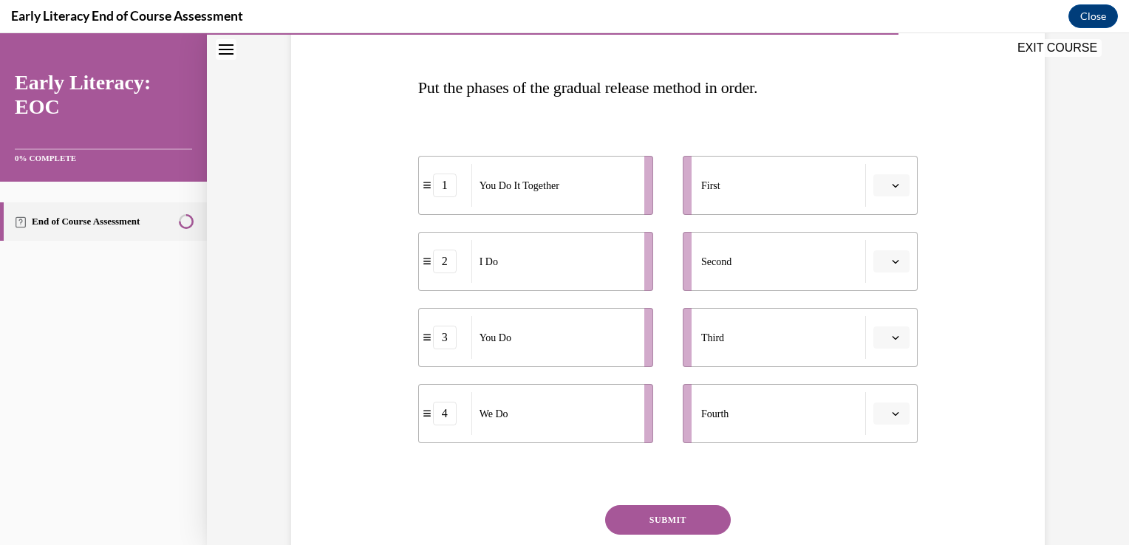
scroll to position [201, 0]
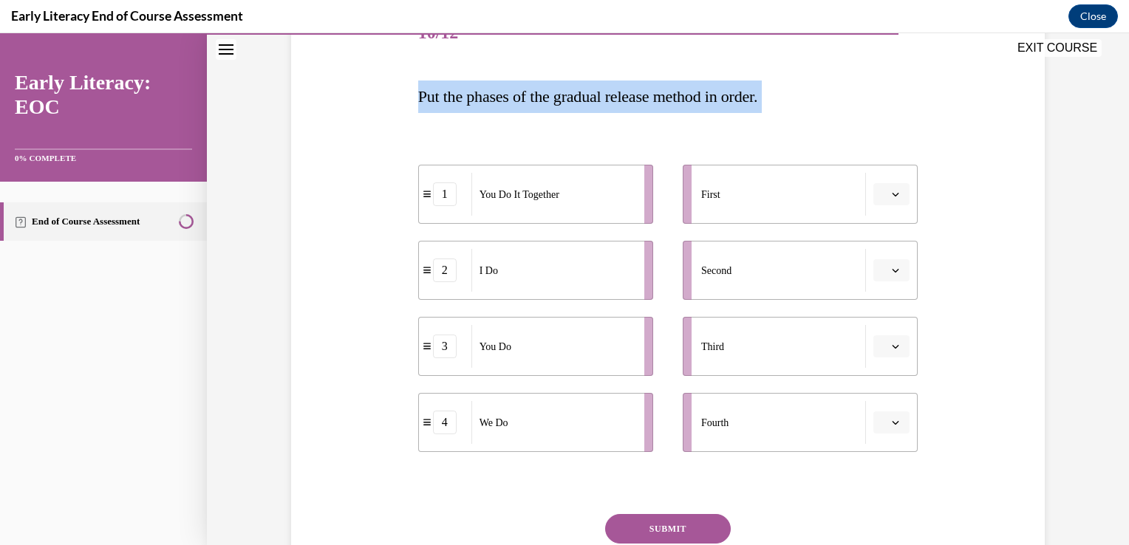
drag, startPoint x: 414, startPoint y: 96, endPoint x: 537, endPoint y: 223, distance: 177.2
click at [537, 223] on div "Question 10/12 Put the phases of the gradual release method in order. 1 You Do …" at bounding box center [668, 319] width 500 height 631
click at [344, 188] on div "Question 10/12 Put the phases of the gradual release method in order. 1 You Do …" at bounding box center [668, 298] width 761 height 676
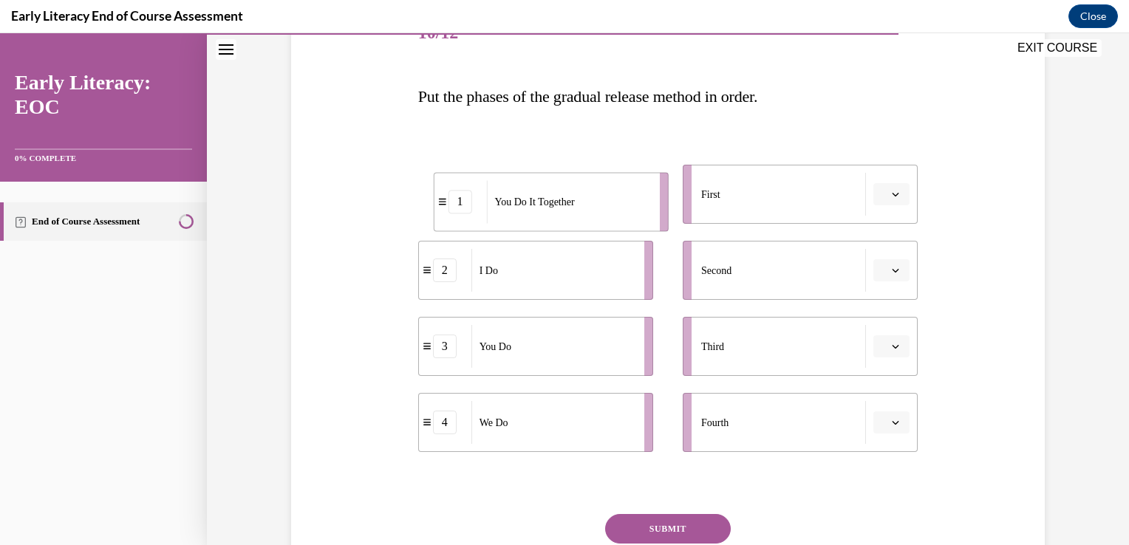
drag, startPoint x: 476, startPoint y: 198, endPoint x: 487, endPoint y: 205, distance: 13.3
click at [494, 205] on span "You Do It Together" at bounding box center [534, 202] width 80 height 16
drag, startPoint x: 487, startPoint y: 205, endPoint x: 710, endPoint y: 208, distance: 222.5
click at [710, 208] on div "You Do It Together" at bounding box center [775, 198] width 163 height 43
click at [893, 191] on icon "button" at bounding box center [895, 194] width 7 height 7
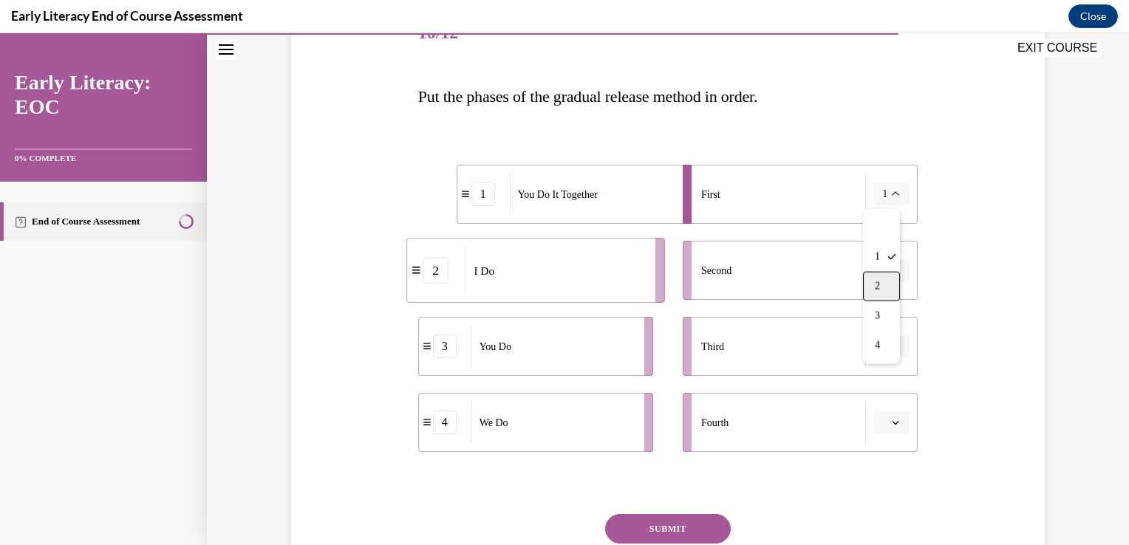
click at [880, 274] on div "2" at bounding box center [881, 287] width 37 height 30
click at [892, 271] on icon "button" at bounding box center [895, 270] width 7 height 7
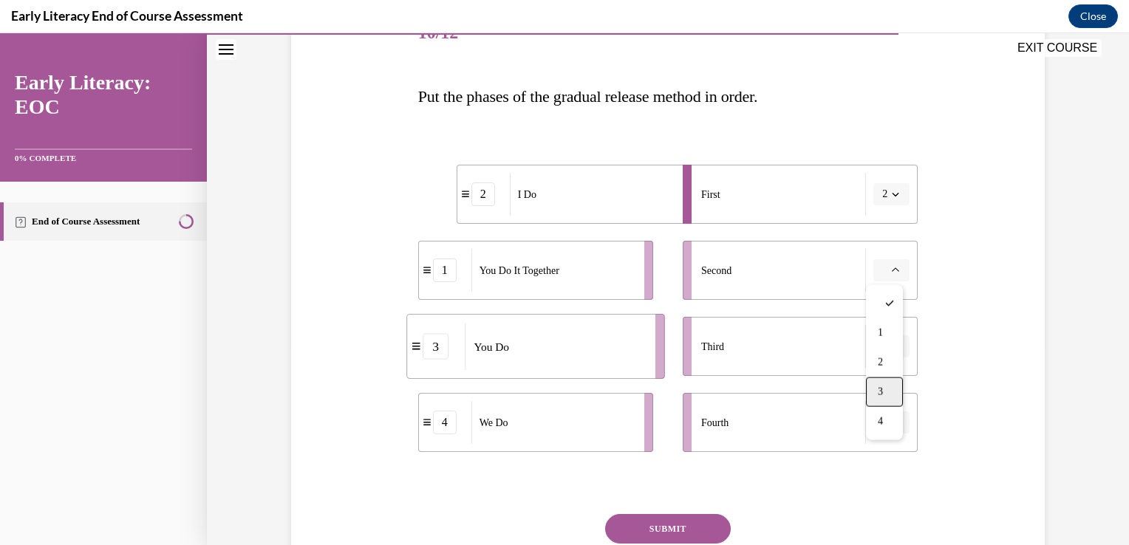
click at [892, 384] on div "3" at bounding box center [884, 393] width 37 height 30
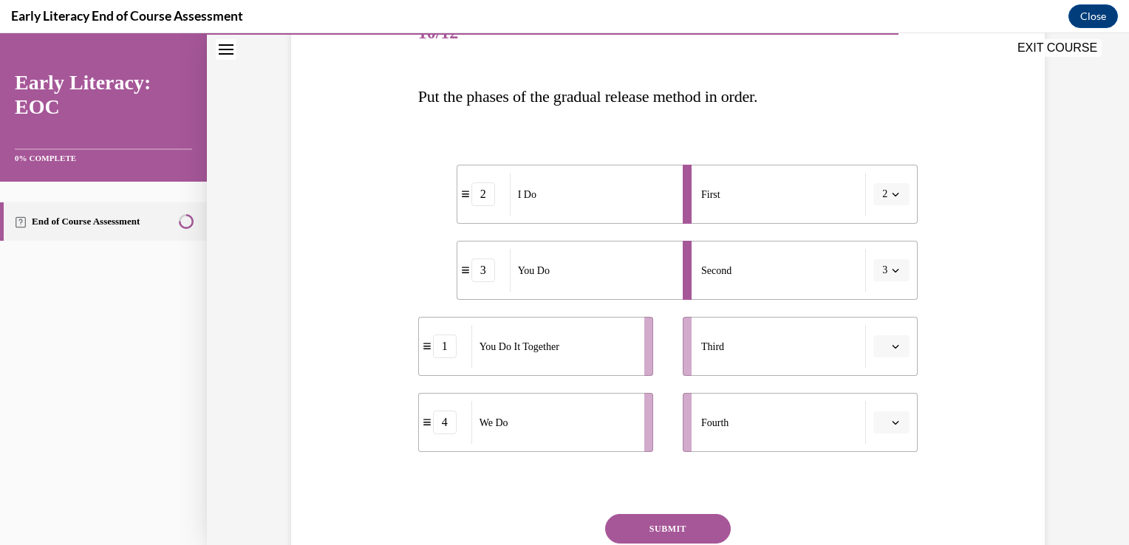
click at [884, 352] on button "button" at bounding box center [892, 347] width 36 height 22
click at [874, 401] on div "1" at bounding box center [884, 410] width 37 height 30
click at [895, 419] on span "button" at bounding box center [896, 423] width 10 height 10
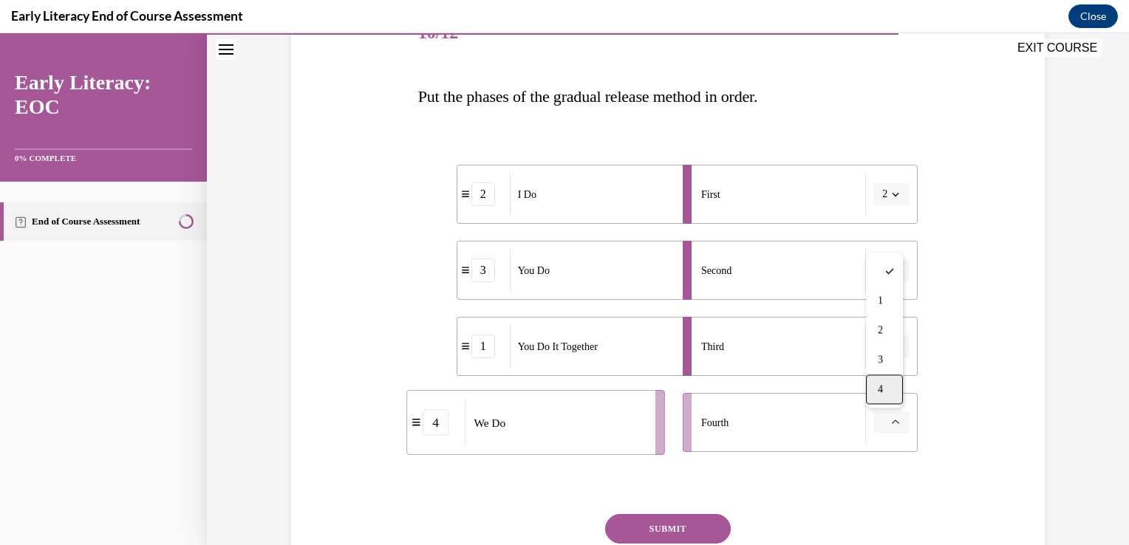
click at [886, 392] on div "4" at bounding box center [884, 390] width 37 height 30
click at [695, 522] on button "SUBMIT" at bounding box center [668, 529] width 126 height 30
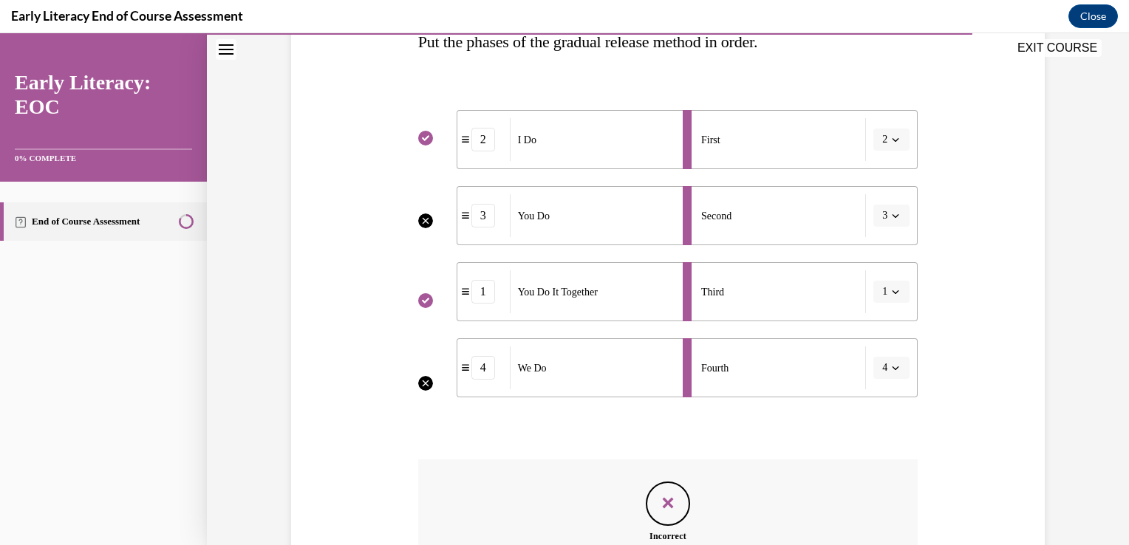
scroll to position [440, 0]
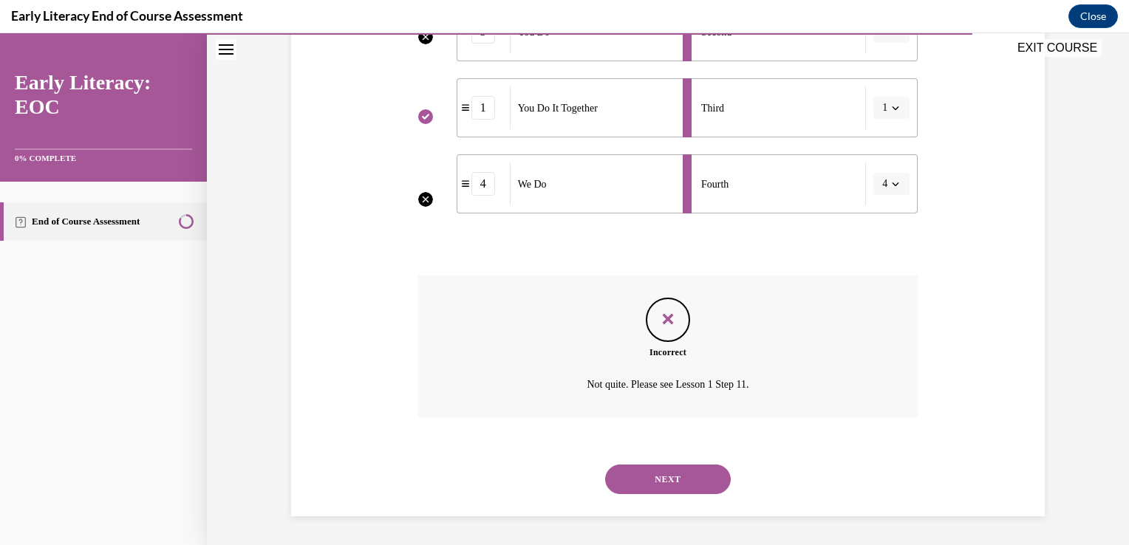
click at [695, 483] on button "NEXT" at bounding box center [668, 480] width 126 height 30
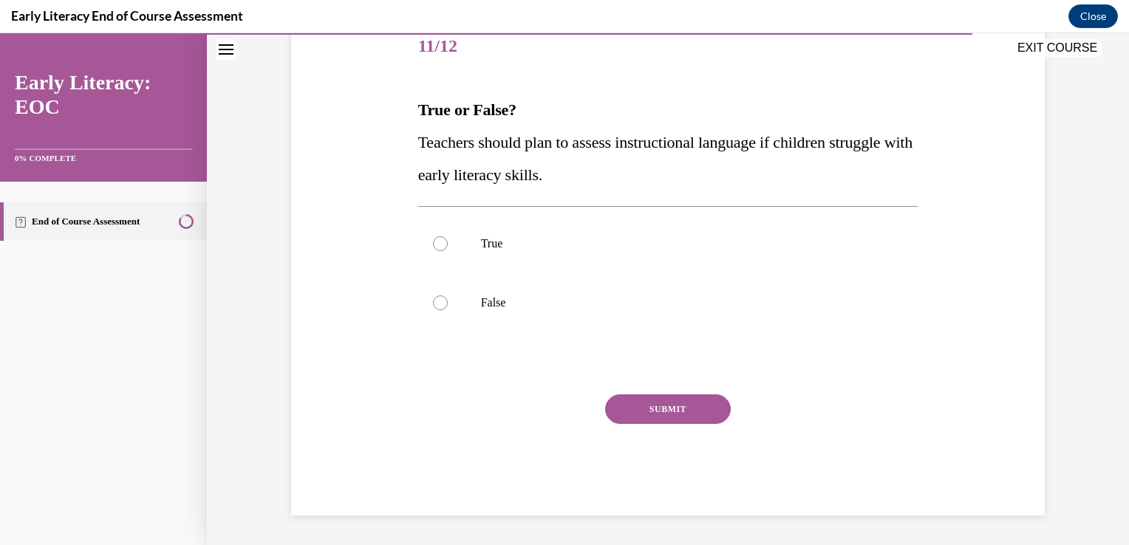
scroll to position [164, 0]
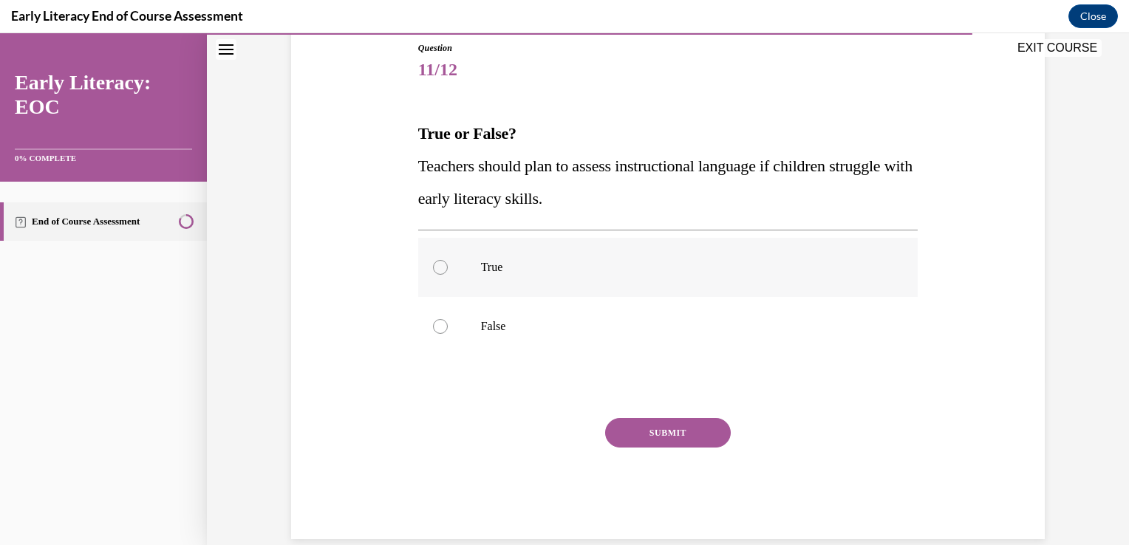
click at [638, 265] on p "True" at bounding box center [681, 267] width 401 height 15
click at [690, 423] on button "SUBMIT" at bounding box center [668, 433] width 126 height 30
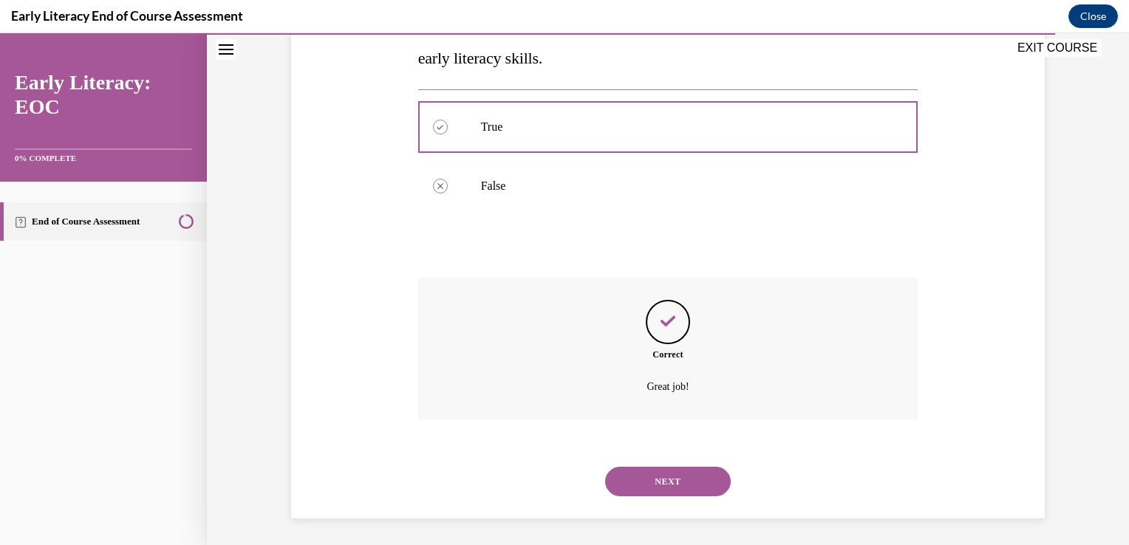
scroll to position [307, 0]
click at [709, 492] on button "NEXT" at bounding box center [668, 480] width 126 height 30
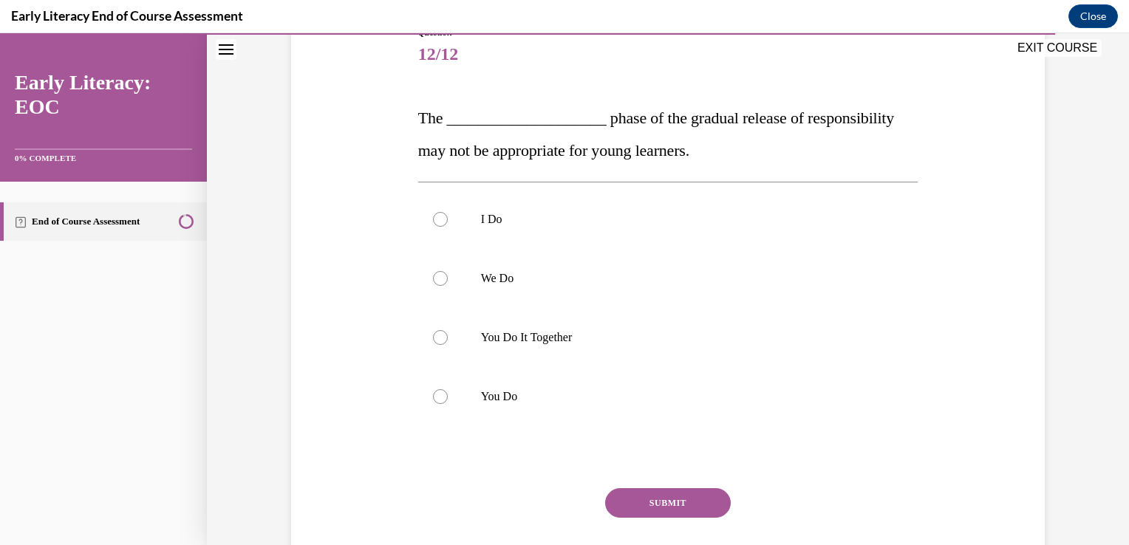
scroll to position [174, 0]
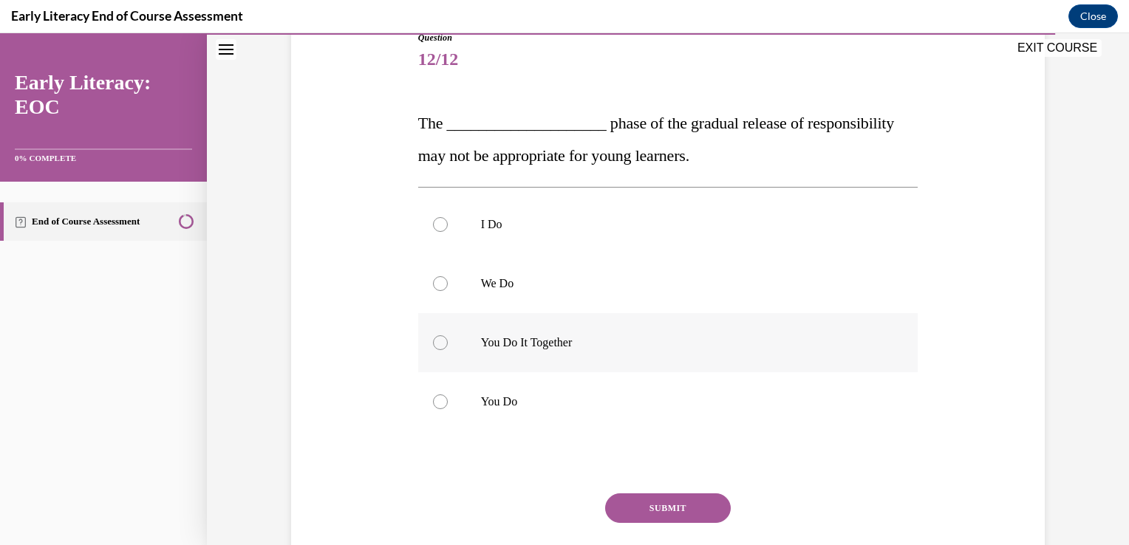
click at [541, 344] on p "You Do It Together" at bounding box center [681, 343] width 401 height 15
click at [709, 514] on button "SUBMIT" at bounding box center [668, 509] width 126 height 30
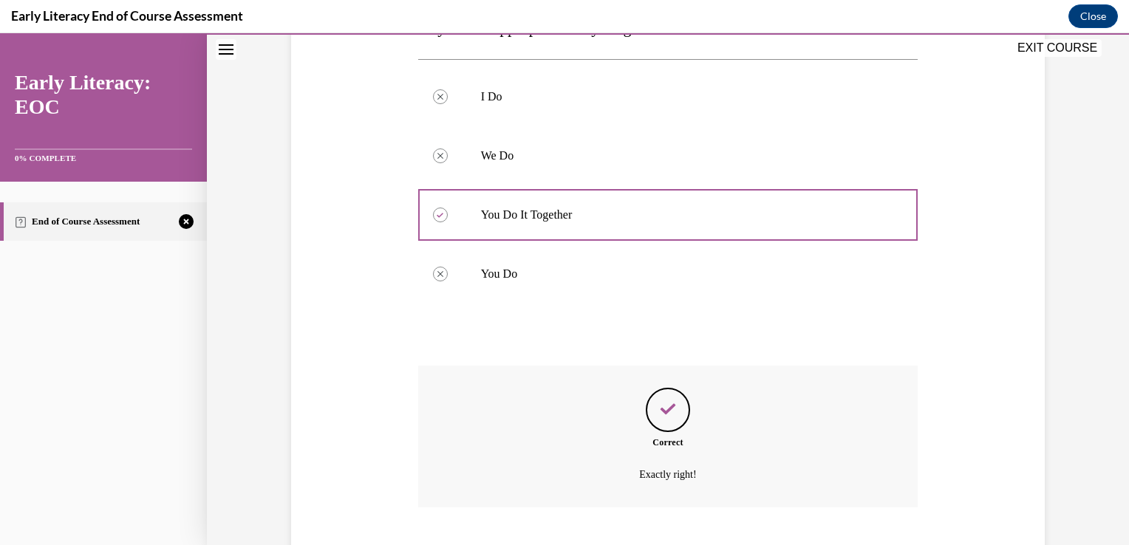
scroll to position [392, 0]
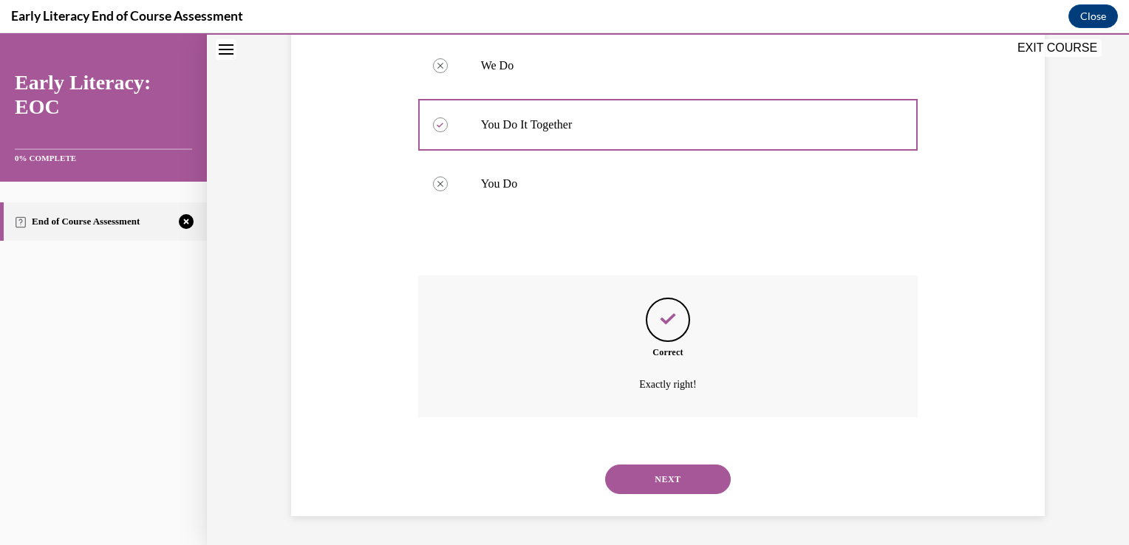
click at [701, 482] on button "NEXT" at bounding box center [668, 480] width 126 height 30
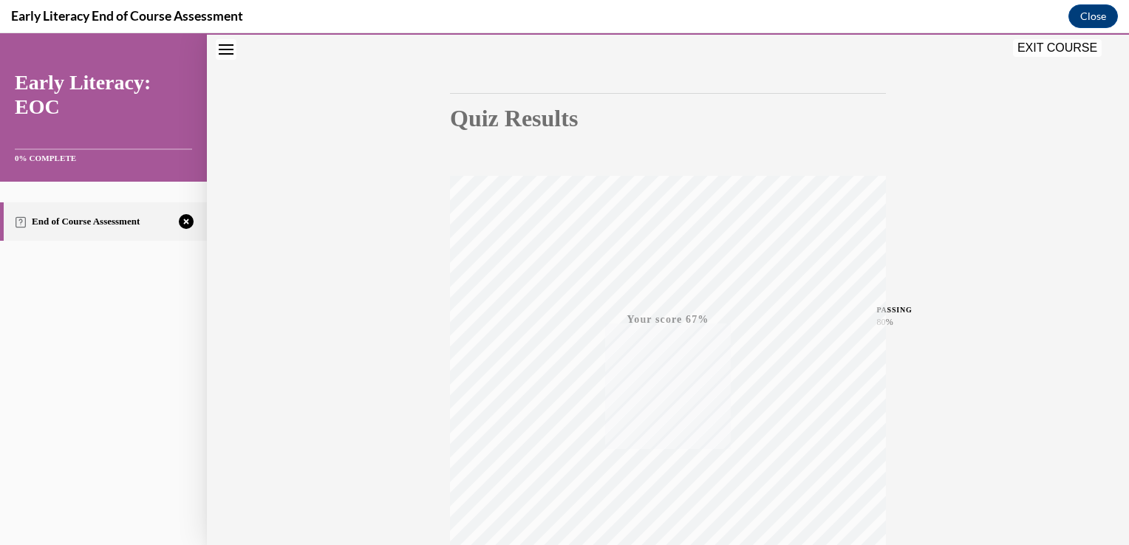
scroll to position [245, 0]
click at [676, 451] on icon "button" at bounding box center [668, 456] width 52 height 16
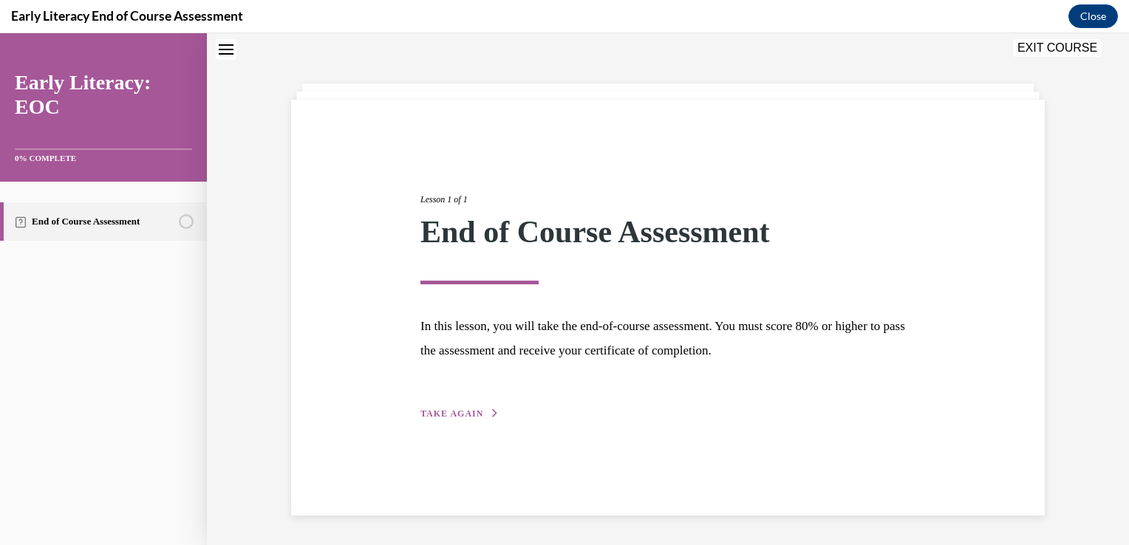
click at [480, 405] on div "Lesson 1 of 1 End of Course Assessment In this lesson, you will take the end-of…" at bounding box center [667, 290] width 517 height 263
click at [466, 412] on span "TAKE AGAIN" at bounding box center [452, 414] width 63 height 10
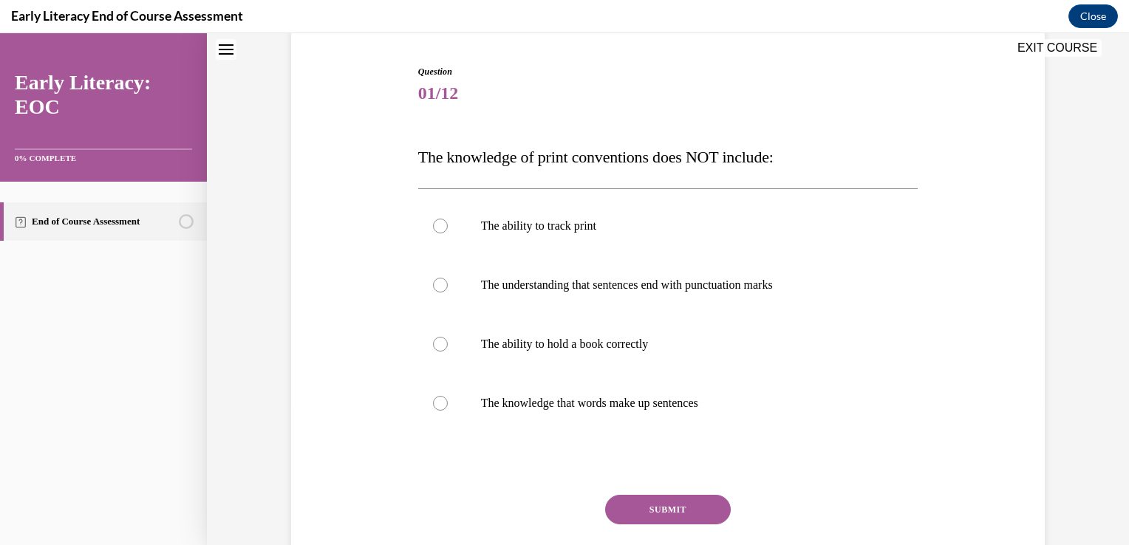
scroll to position [147, 0]
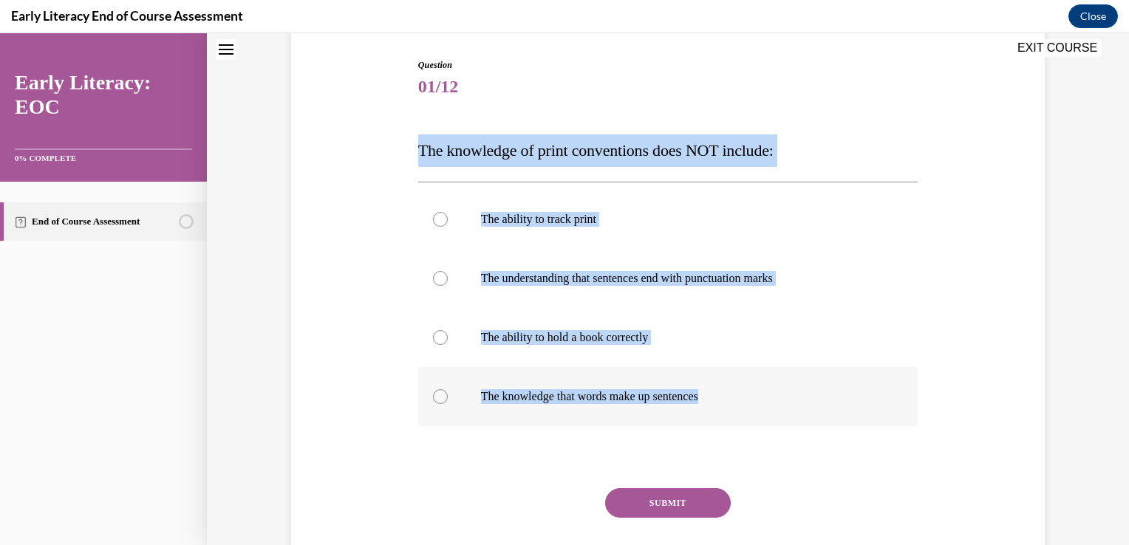
drag, startPoint x: 410, startPoint y: 150, endPoint x: 714, endPoint y: 399, distance: 392.8
click at [714, 399] on div "Question 01/12 The knowledge of print conventions does NOT include: The ability…" at bounding box center [669, 323] width 508 height 574
drag, startPoint x: 585, startPoint y: 336, endPoint x: 363, endPoint y: 341, distance: 222.5
click at [363, 341] on div "Question 01/12 The knowledge of print conventions does NOT include: The ability…" at bounding box center [668, 312] width 761 height 596
click at [440, 336] on div at bounding box center [440, 337] width 15 height 15
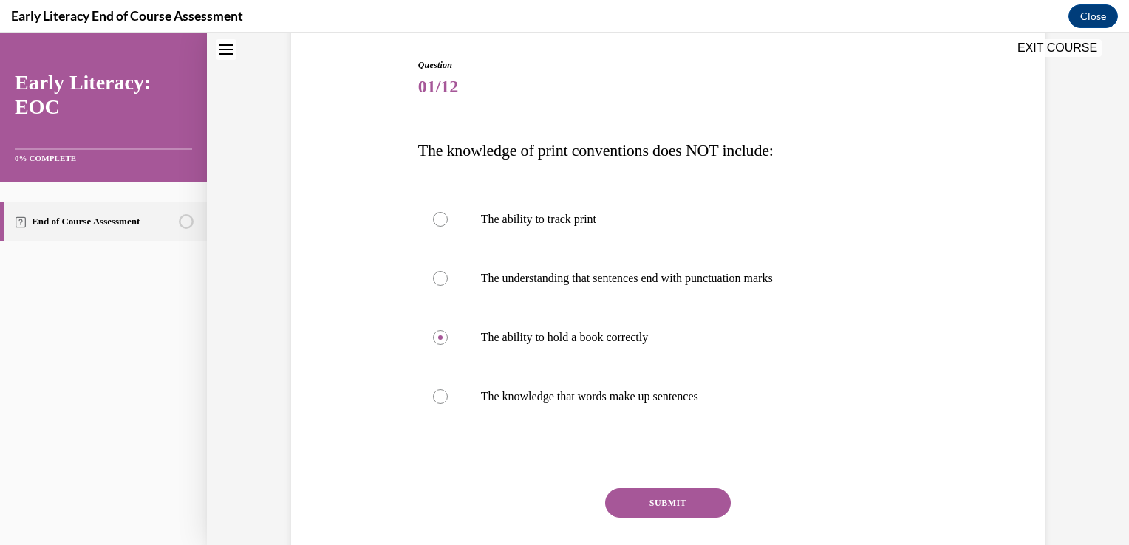
click at [676, 495] on button "SUBMIT" at bounding box center [668, 504] width 126 height 30
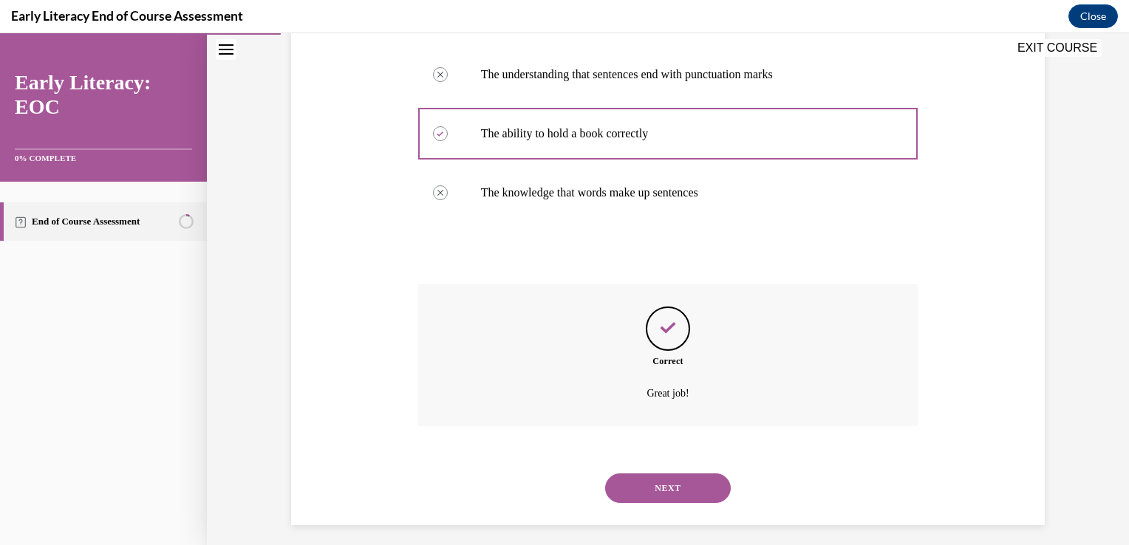
scroll to position [360, 0]
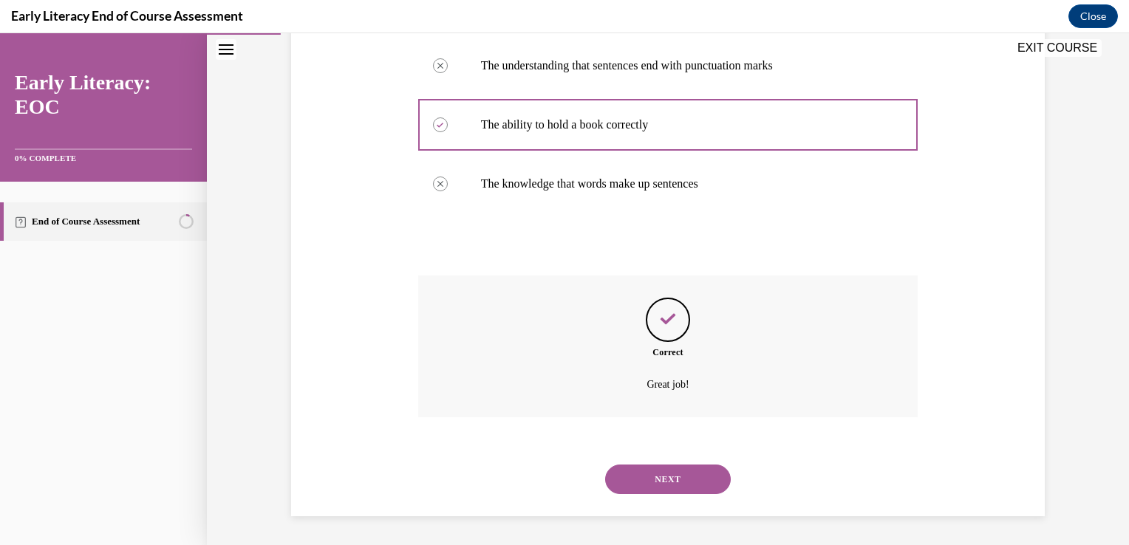
click at [665, 484] on button "NEXT" at bounding box center [668, 480] width 126 height 30
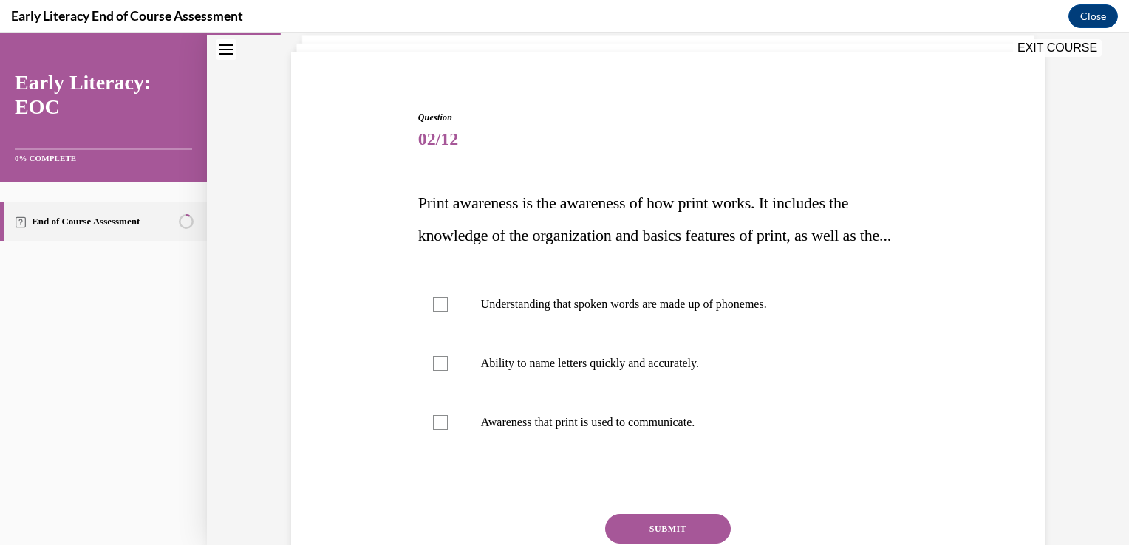
scroll to position [149, 0]
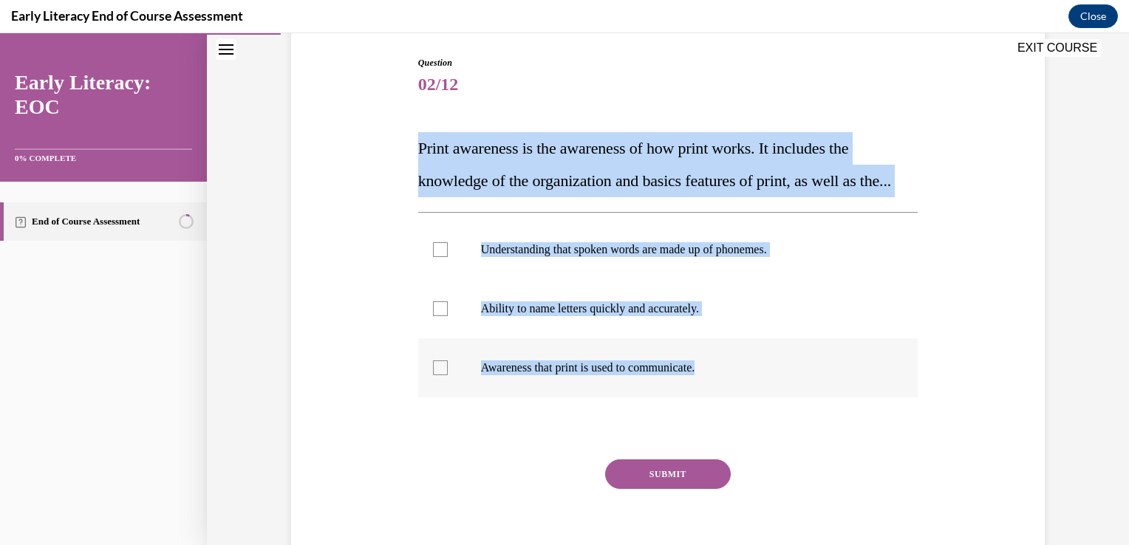
drag, startPoint x: 411, startPoint y: 143, endPoint x: 713, endPoint y: 407, distance: 401.3
click at [713, 407] on div "Question 02/12 Print awareness is the awareness of how print works. It includes…" at bounding box center [669, 307] width 508 height 547
copy div "Print awareness is the awareness of how print works. It includes the knowledge …"
click at [432, 389] on div at bounding box center [668, 368] width 500 height 59
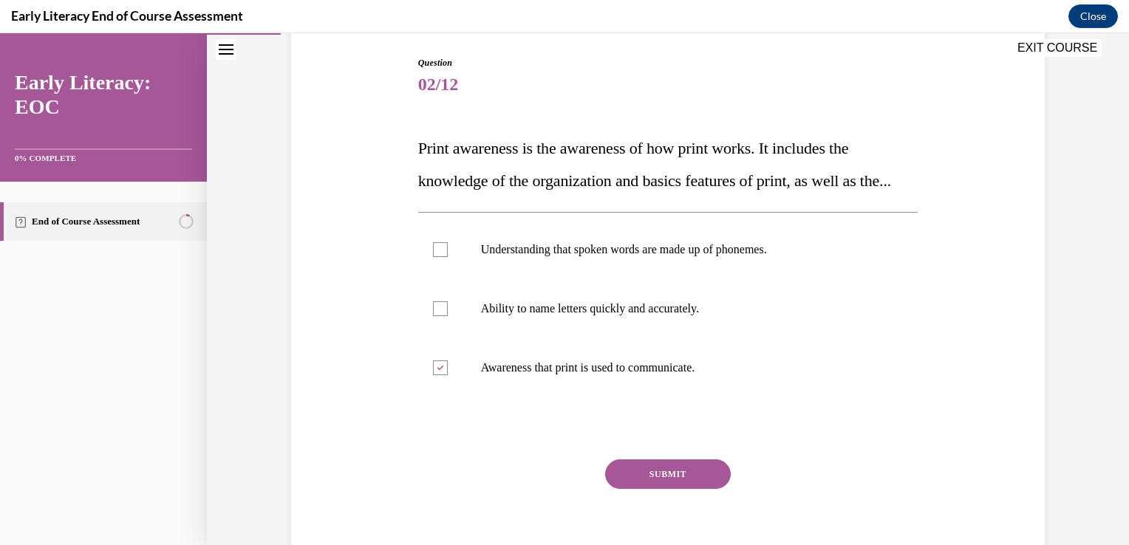
click at [686, 489] on button "SUBMIT" at bounding box center [668, 475] width 126 height 30
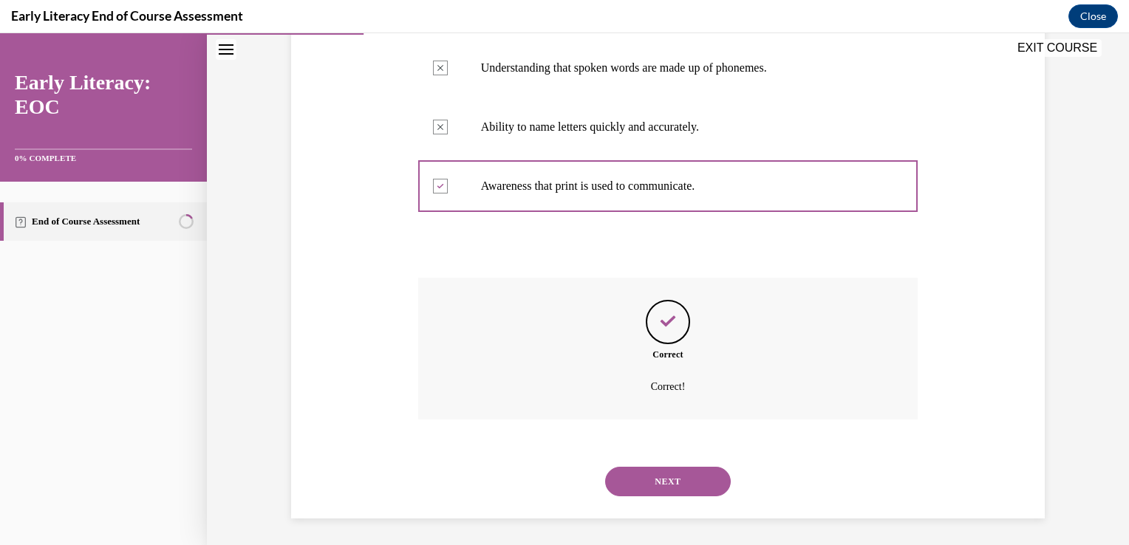
scroll to position [366, 0]
click at [687, 477] on button "NEXT" at bounding box center [668, 479] width 126 height 30
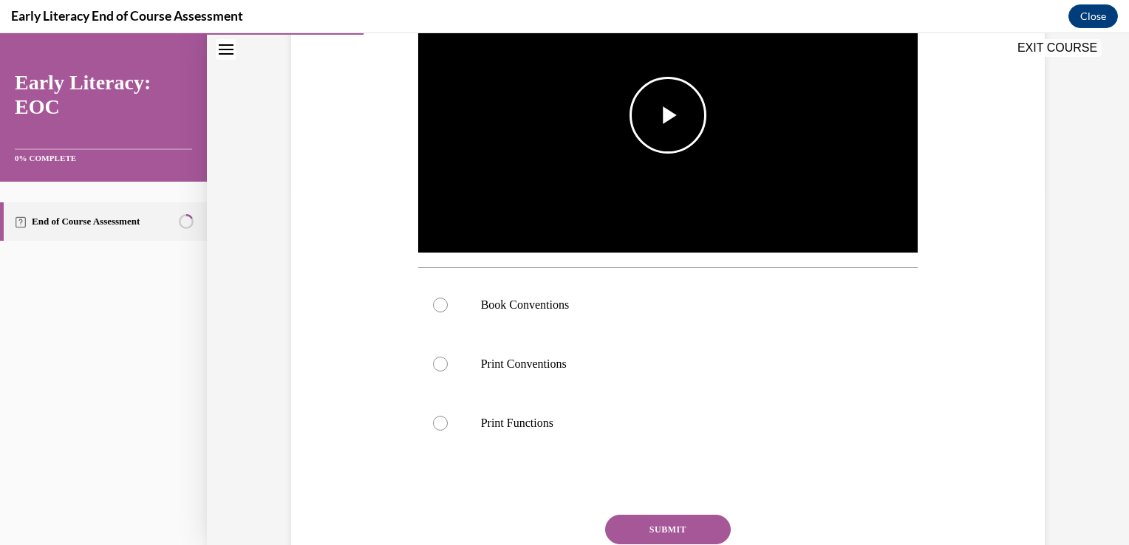
scroll to position [355, 0]
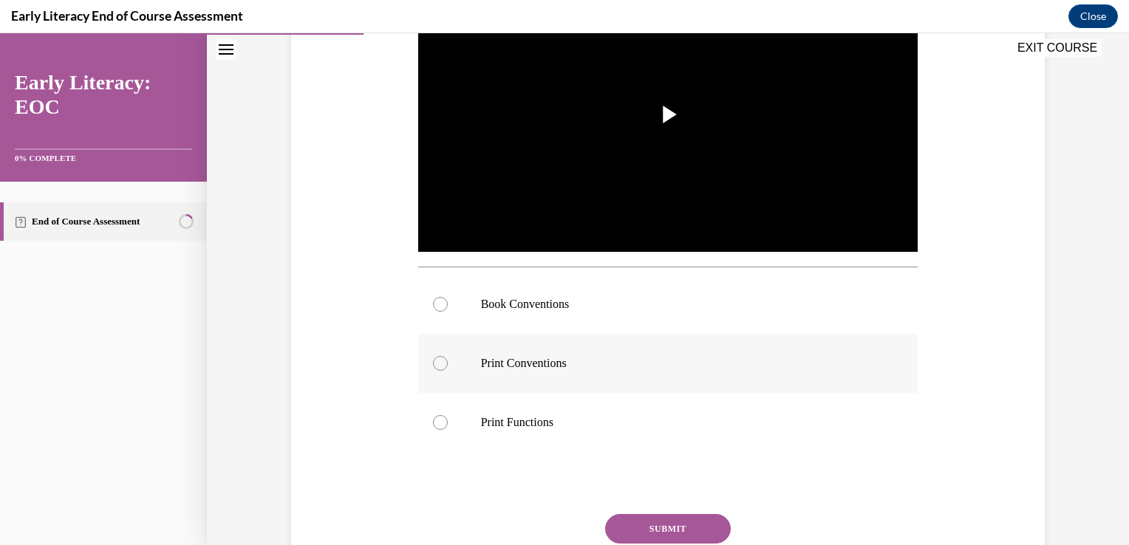
click at [528, 375] on div at bounding box center [668, 363] width 500 height 59
click at [676, 524] on button "SUBMIT" at bounding box center [668, 529] width 126 height 30
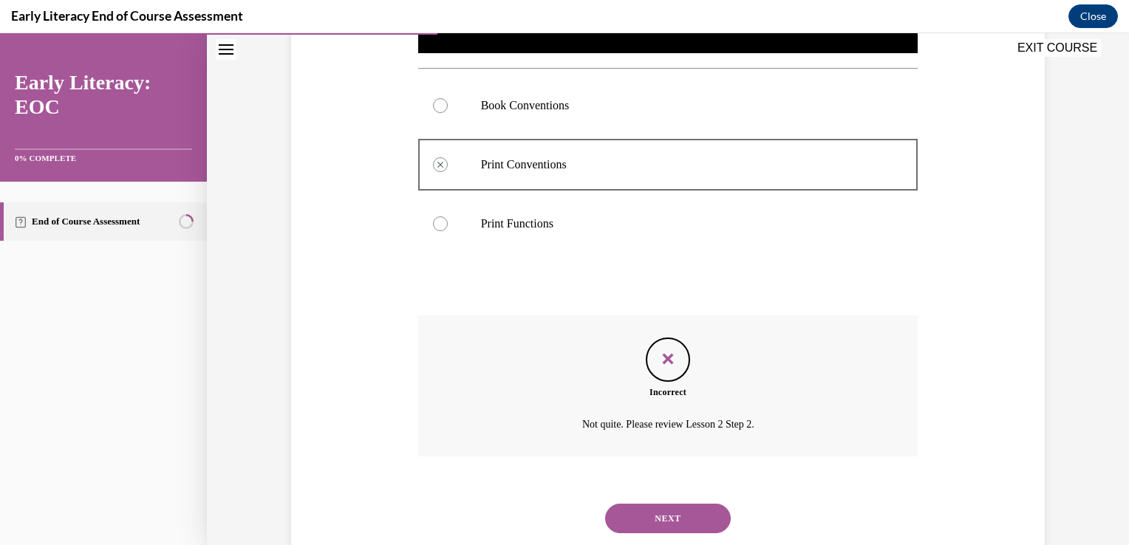
scroll to position [558, 0]
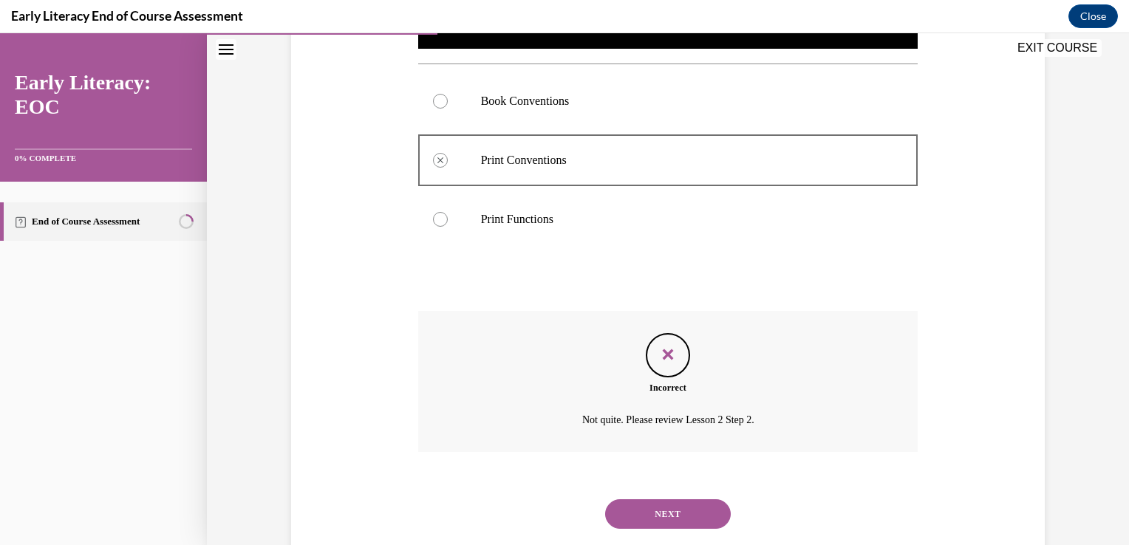
click at [664, 514] on button "NEXT" at bounding box center [668, 515] width 126 height 30
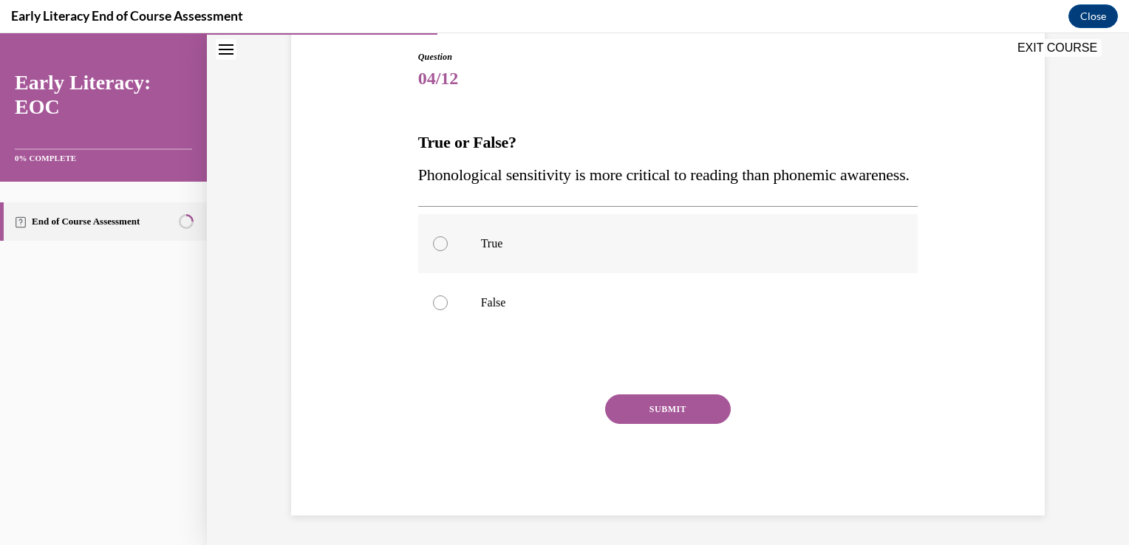
click at [608, 251] on p "True" at bounding box center [681, 244] width 401 height 15
click at [610, 310] on p "False" at bounding box center [681, 303] width 401 height 15
click at [699, 424] on button "SUBMIT" at bounding box center [668, 410] width 126 height 30
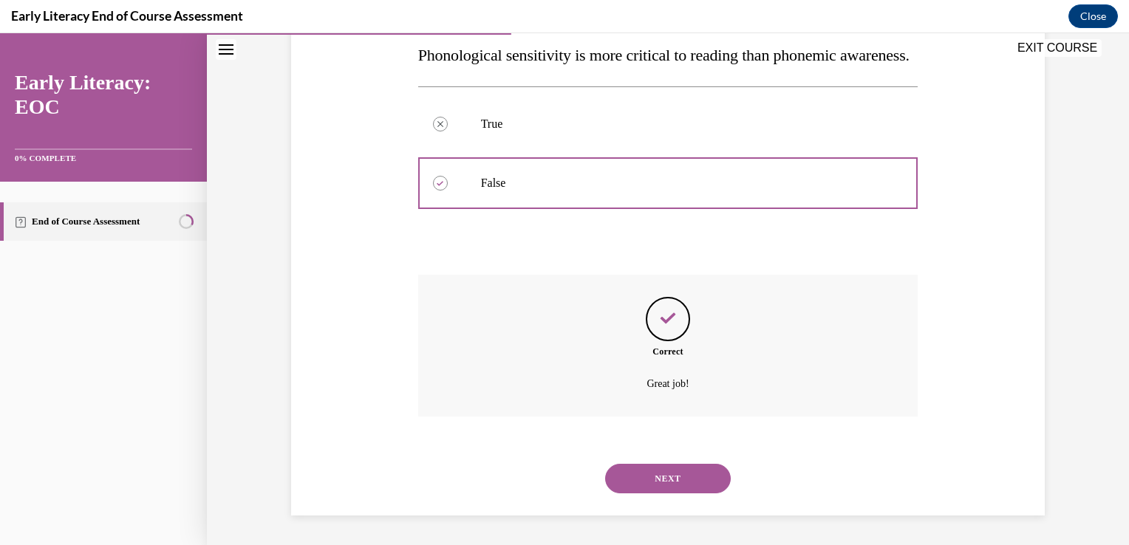
scroll to position [307, 0]
click at [687, 489] on button "NEXT" at bounding box center [668, 479] width 126 height 30
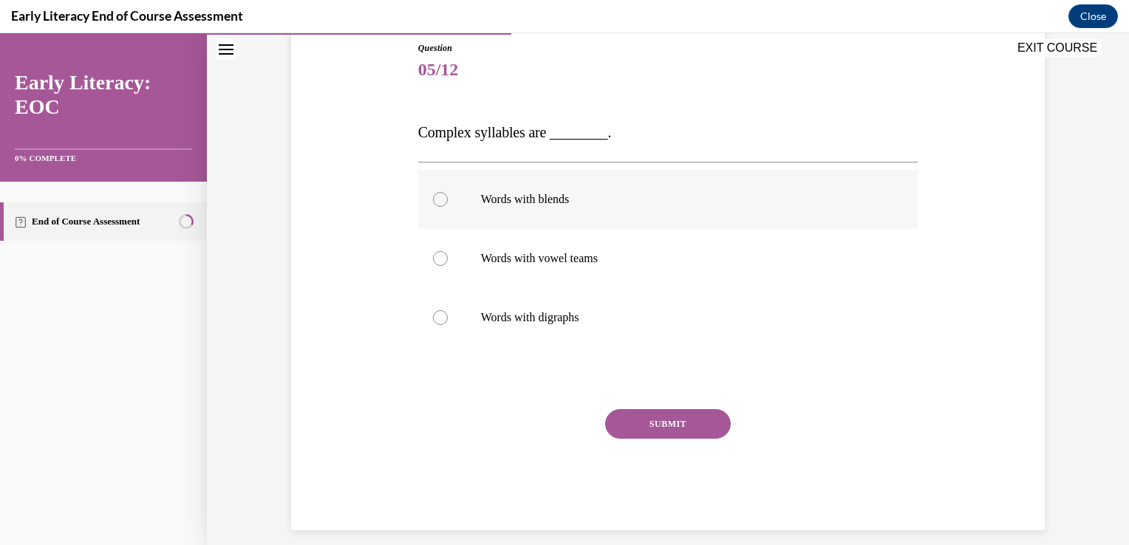
click at [599, 200] on p "Words with blends" at bounding box center [681, 199] width 401 height 15
click at [677, 418] on button "SUBMIT" at bounding box center [668, 424] width 126 height 30
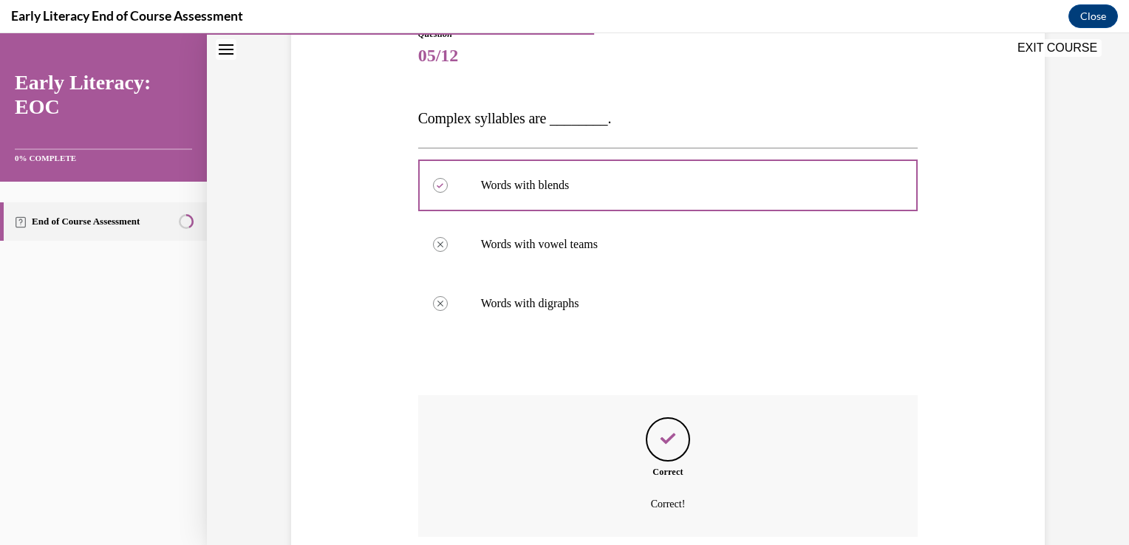
scroll to position [298, 0]
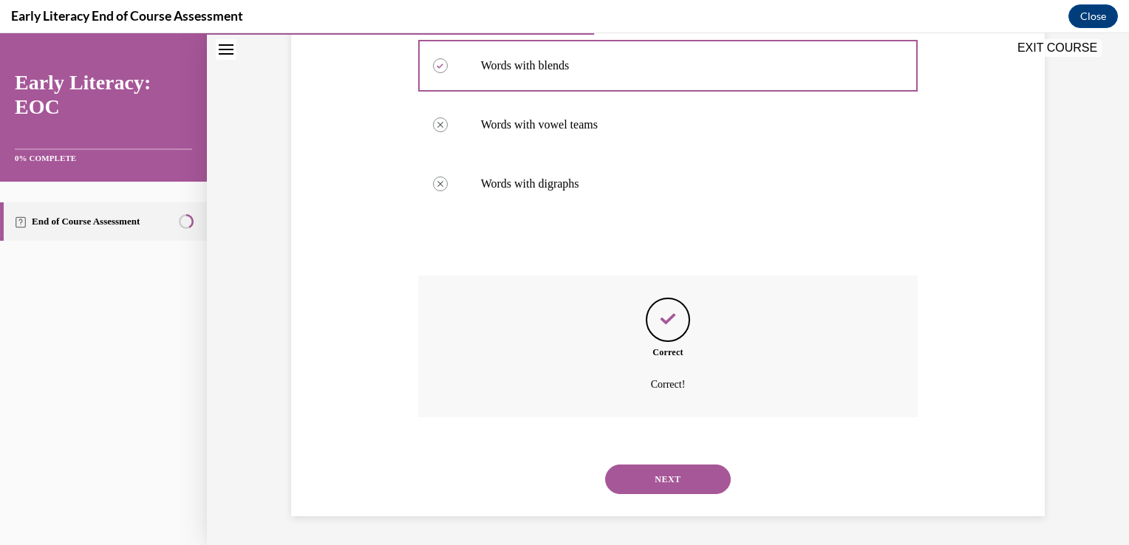
click at [691, 471] on button "NEXT" at bounding box center [668, 480] width 126 height 30
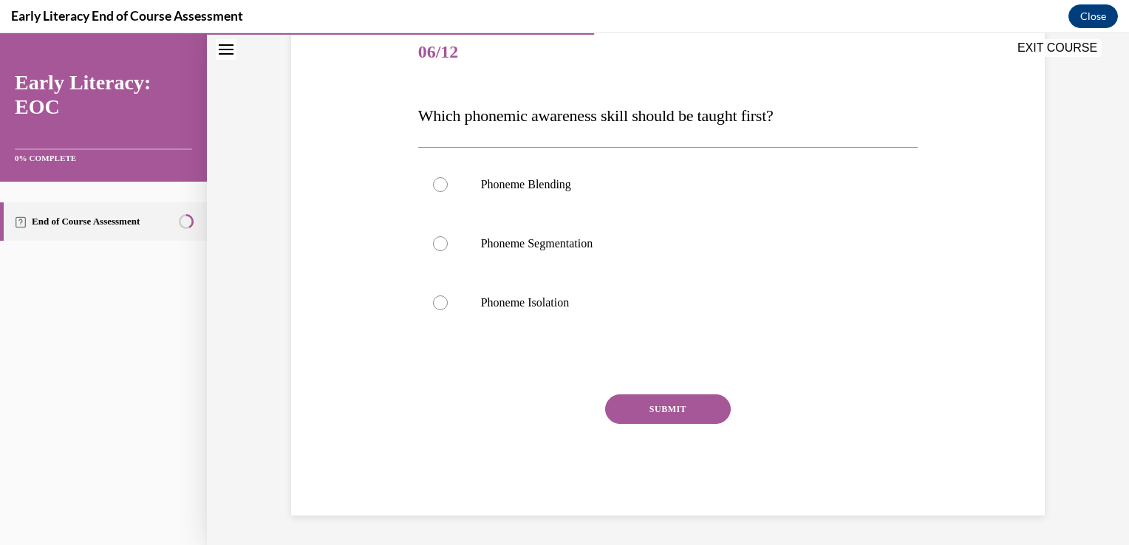
scroll to position [164, 0]
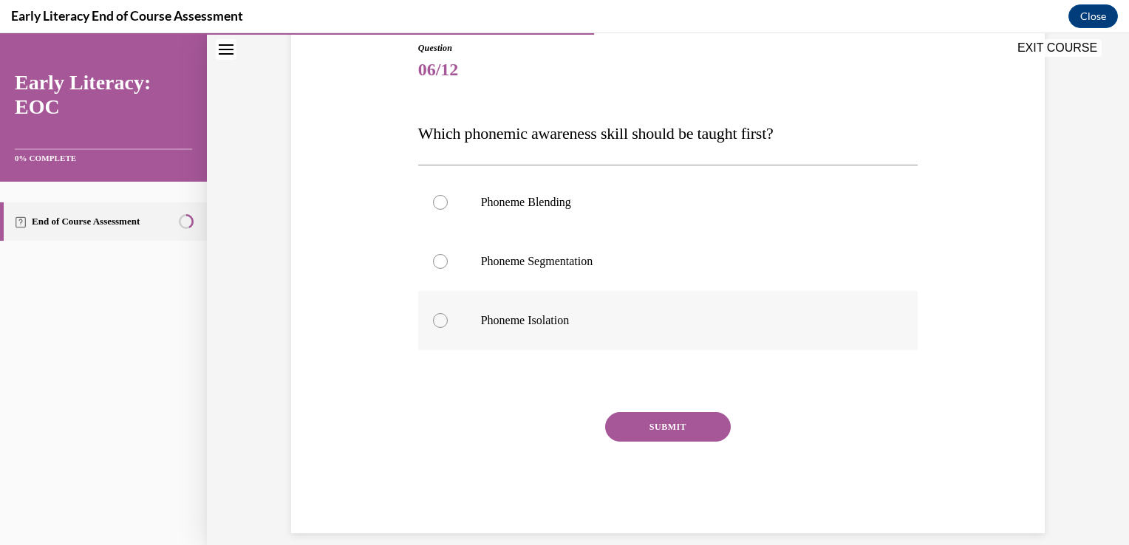
click at [636, 330] on div at bounding box center [668, 320] width 500 height 59
click at [705, 428] on button "SUBMIT" at bounding box center [668, 427] width 126 height 30
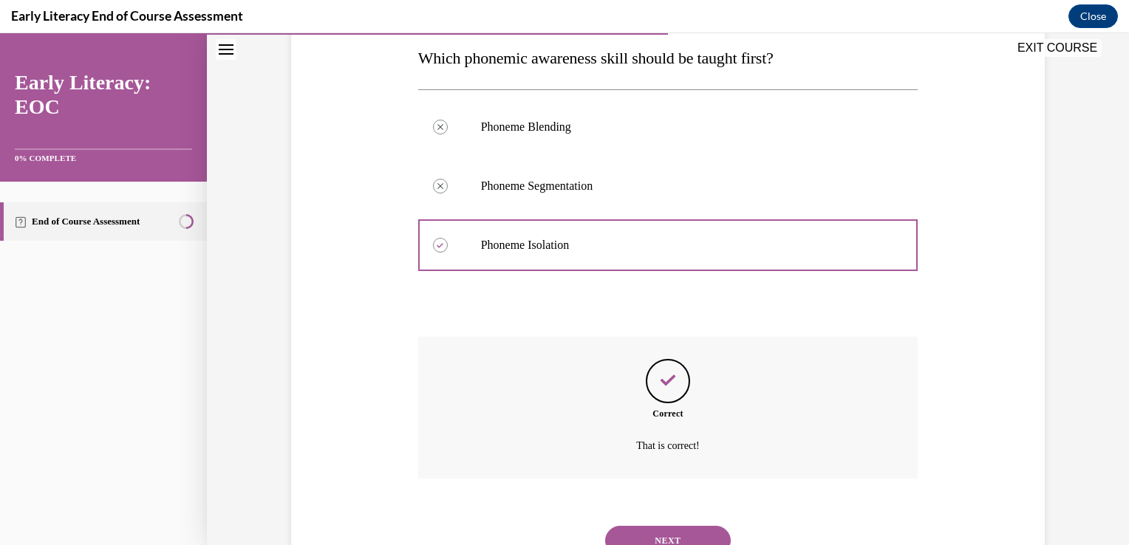
scroll to position [301, 0]
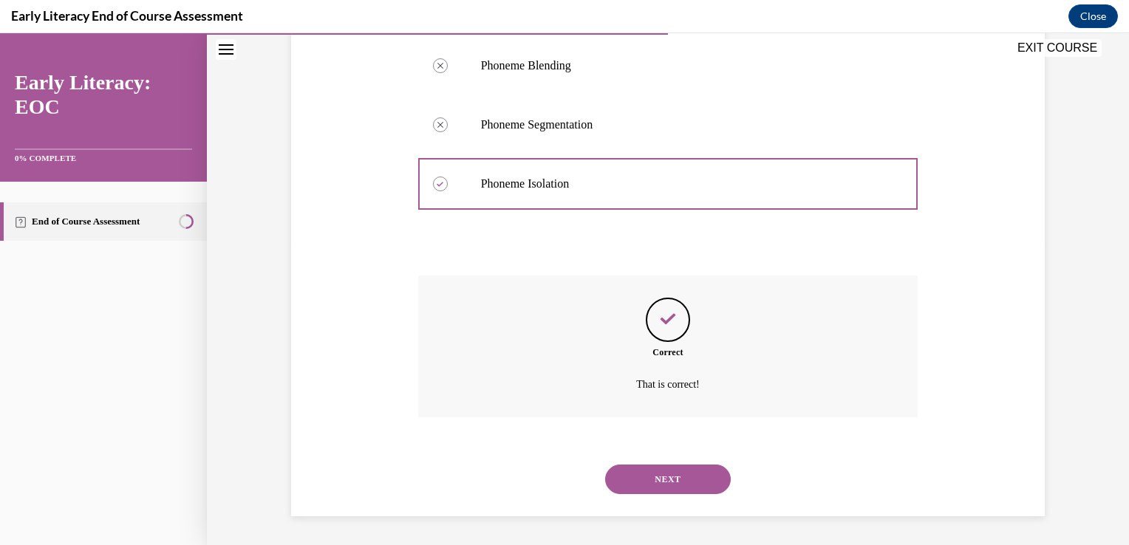
click at [705, 469] on button "NEXT" at bounding box center [668, 480] width 126 height 30
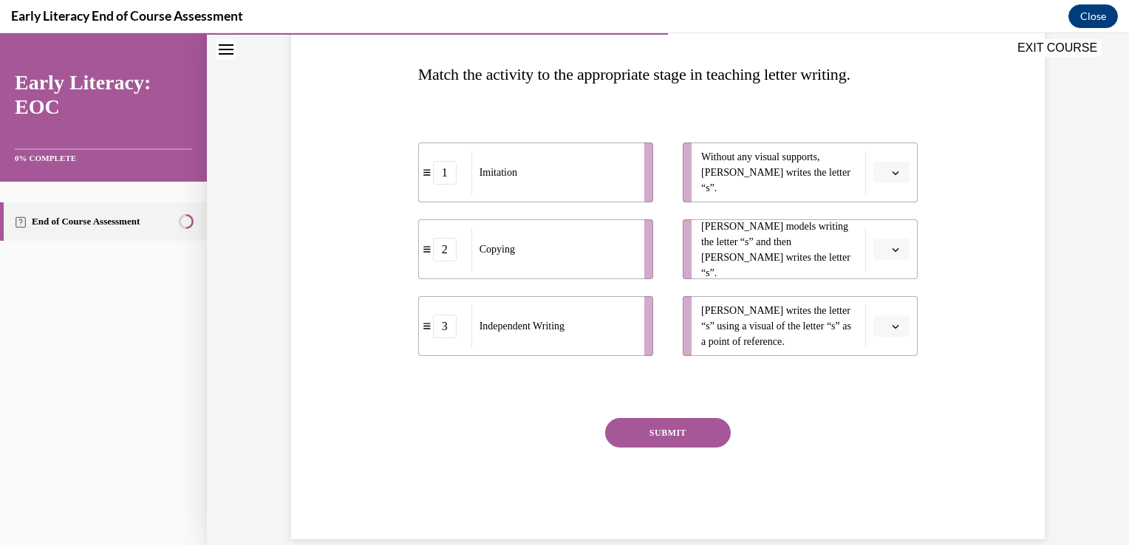
scroll to position [246, 0]
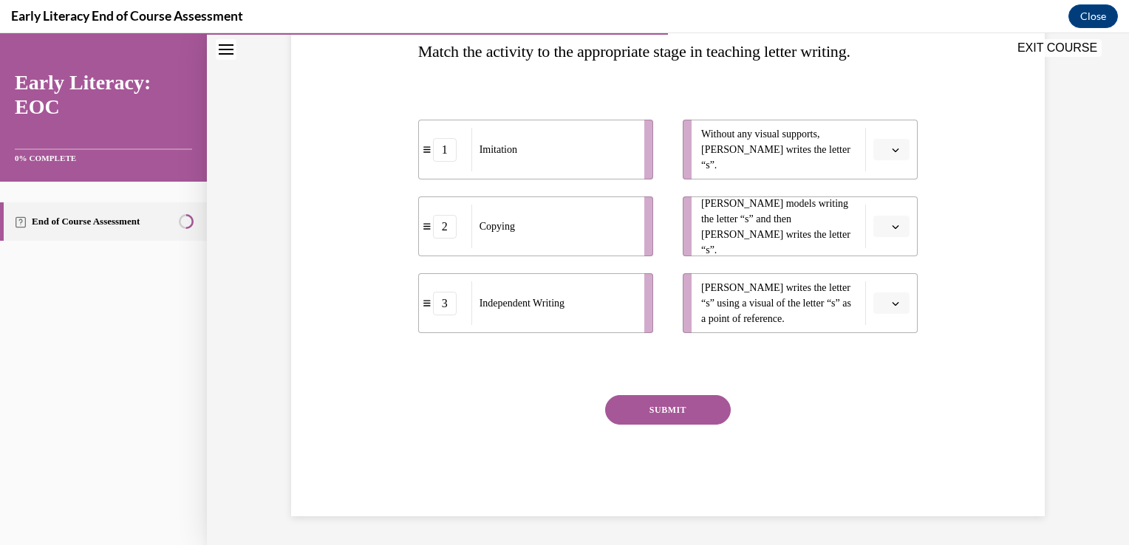
click at [890, 159] on button "button" at bounding box center [892, 150] width 36 height 22
click at [884, 279] on div "3" at bounding box center [884, 271] width 37 height 30
click at [883, 232] on button "button" at bounding box center [892, 227] width 36 height 22
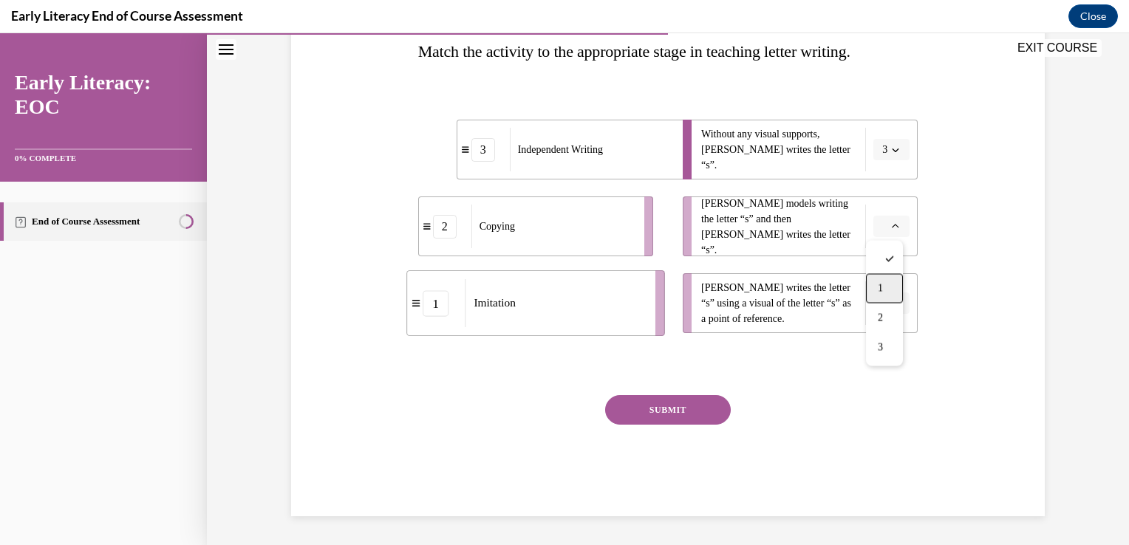
click at [892, 290] on div "1" at bounding box center [884, 289] width 37 height 30
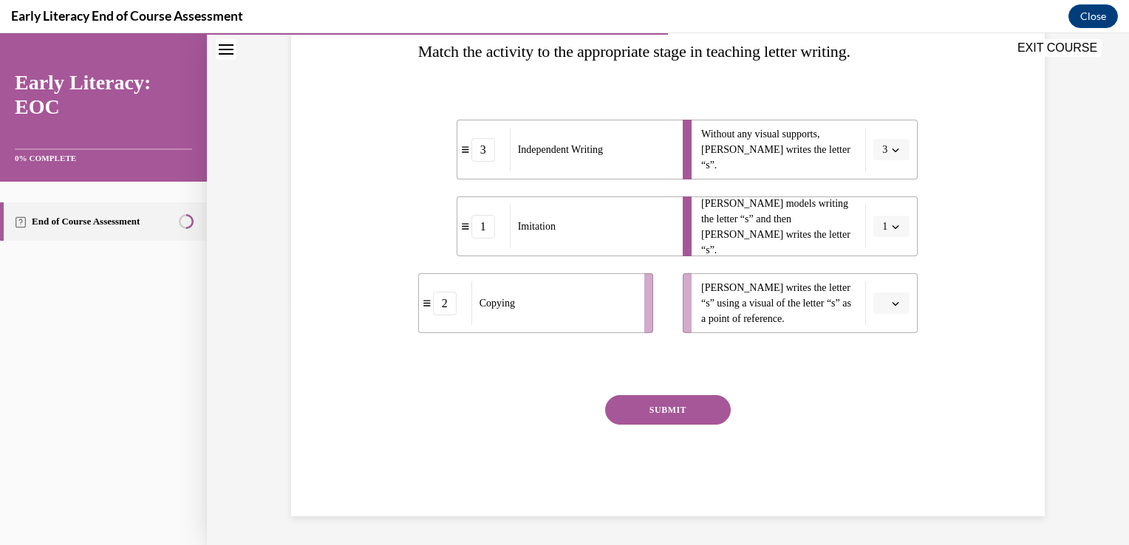
click at [892, 299] on span "button" at bounding box center [896, 304] width 10 height 10
click at [897, 383] on div "2" at bounding box center [884, 396] width 37 height 30
click at [656, 409] on button "SUBMIT" at bounding box center [668, 410] width 126 height 30
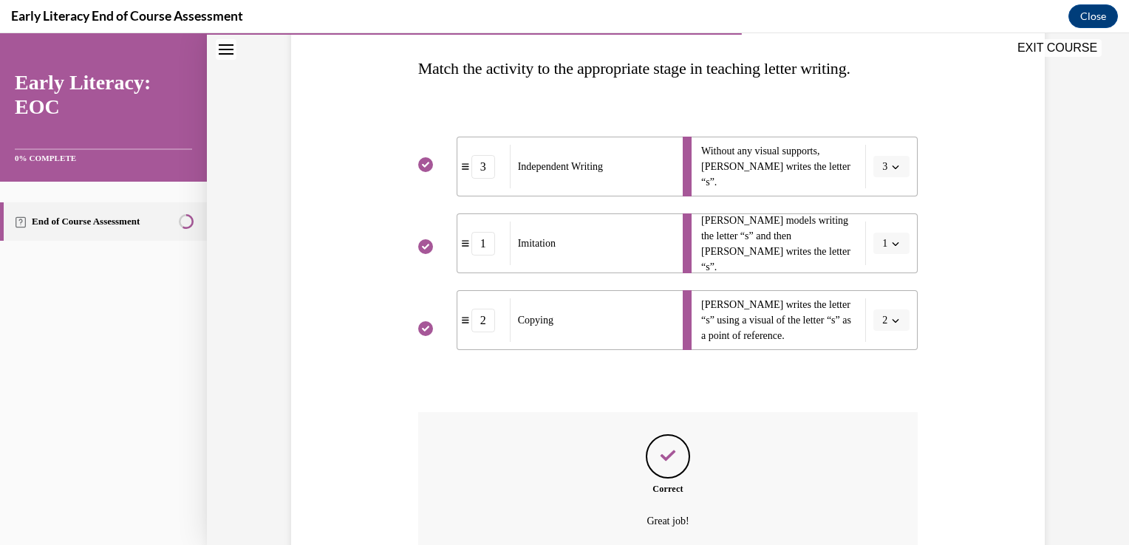
scroll to position [366, 0]
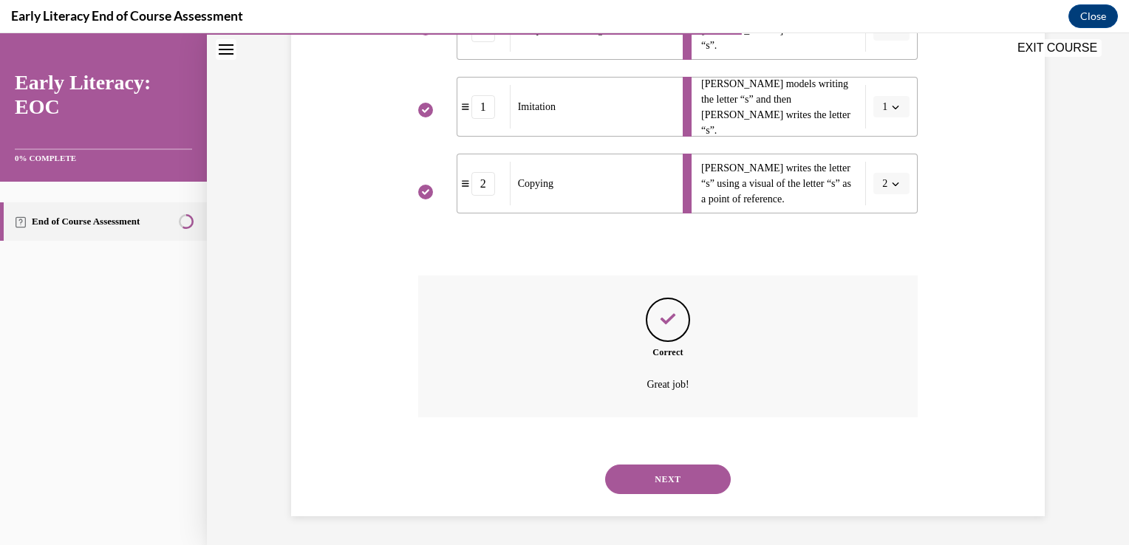
click at [665, 469] on button "NEXT" at bounding box center [668, 480] width 126 height 30
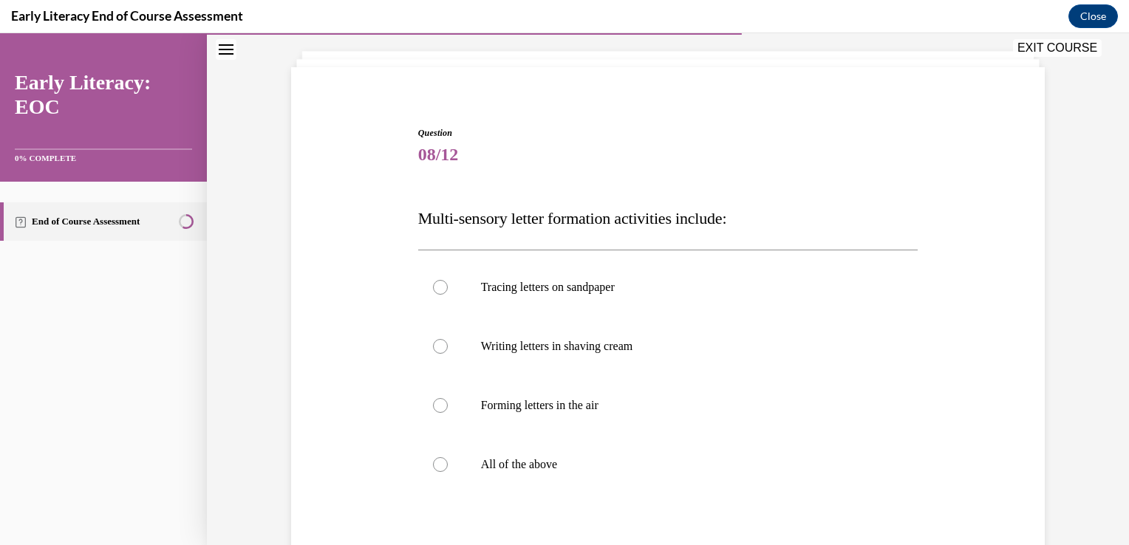
scroll to position [109, 0]
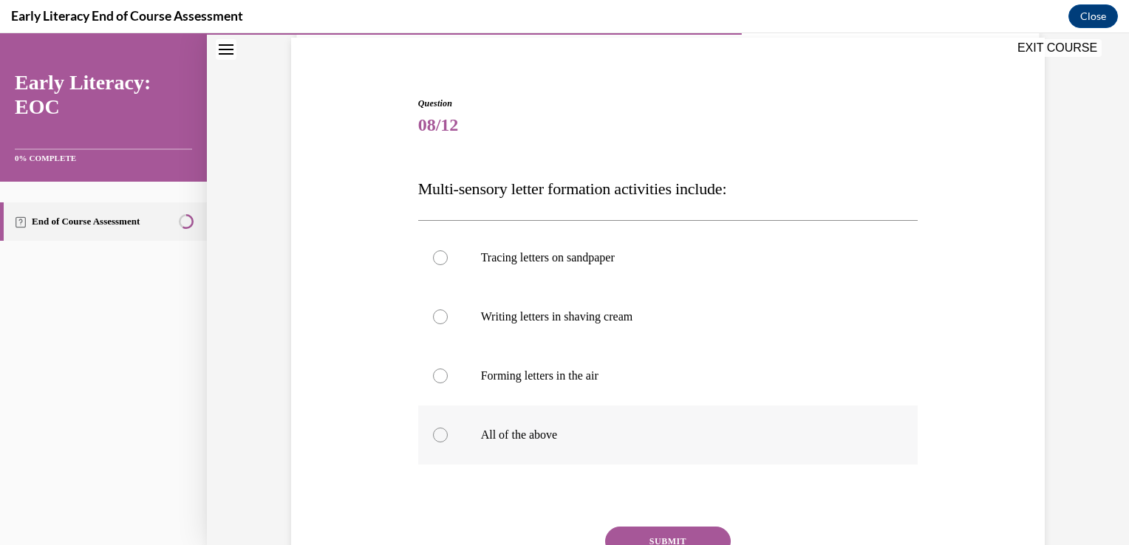
click at [619, 440] on p "All of the above" at bounding box center [681, 435] width 401 height 15
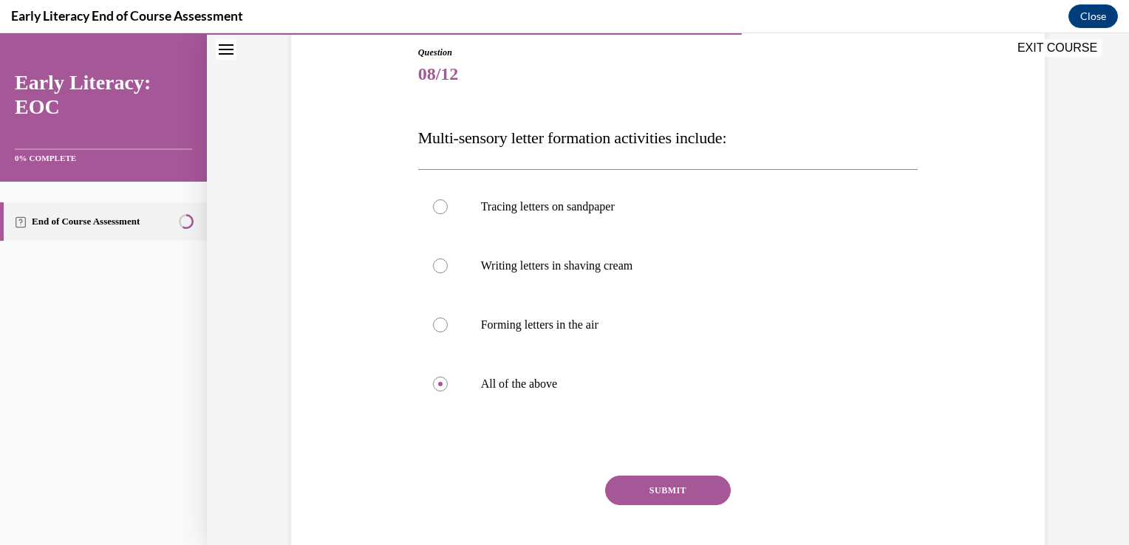
click at [683, 489] on button "SUBMIT" at bounding box center [668, 491] width 126 height 30
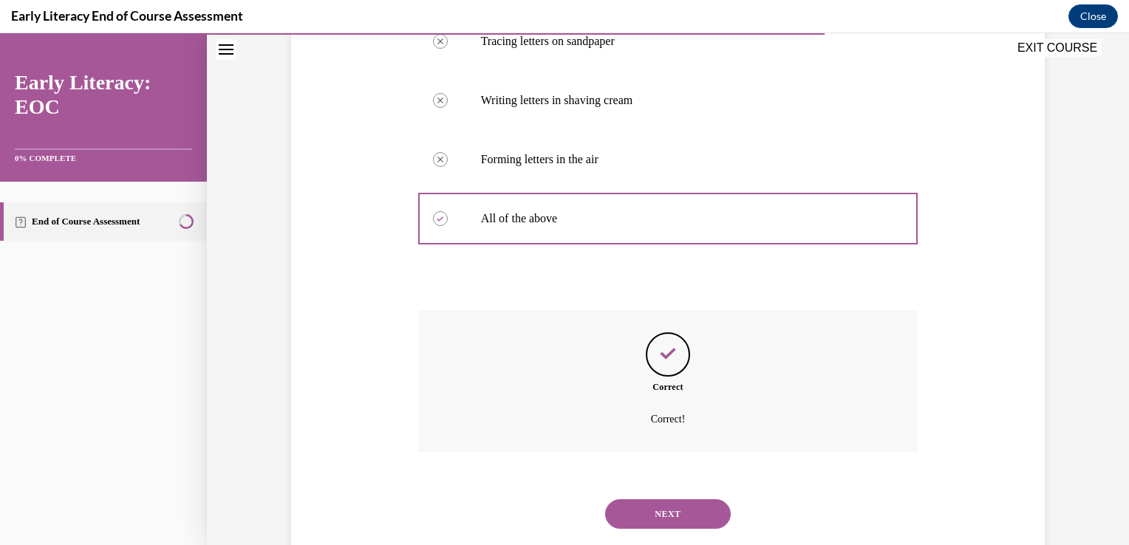
scroll to position [360, 0]
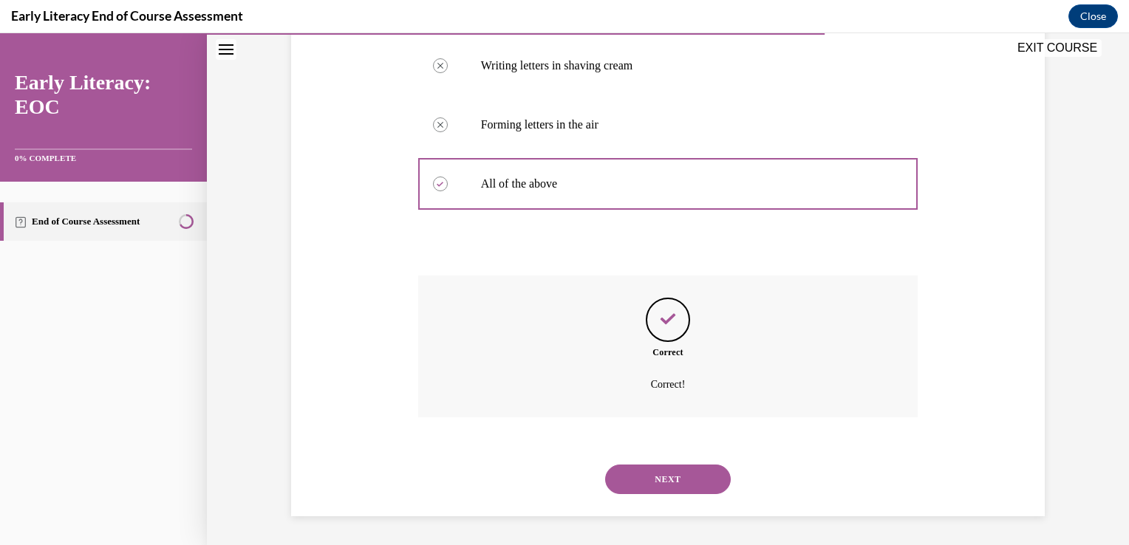
click at [683, 489] on button "NEXT" at bounding box center [668, 480] width 126 height 30
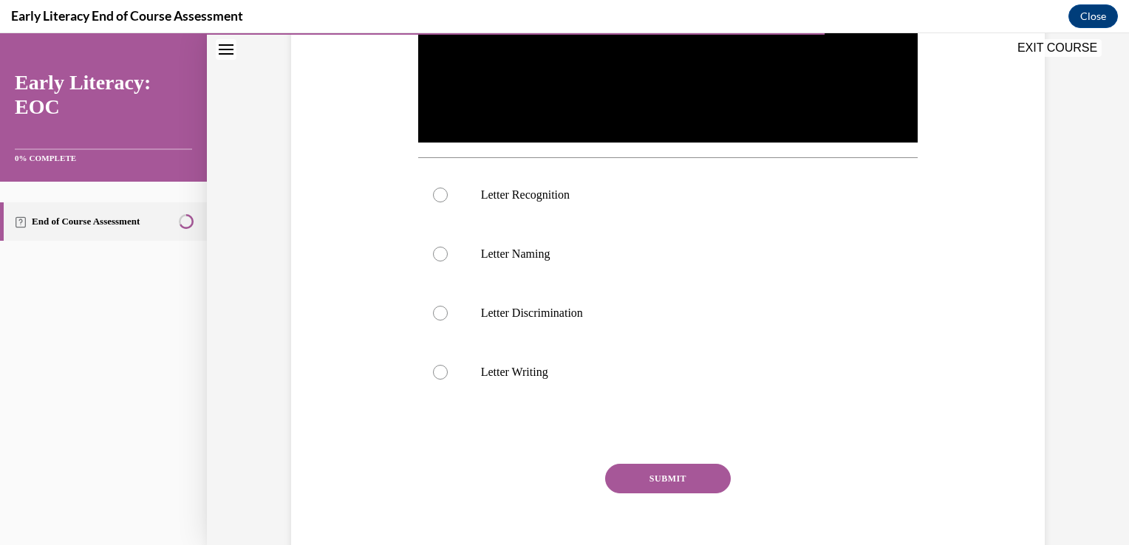
scroll to position [482, 0]
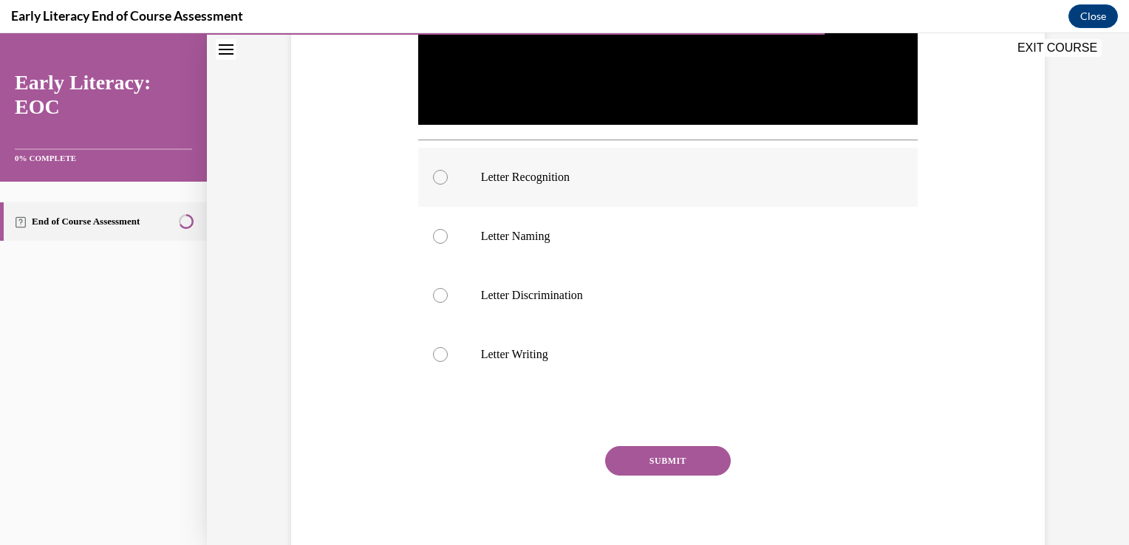
click at [631, 179] on p "Letter Recognition" at bounding box center [681, 177] width 401 height 15
click at [707, 451] on button "SUBMIT" at bounding box center [668, 461] width 126 height 30
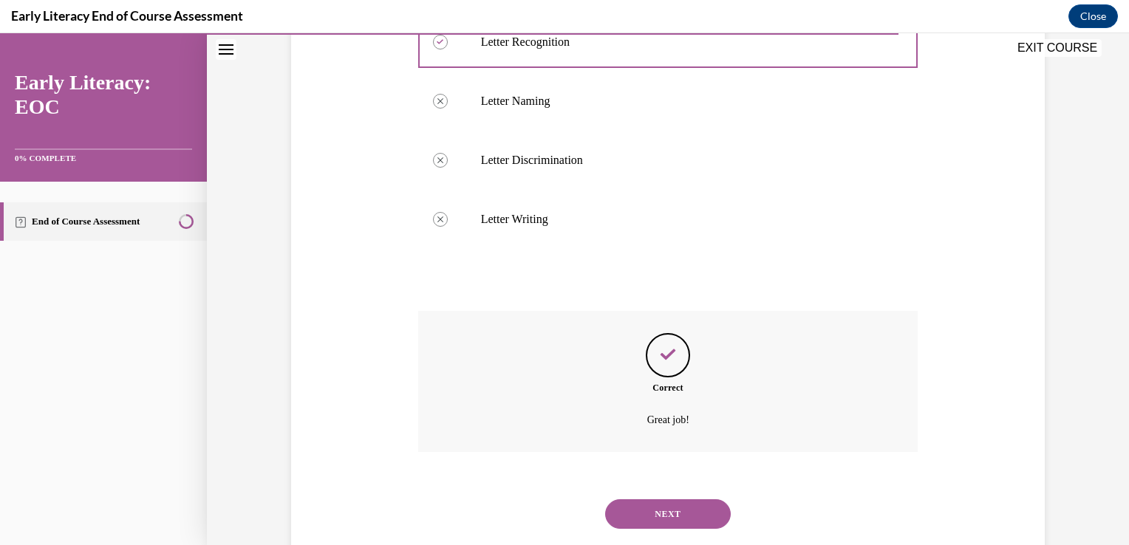
scroll to position [652, 0]
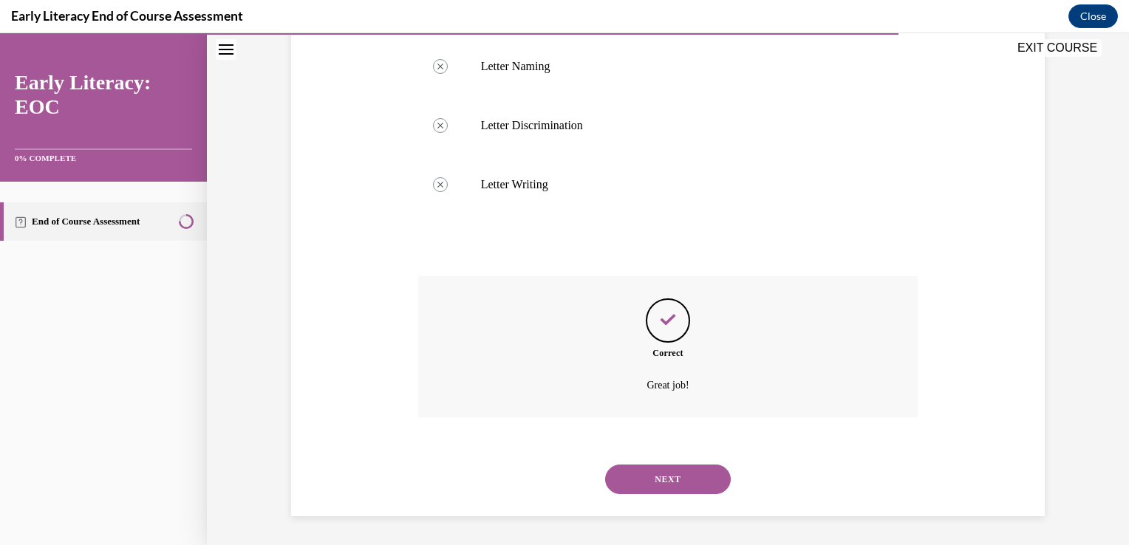
click at [701, 482] on button "NEXT" at bounding box center [668, 480] width 126 height 30
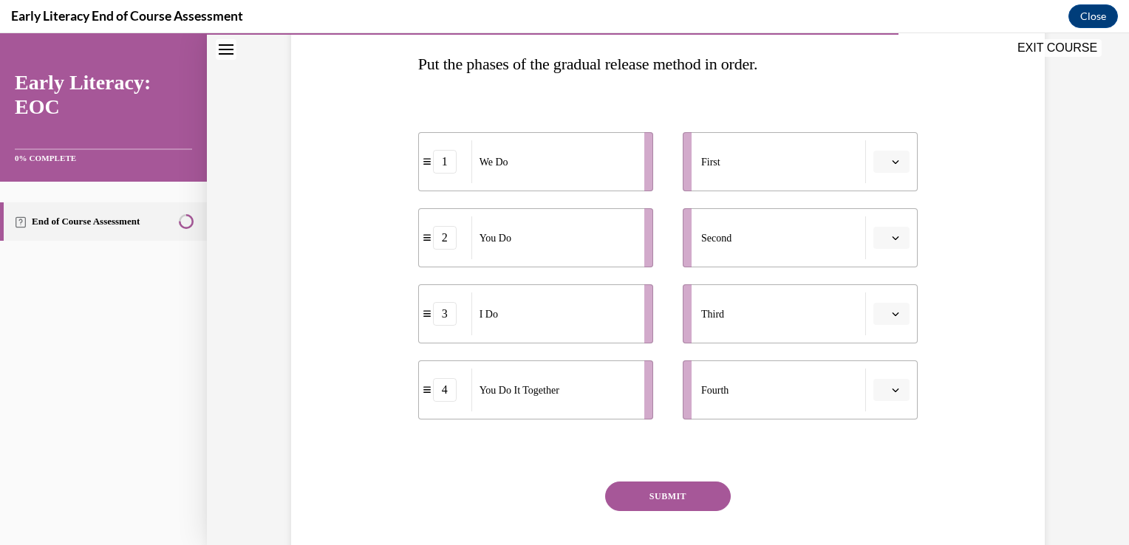
scroll to position [234, 0]
click at [903, 326] on li "Third" at bounding box center [800, 314] width 235 height 59
drag, startPoint x: 519, startPoint y: 312, endPoint x: 514, endPoint y: 152, distance: 159.7
click at [514, 152] on div "I Do" at bounding box center [547, 155] width 163 height 43
click at [882, 162] on button "button" at bounding box center [892, 162] width 36 height 22
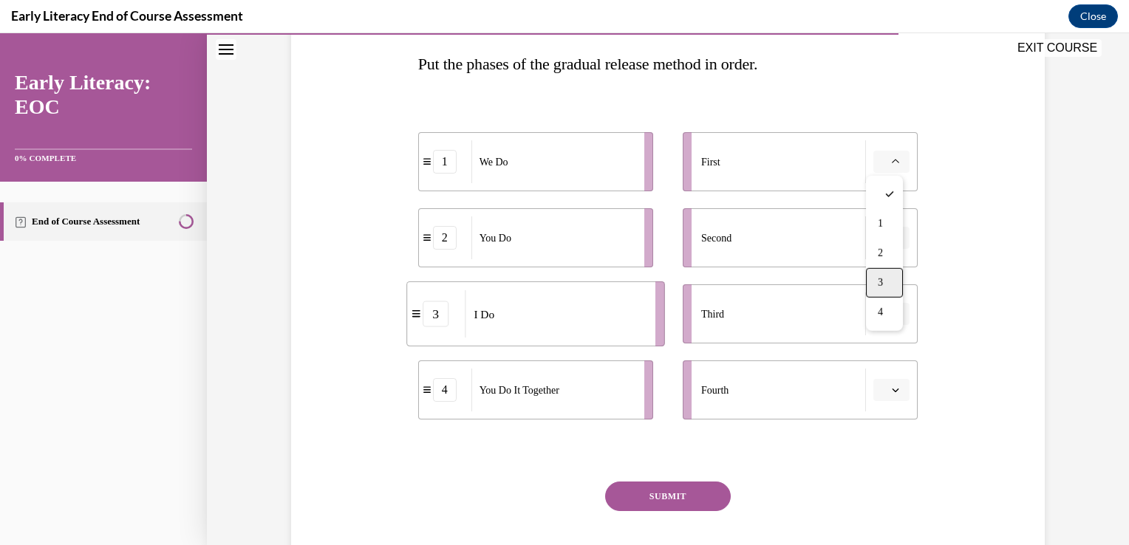
click at [891, 271] on div "3" at bounding box center [884, 283] width 37 height 30
click at [882, 235] on span "Please select an option" at bounding box center [884, 238] width 5 height 15
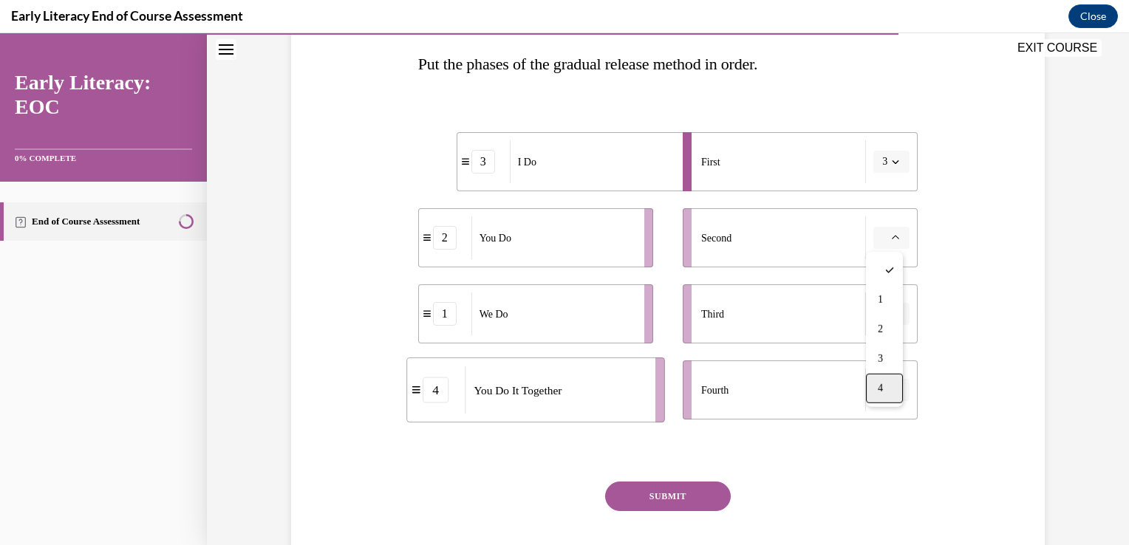
click at [899, 384] on div "4" at bounding box center [884, 389] width 37 height 30
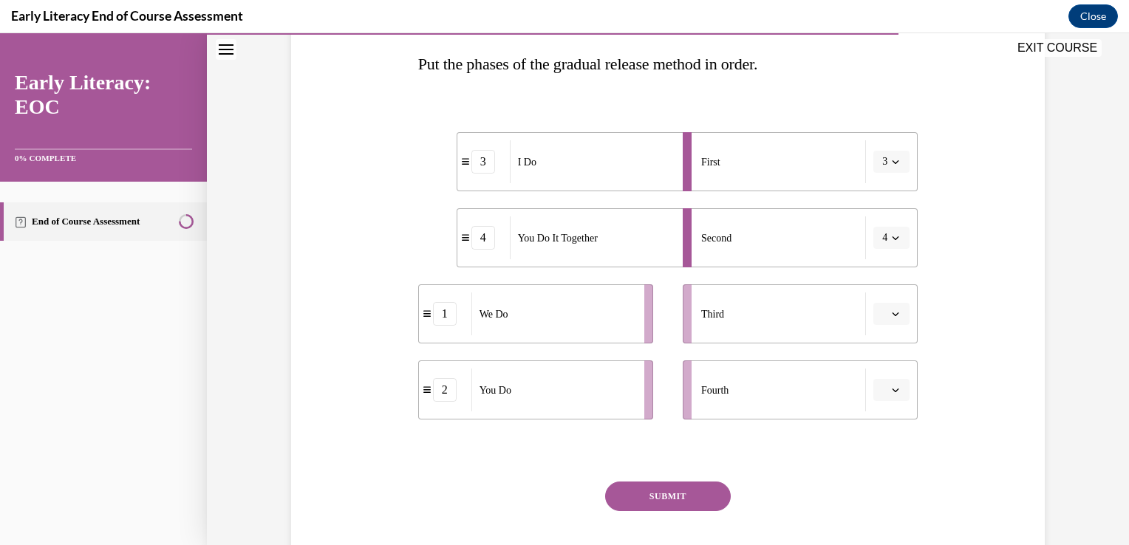
click at [487, 242] on div "4" at bounding box center [484, 238] width 24 height 24
click at [896, 241] on span "button" at bounding box center [896, 238] width 10 height 10
click at [562, 317] on div "We Do" at bounding box center [553, 314] width 163 height 43
click at [893, 385] on span "button" at bounding box center [896, 390] width 10 height 10
click at [877, 273] on div "1" at bounding box center [884, 269] width 37 height 30
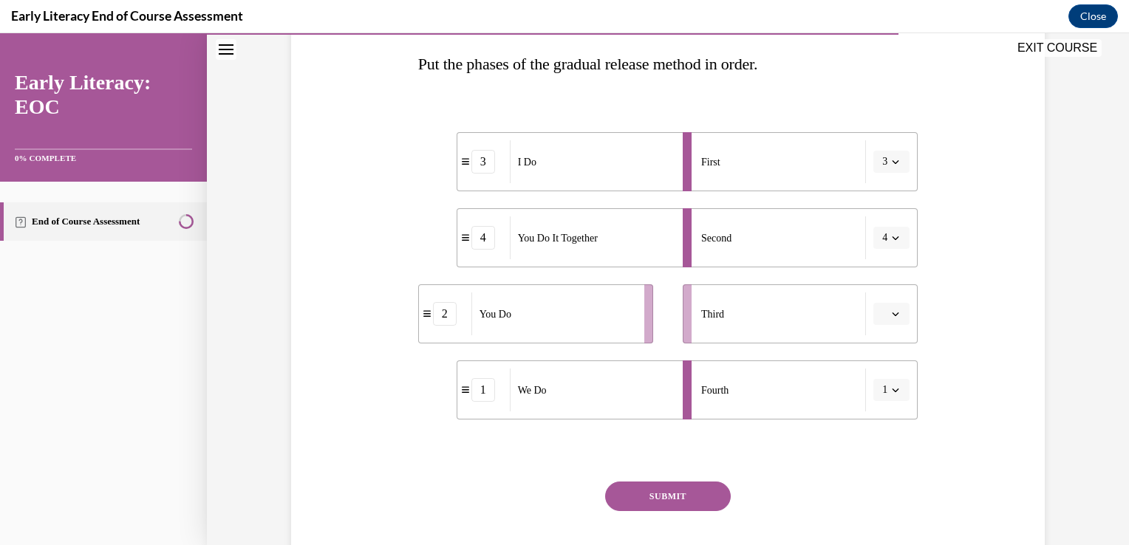
click at [893, 390] on icon "button" at bounding box center [896, 391] width 7 height 4
click at [813, 235] on div "Second" at bounding box center [783, 238] width 165 height 43
click at [898, 245] on button "4" at bounding box center [892, 238] width 36 height 22
click at [899, 300] on div "1" at bounding box center [881, 300] width 37 height 30
click at [892, 312] on icon "button" at bounding box center [895, 313] width 7 height 7
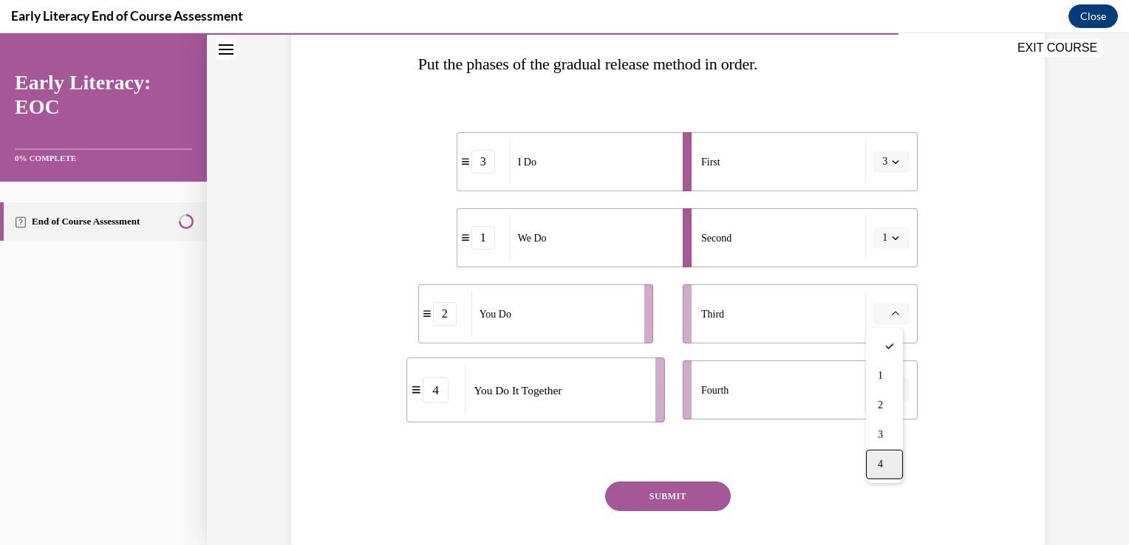
click at [897, 468] on div "4" at bounding box center [884, 465] width 37 height 30
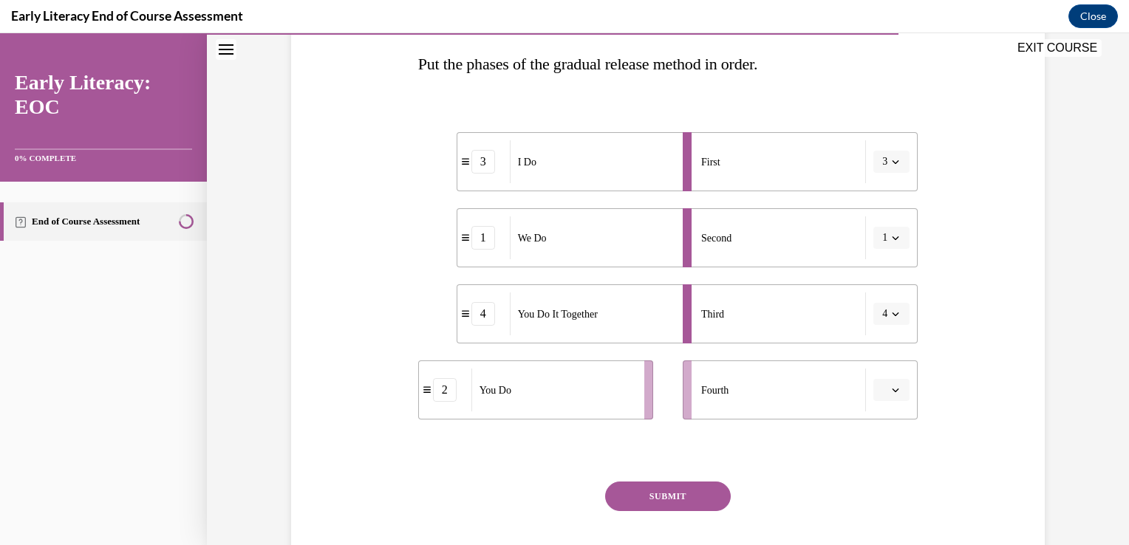
click at [665, 492] on button "SUBMIT" at bounding box center [668, 497] width 126 height 30
click at [891, 393] on span "button" at bounding box center [896, 390] width 10 height 10
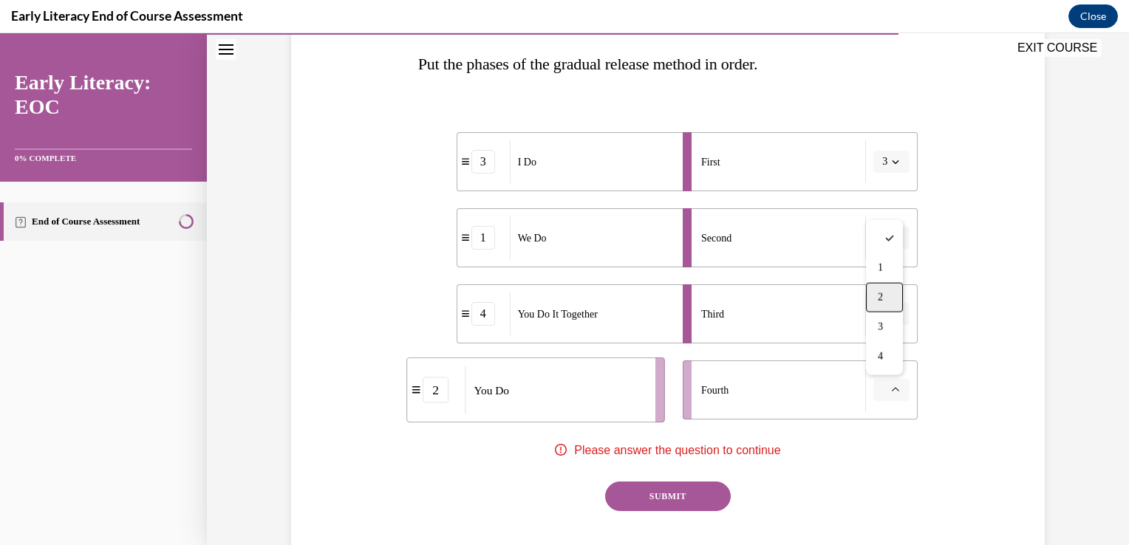
click at [890, 302] on div "2" at bounding box center [884, 298] width 37 height 30
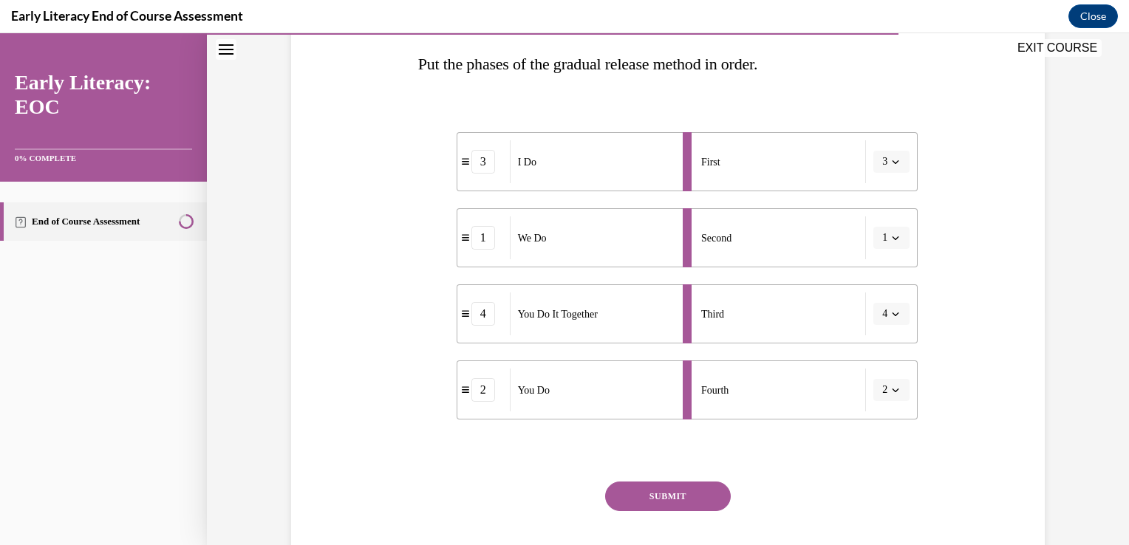
click at [711, 489] on button "SUBMIT" at bounding box center [668, 497] width 126 height 30
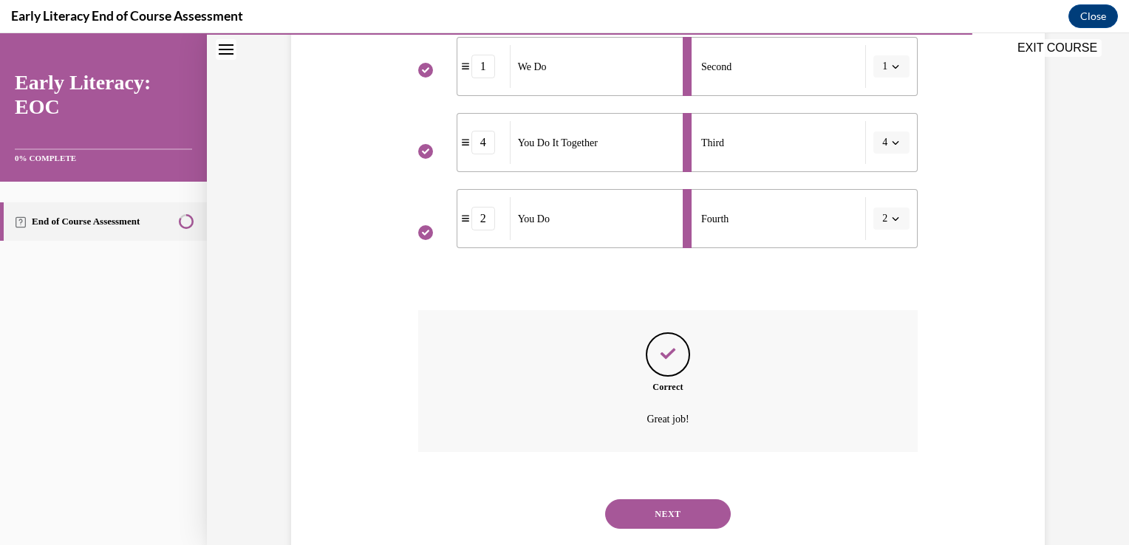
scroll to position [440, 0]
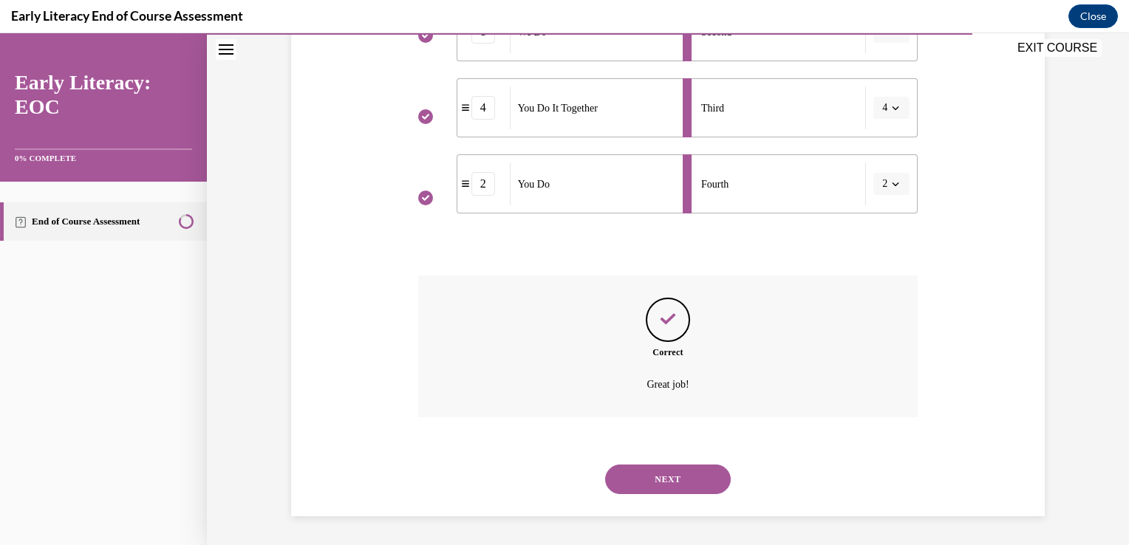
click at [681, 466] on button "NEXT" at bounding box center [668, 480] width 126 height 30
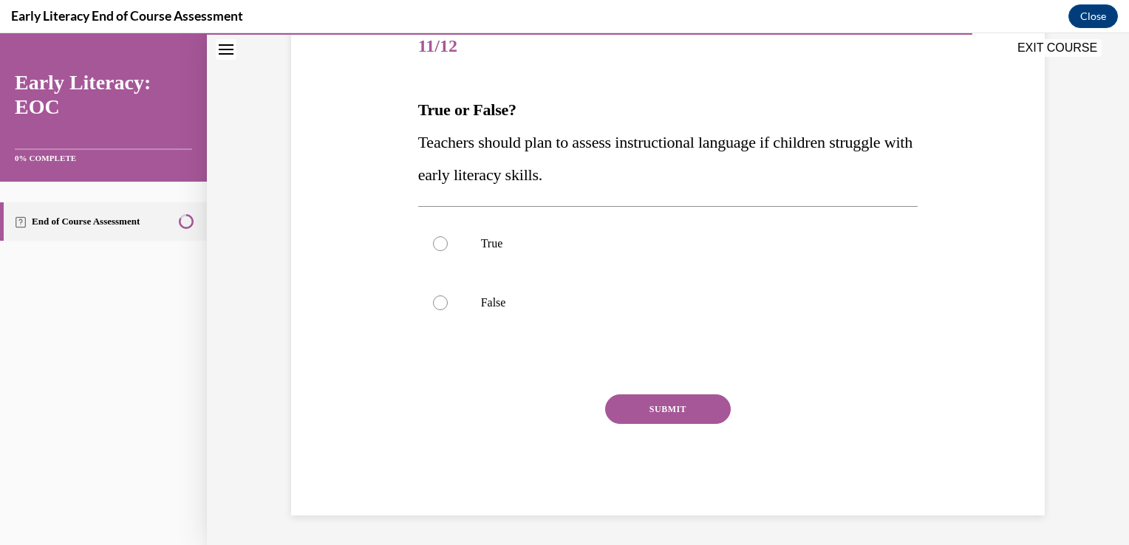
scroll to position [164, 0]
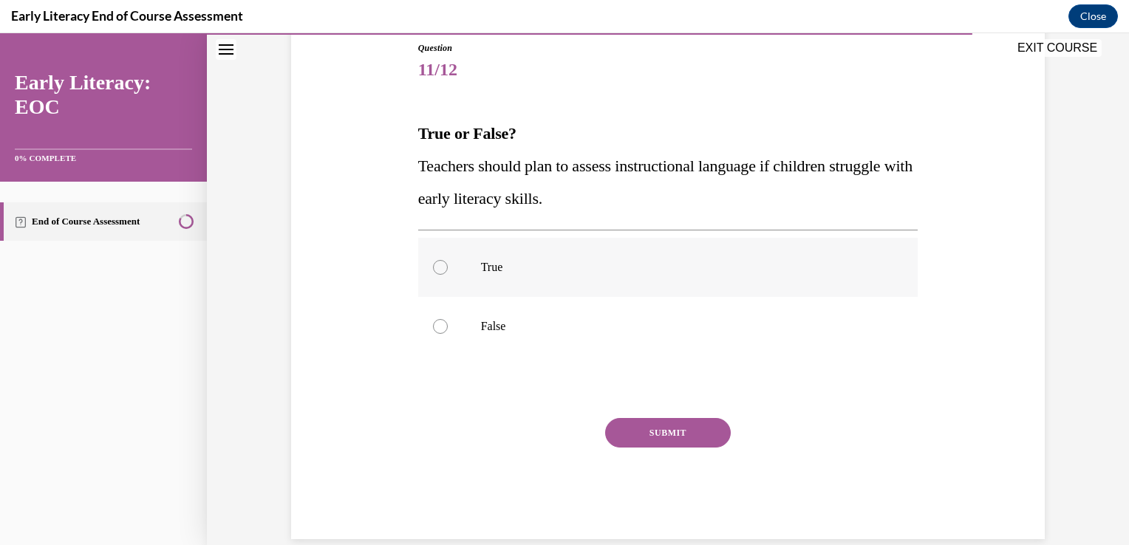
click at [618, 273] on p "True" at bounding box center [681, 267] width 401 height 15
click at [699, 431] on button "SUBMIT" at bounding box center [668, 433] width 126 height 30
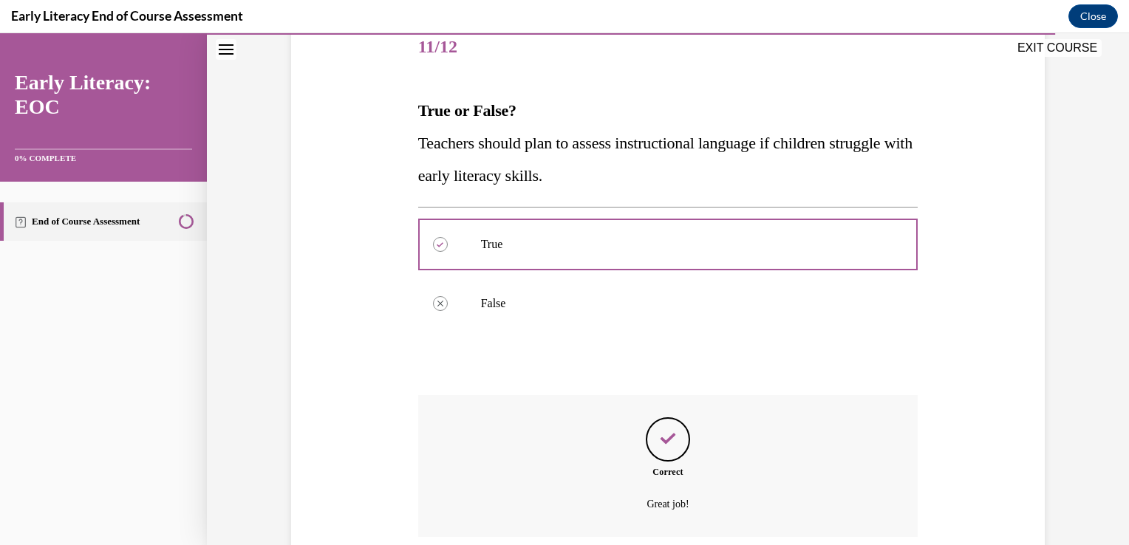
scroll to position [307, 0]
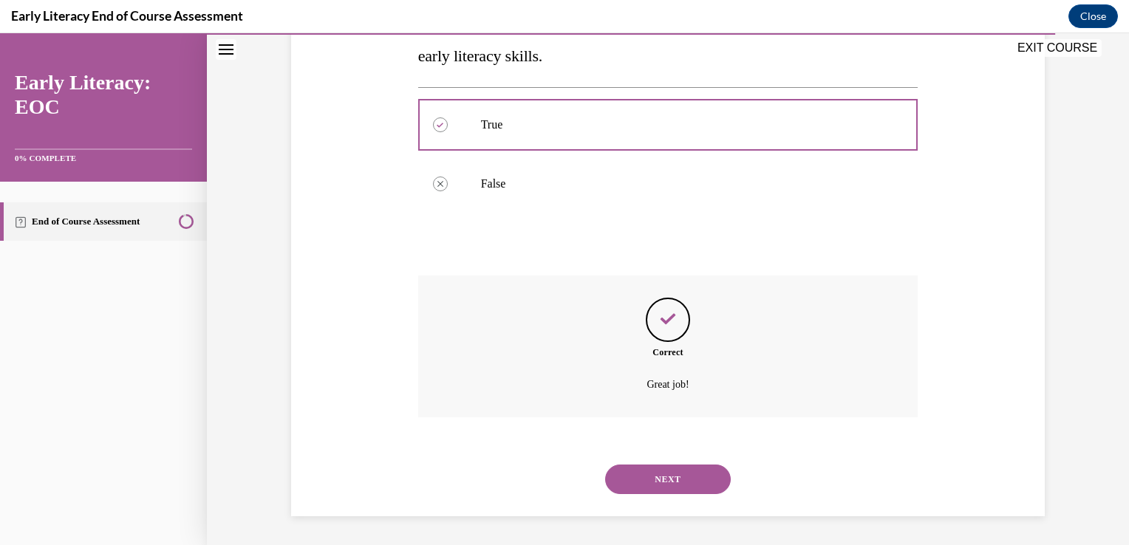
click at [683, 469] on button "NEXT" at bounding box center [668, 480] width 126 height 30
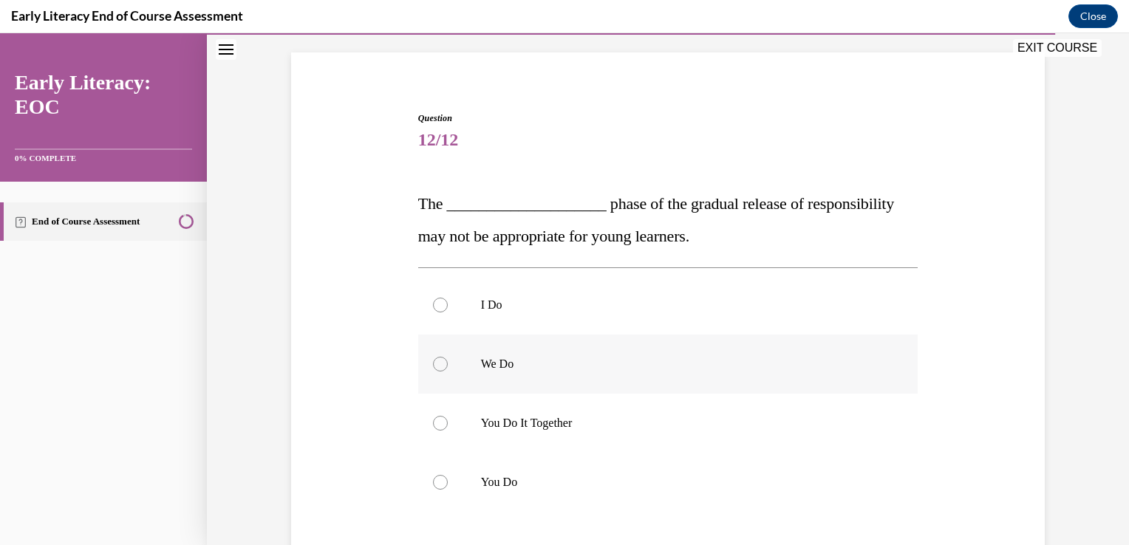
scroll to position [95, 0]
click at [554, 424] on p "You Do It Together" at bounding box center [681, 422] width 401 height 15
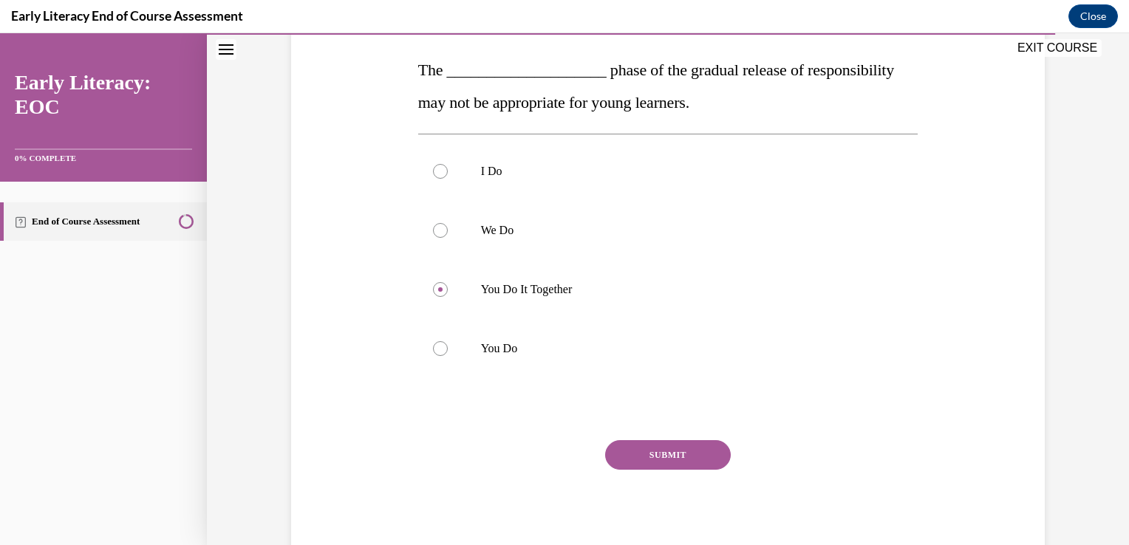
click at [701, 441] on button "SUBMIT" at bounding box center [668, 456] width 126 height 30
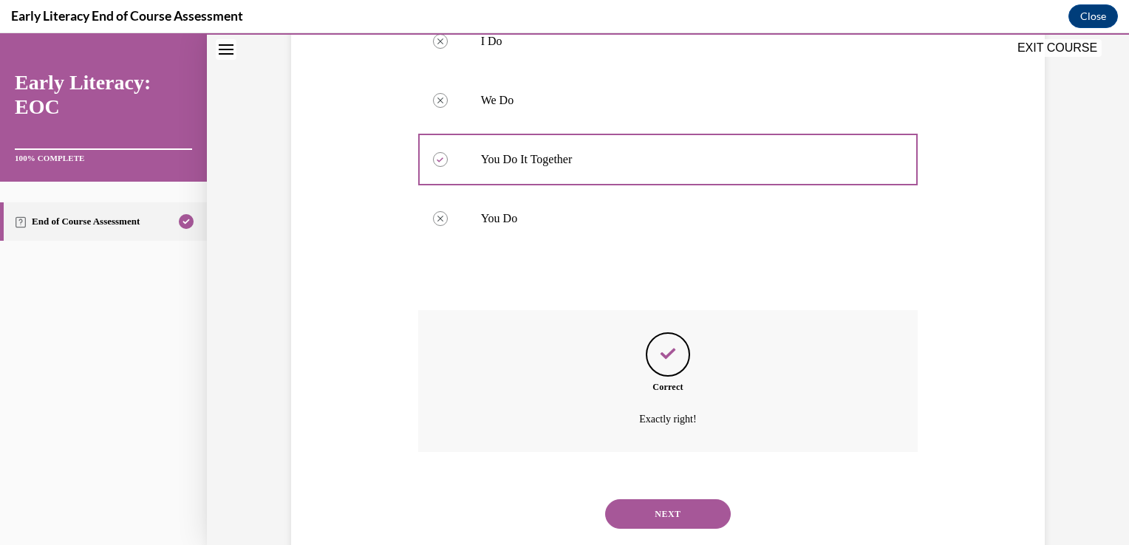
scroll to position [392, 0]
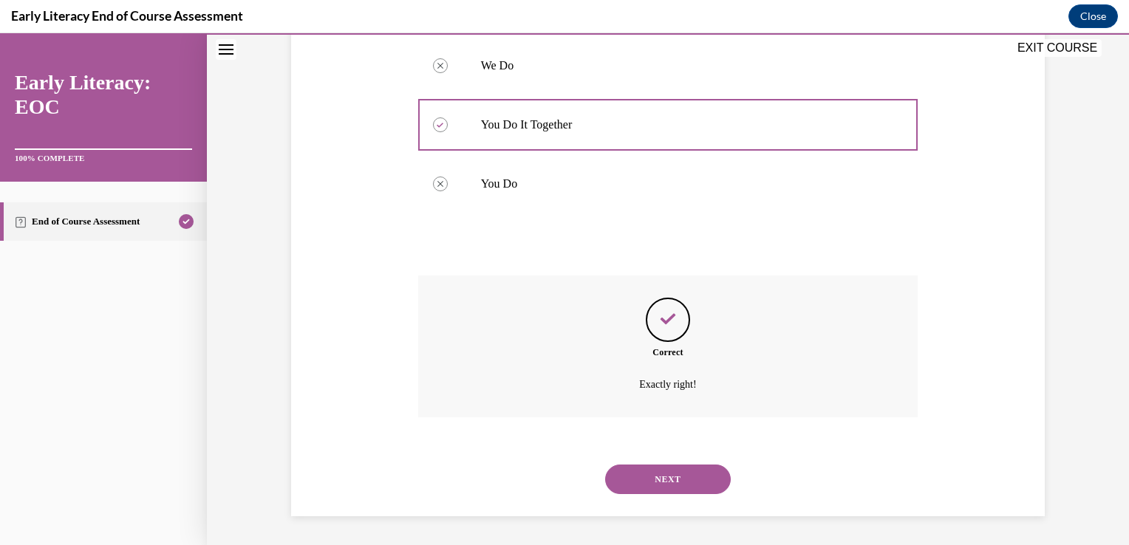
click at [694, 472] on button "NEXT" at bounding box center [668, 480] width 126 height 30
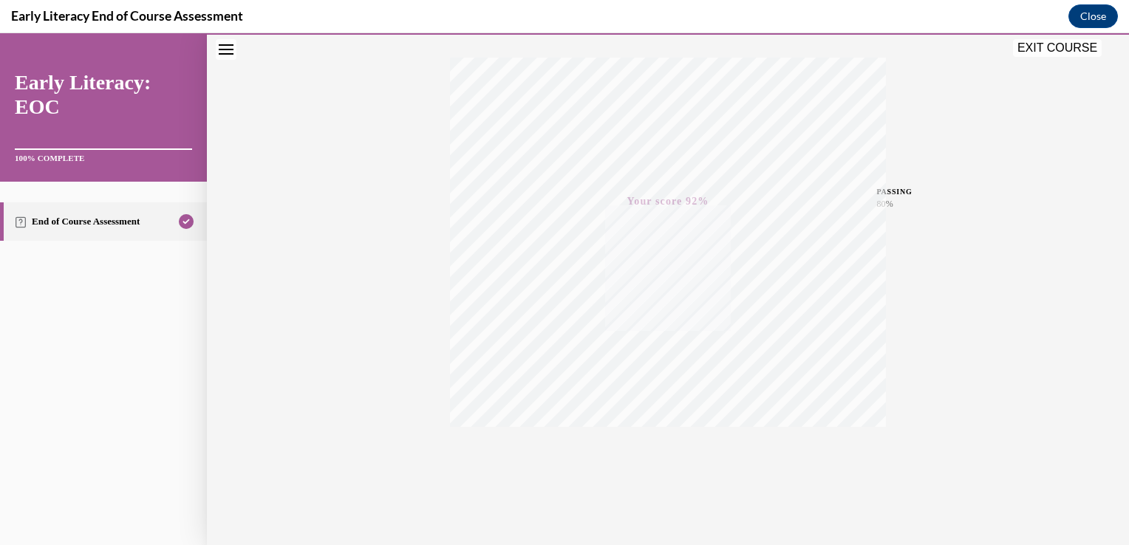
scroll to position [245, 0]
click at [1029, 52] on button "EXIT COURSE" at bounding box center [1057, 48] width 89 height 18
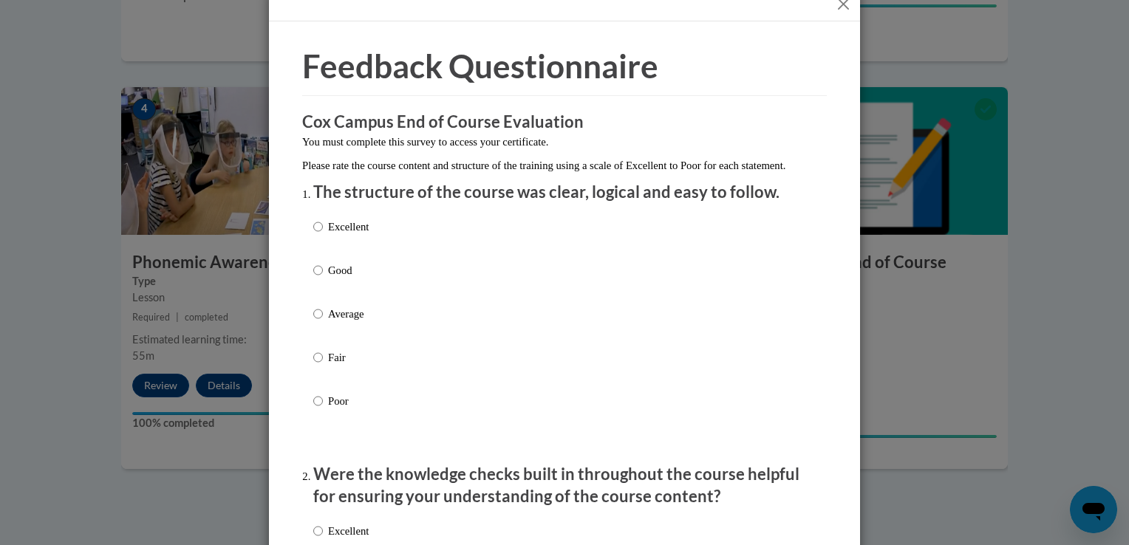
scroll to position [0, 0]
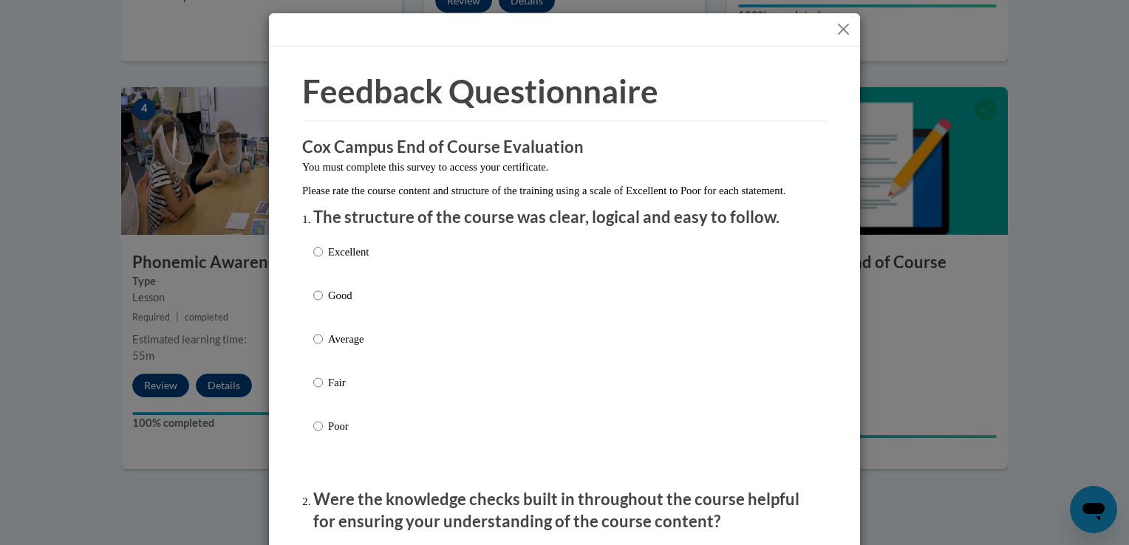
click at [505, 324] on div "Excellent Good Average Fair Poor" at bounding box center [564, 357] width 503 height 241
click at [340, 304] on p "Good" at bounding box center [348, 296] width 41 height 16
click at [323, 304] on input "Good" at bounding box center [318, 296] width 10 height 16
radio input "true"
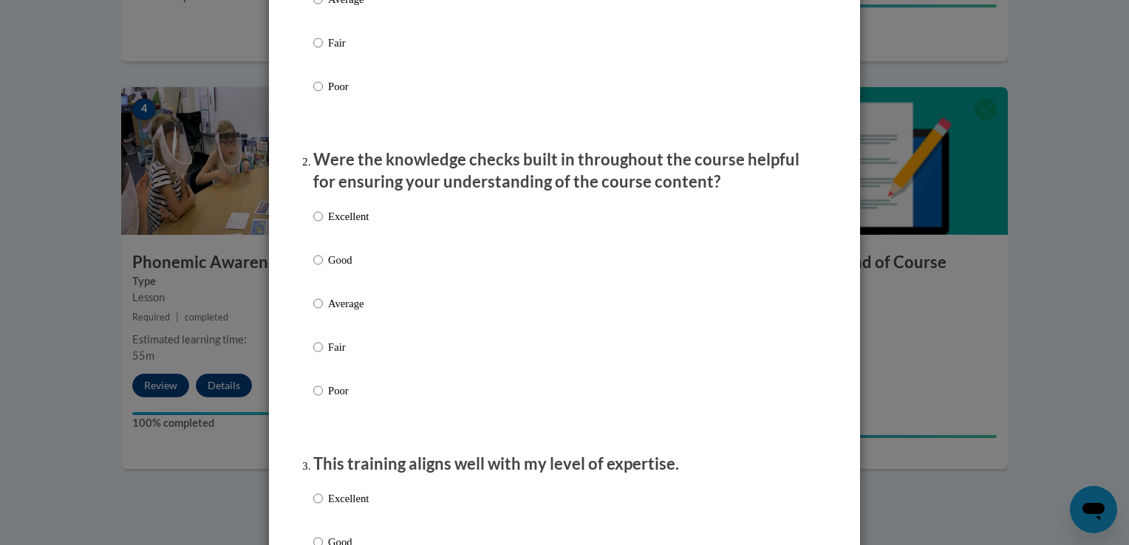
scroll to position [343, 0]
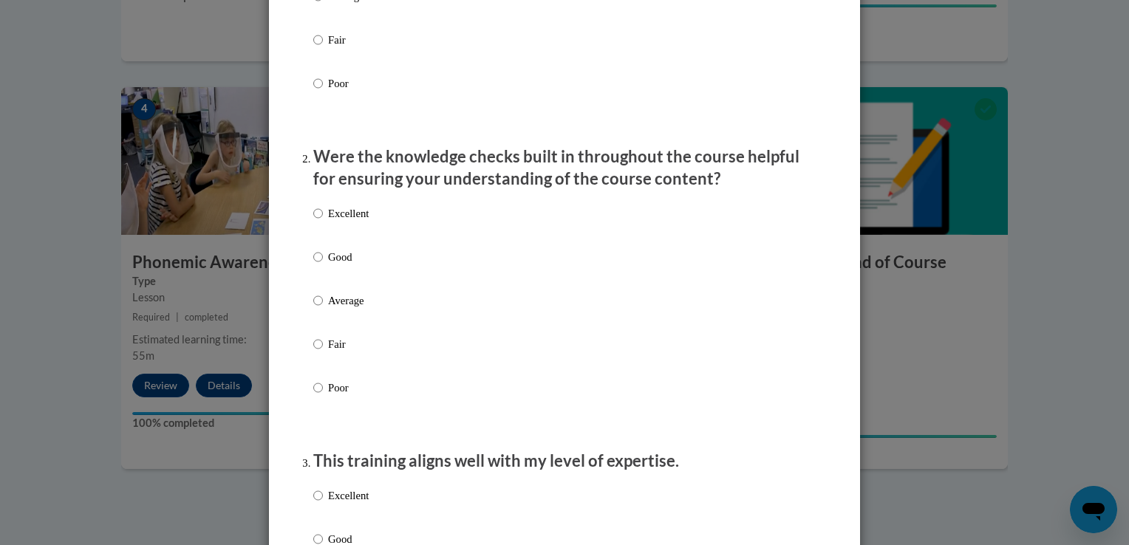
click at [378, 276] on div "Excellent Good Average Fair Poor" at bounding box center [564, 318] width 503 height 241
click at [332, 265] on p "Good" at bounding box center [348, 257] width 41 height 16
click at [323, 265] on input "Good" at bounding box center [318, 257] width 10 height 16
radio input "true"
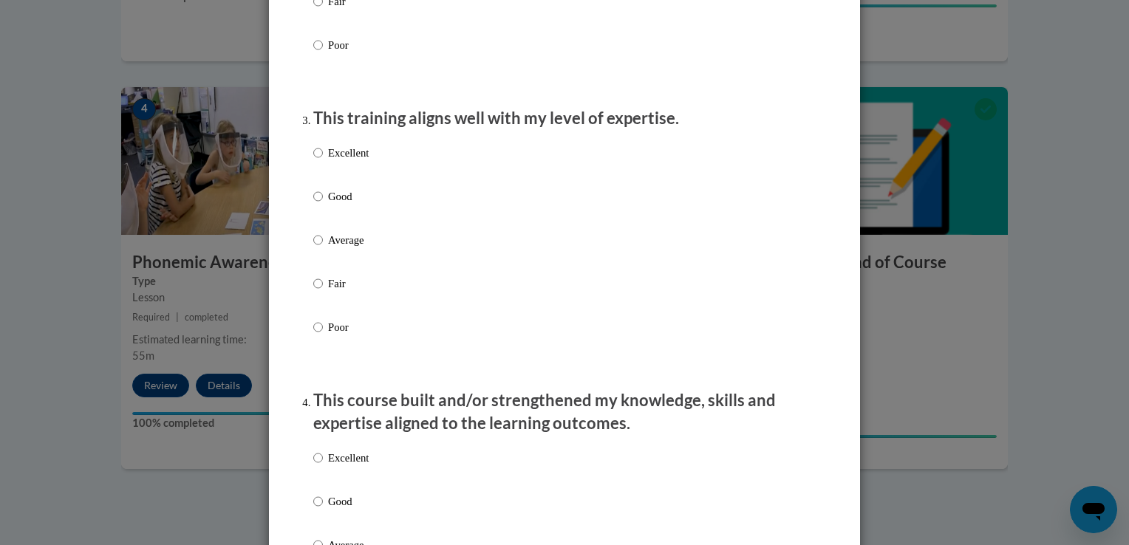
scroll to position [686, 0]
click at [328, 205] on p "Good" at bounding box center [348, 196] width 41 height 16
click at [323, 205] on input "Good" at bounding box center [318, 196] width 10 height 16
radio input "true"
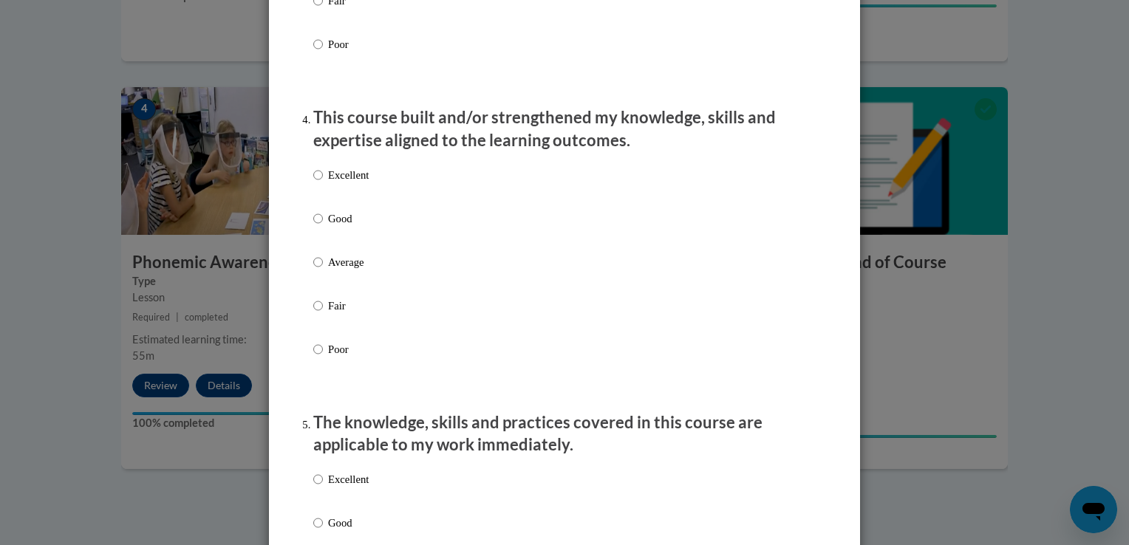
scroll to position [971, 0]
click at [330, 225] on p "Good" at bounding box center [348, 216] width 41 height 16
click at [323, 225] on input "Good" at bounding box center [318, 216] width 10 height 16
radio input "true"
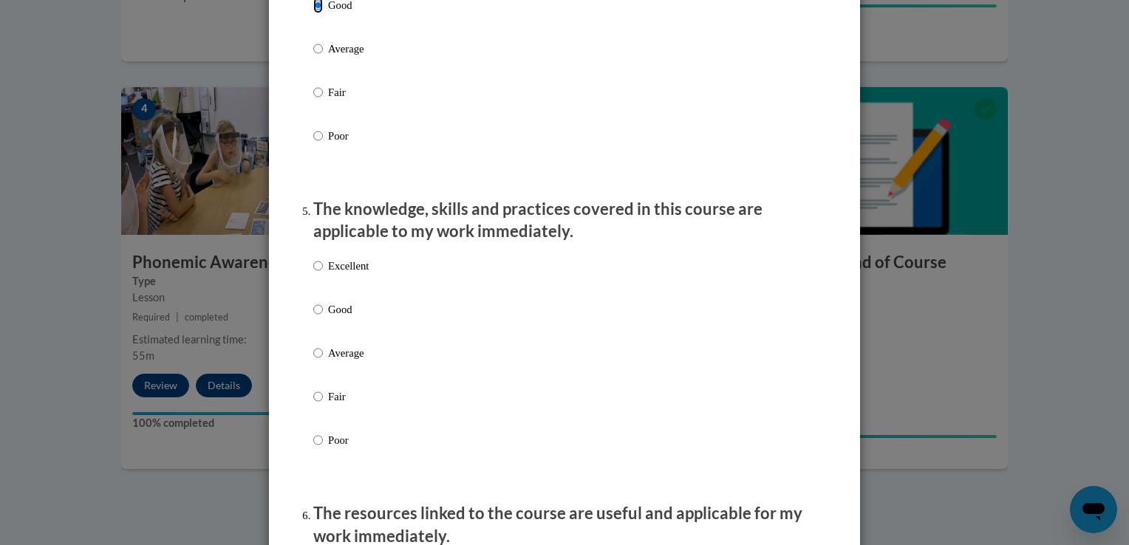
scroll to position [1274, 0]
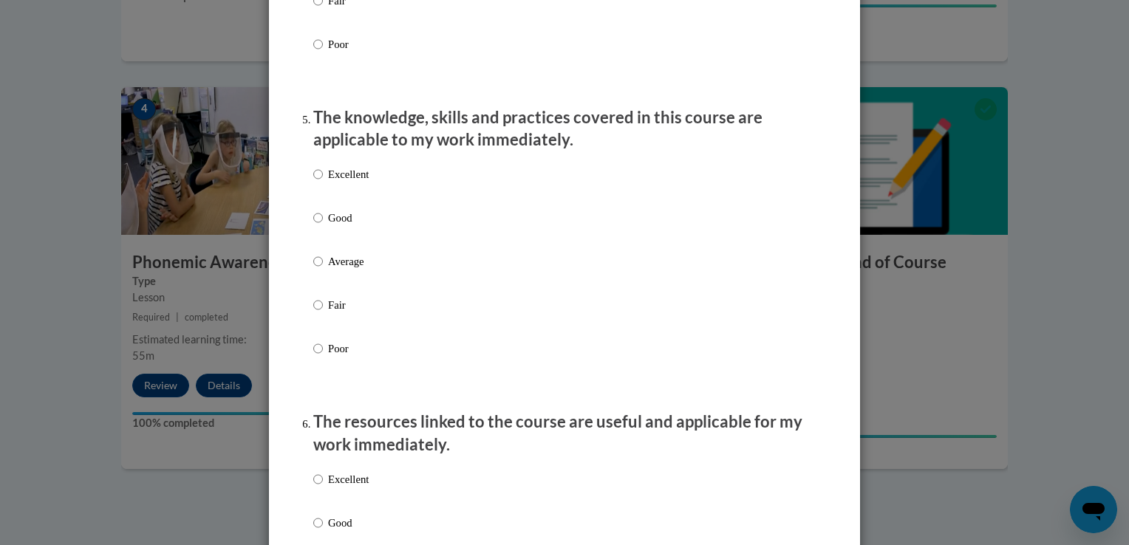
click at [330, 226] on p "Good" at bounding box center [348, 218] width 41 height 16
click at [323, 226] on input "Good" at bounding box center [318, 218] width 10 height 16
radio input "true"
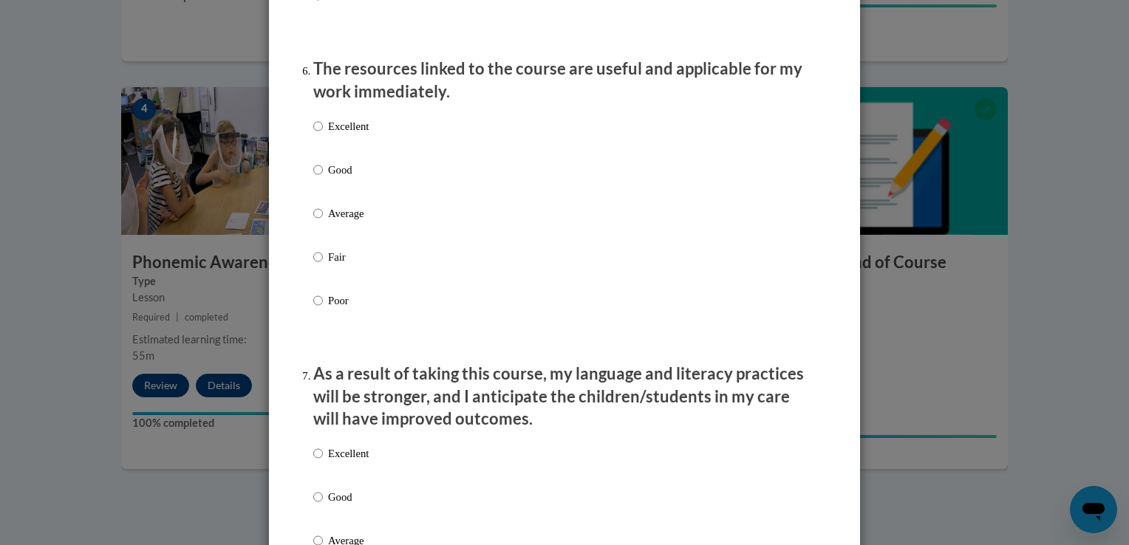
scroll to position [1629, 0]
click at [349, 177] on p "Good" at bounding box center [348, 168] width 41 height 16
click at [323, 177] on input "Good" at bounding box center [318, 168] width 10 height 16
radio input "true"
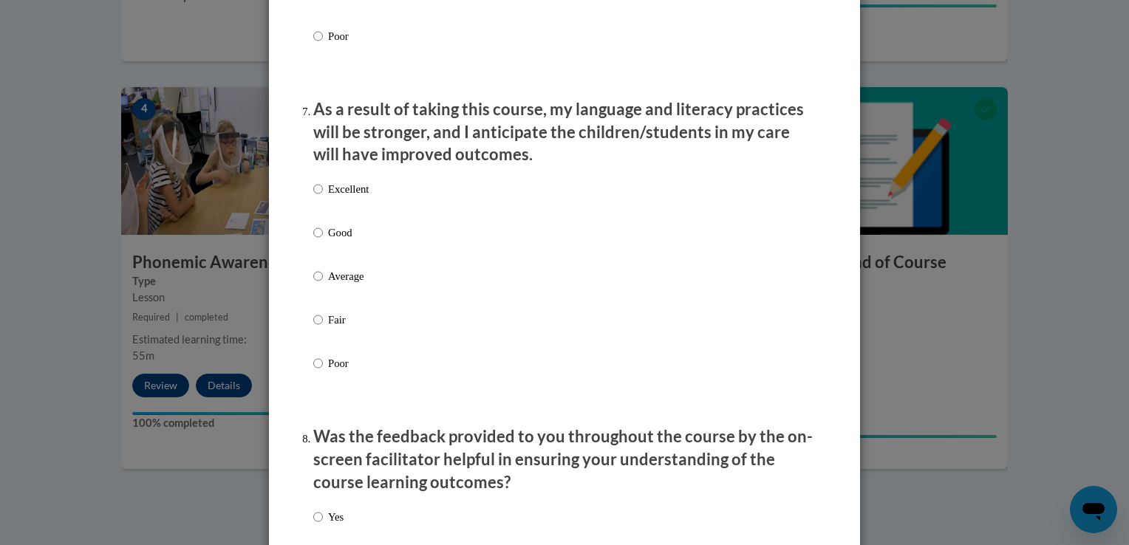
scroll to position [1895, 0]
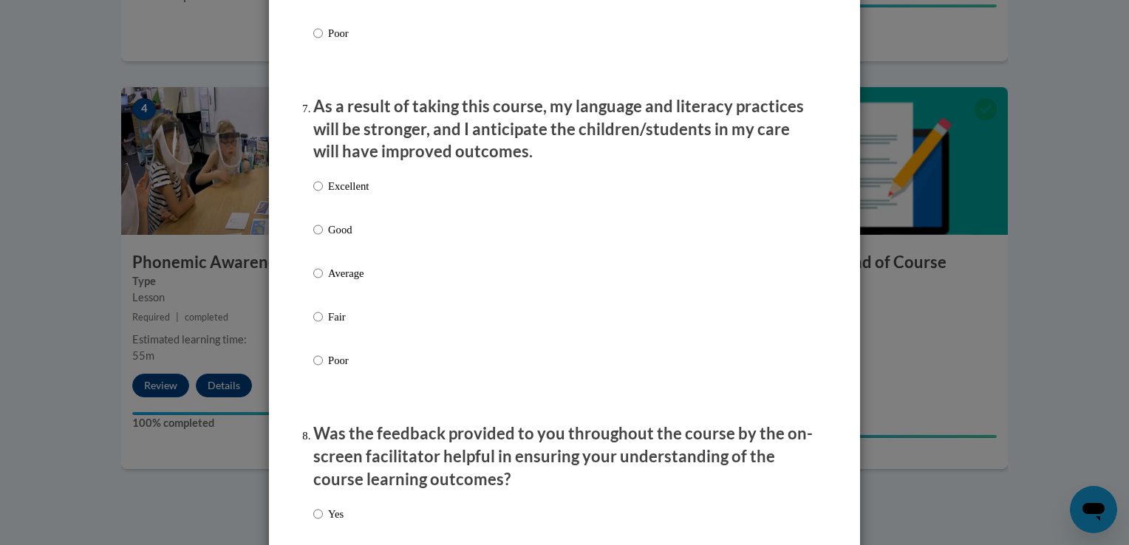
click at [343, 238] on p "Good" at bounding box center [348, 230] width 41 height 16
click at [323, 238] on input "Good" at bounding box center [318, 230] width 10 height 16
radio input "true"
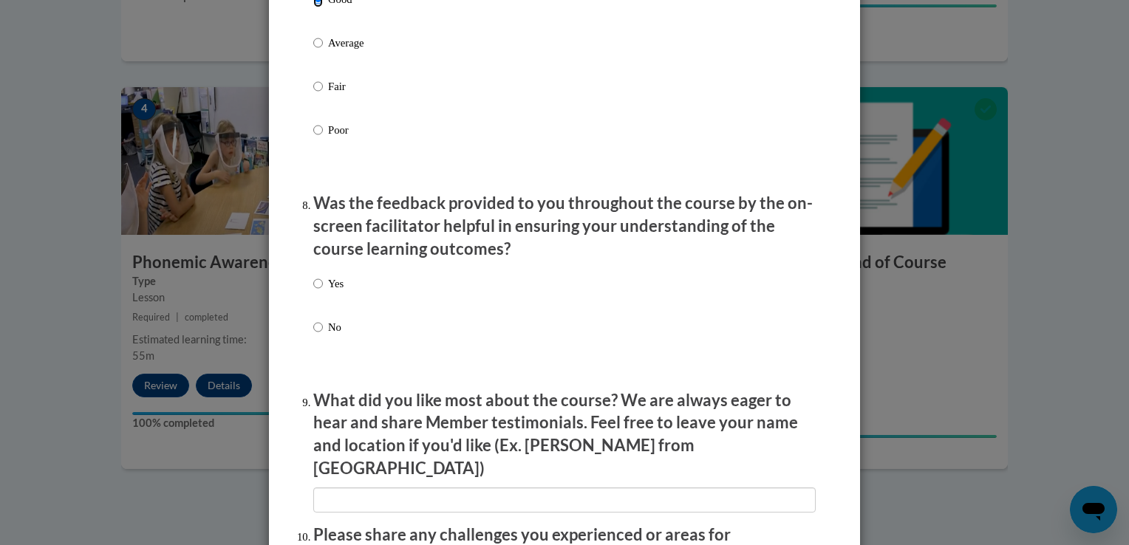
scroll to position [2231, 0]
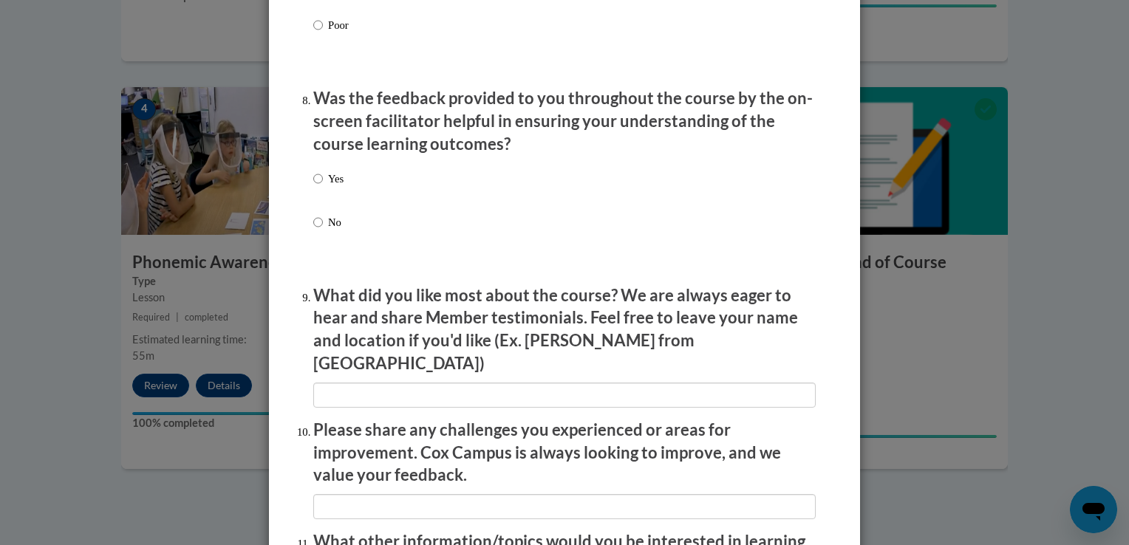
click at [333, 187] on p "Yes" at bounding box center [336, 179] width 16 height 16
click at [323, 187] on input "Yes" at bounding box center [318, 179] width 10 height 16
radio input "true"
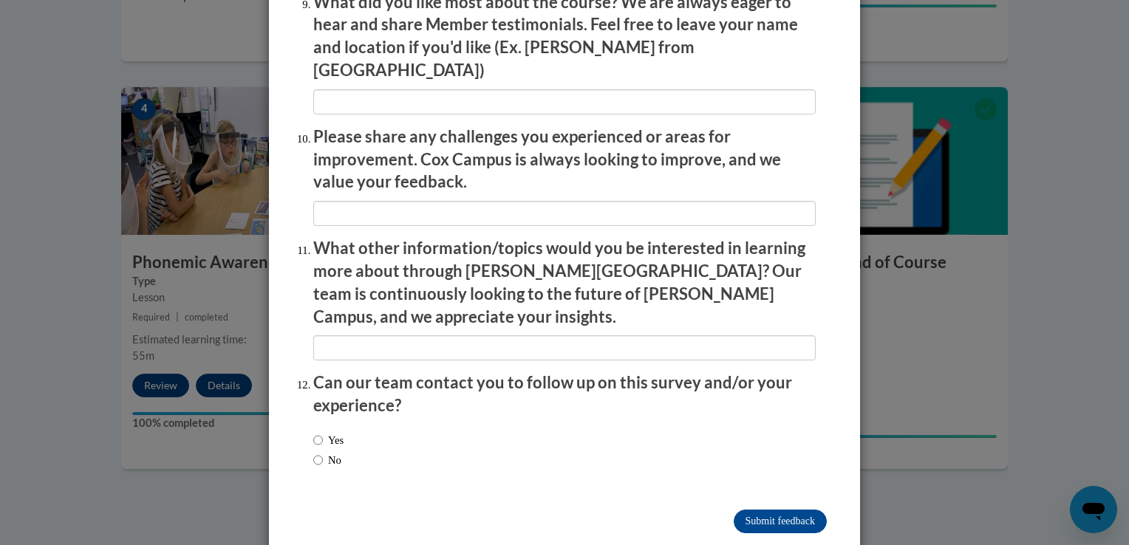
scroll to position [2532, 0]
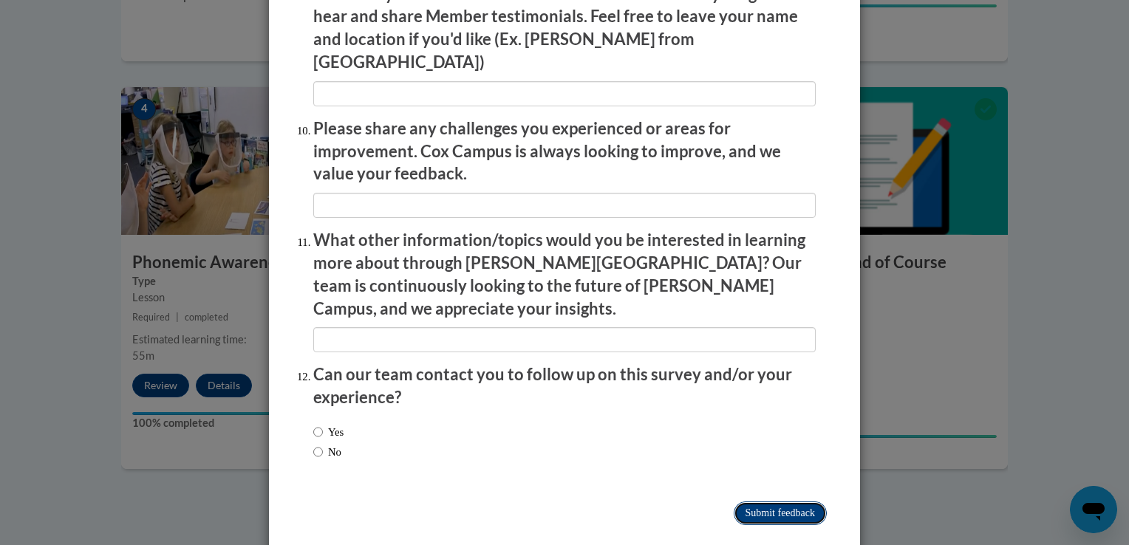
click at [763, 502] on input "Submit feedback" at bounding box center [780, 514] width 93 height 24
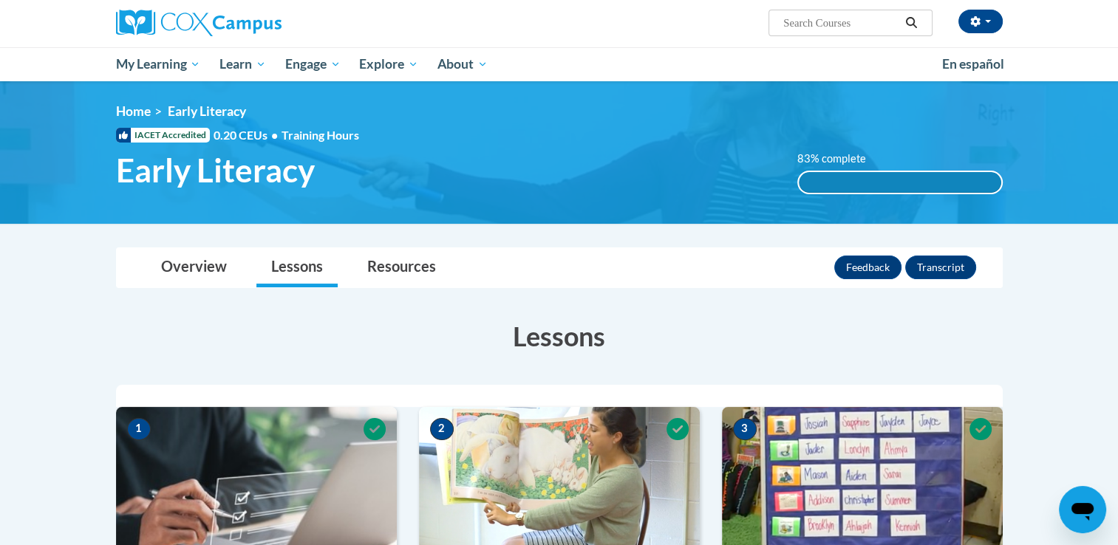
scroll to position [112, 0]
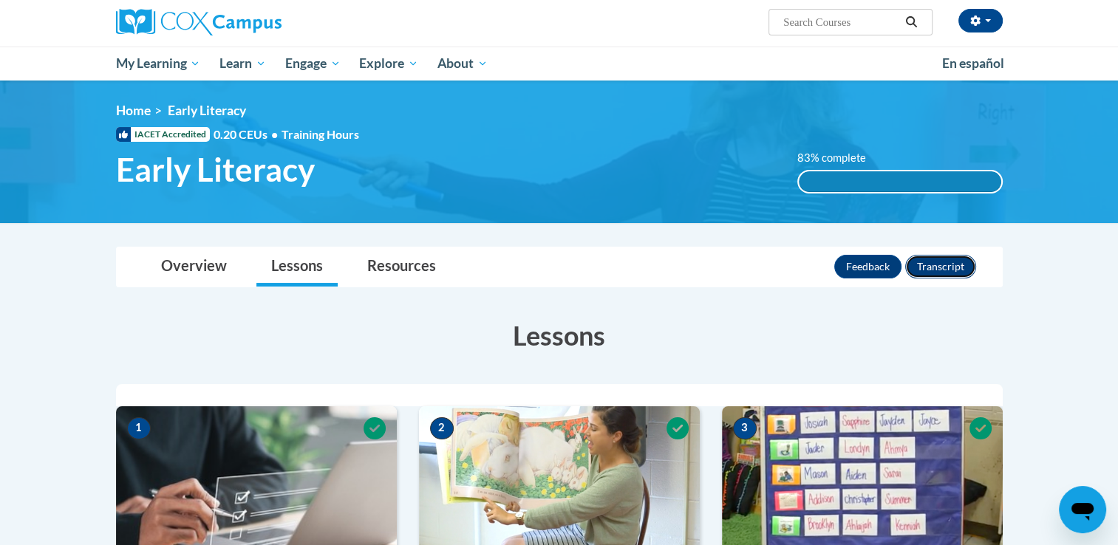
click at [925, 270] on button "Transcript" at bounding box center [940, 267] width 71 height 24
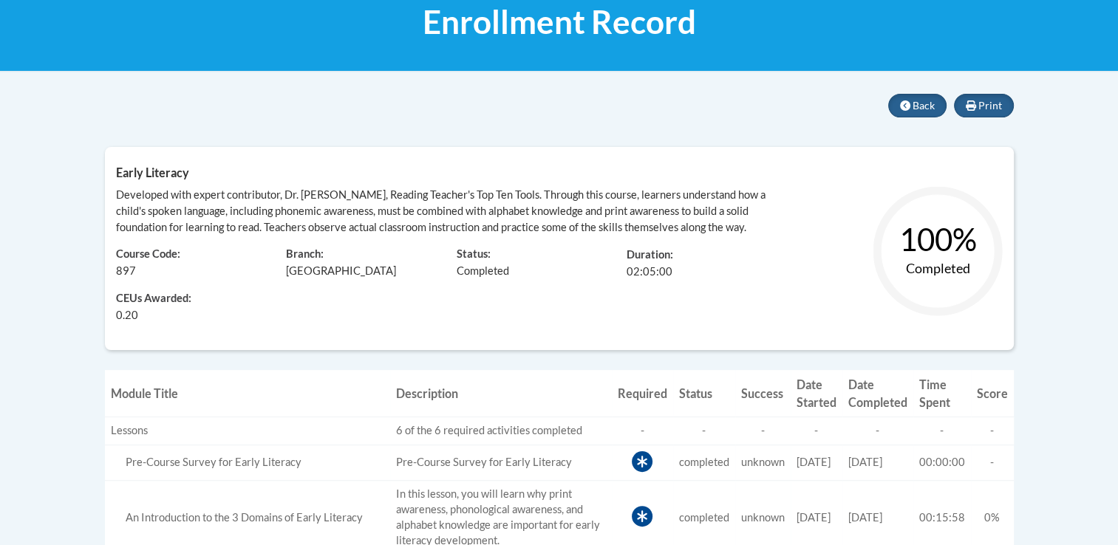
scroll to position [228, 0]
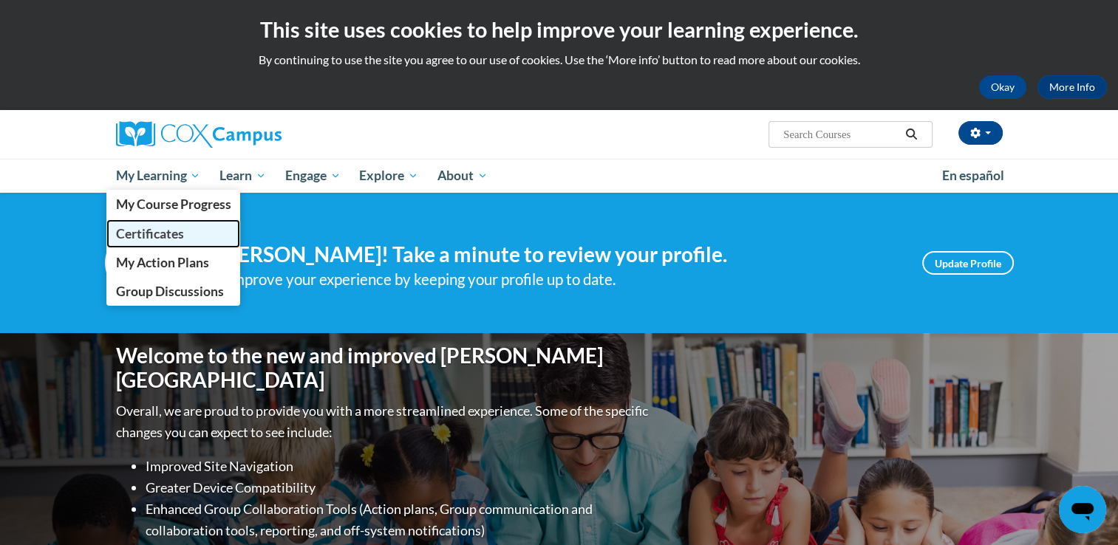
click at [177, 233] on span "Certificates" at bounding box center [149, 234] width 68 height 16
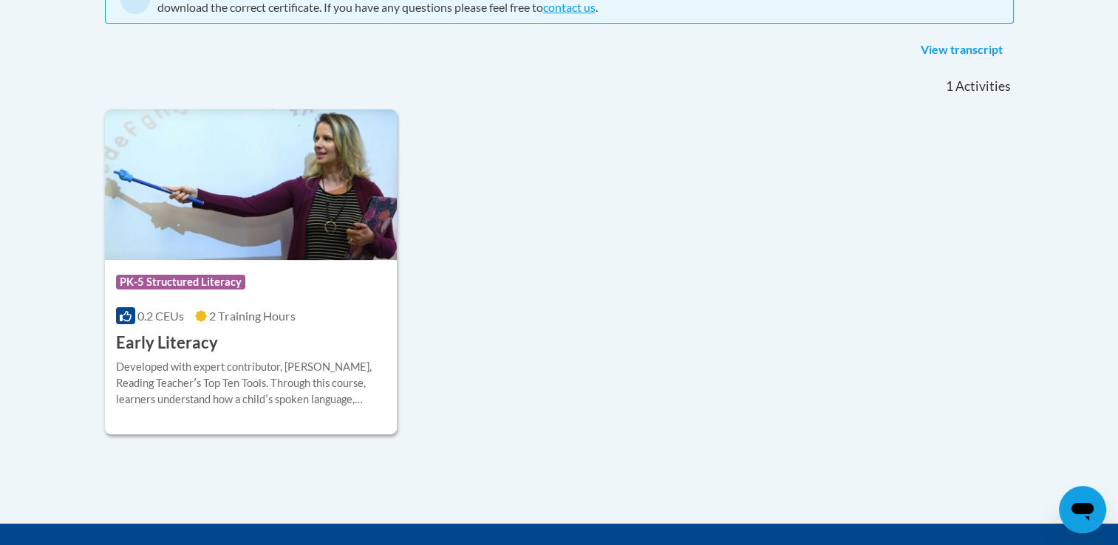
scroll to position [358, 0]
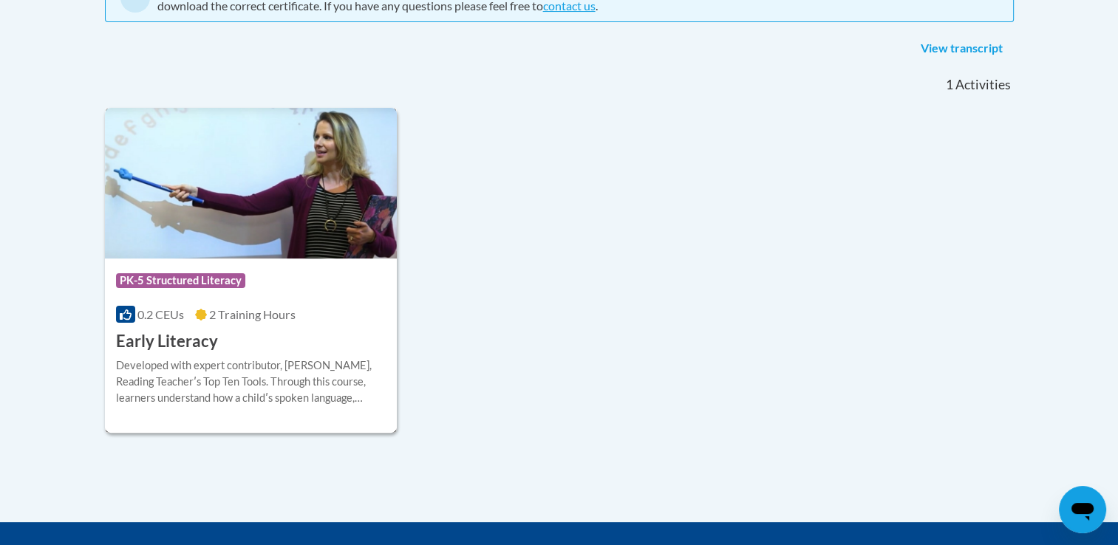
click at [220, 281] on span "PK-5 Structured Literacy" at bounding box center [180, 280] width 129 height 15
